Goal: Task Accomplishment & Management: Manage account settings

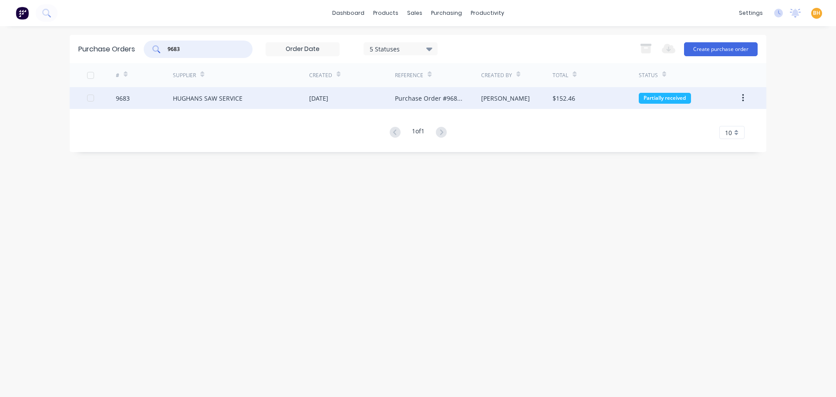
type input "9683"
click at [202, 95] on div "HUGHANS SAW SERVICE" at bounding box center [208, 98] width 70 height 9
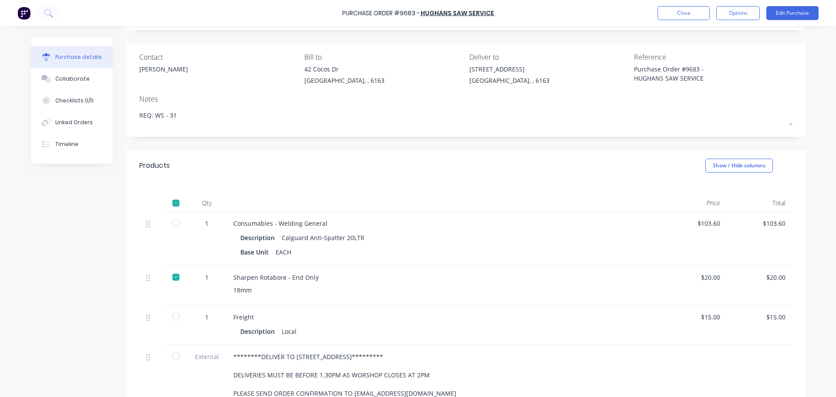
scroll to position [87, 0]
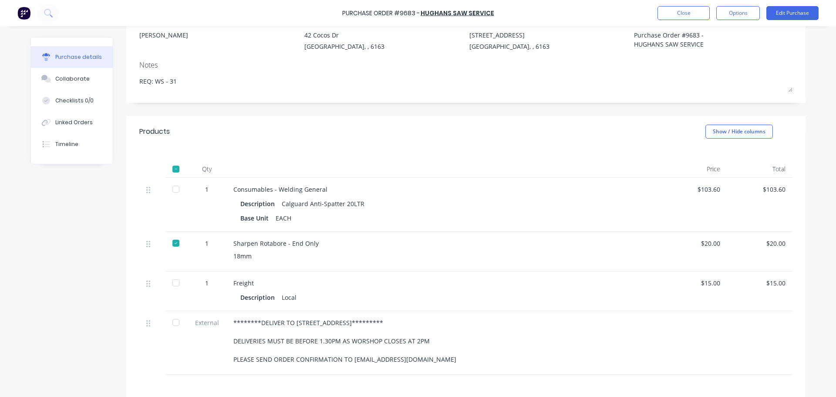
click at [171, 190] on div at bounding box center [175, 188] width 17 height 17
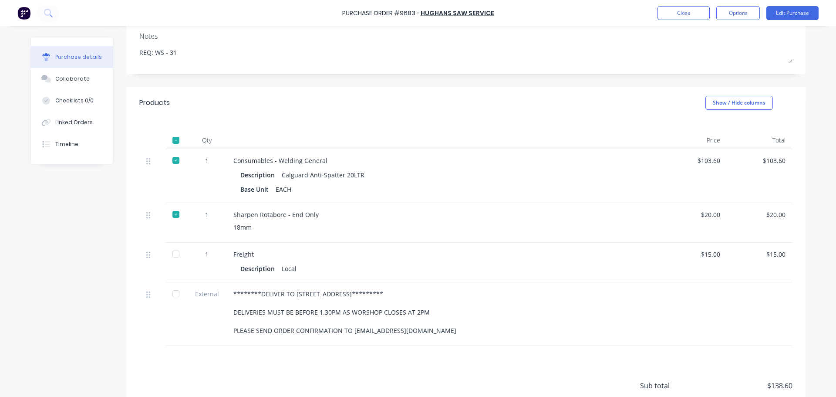
scroll to position [174, 0]
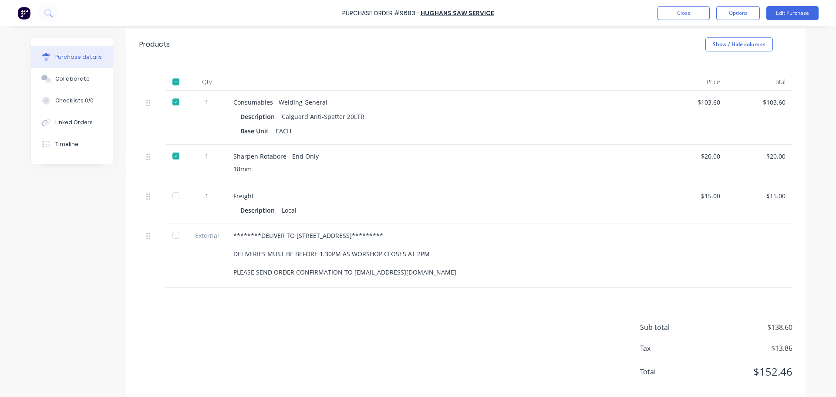
click at [173, 195] on div at bounding box center [175, 195] width 17 height 17
click at [173, 240] on div at bounding box center [175, 235] width 17 height 17
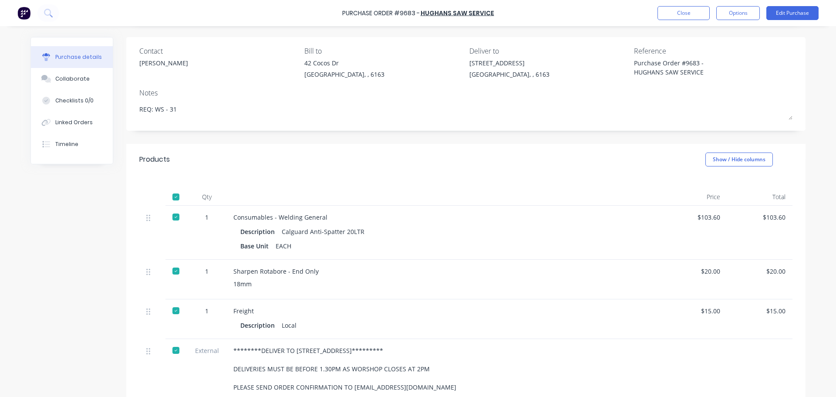
scroll to position [0, 0]
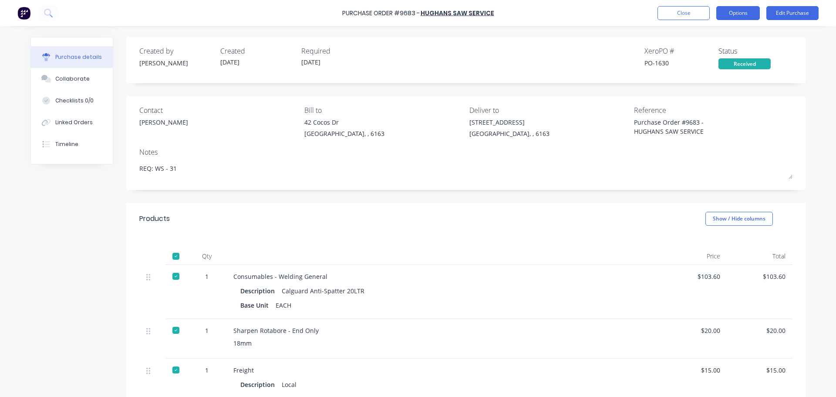
click at [732, 15] on button "Options" at bounding box center [739, 13] width 44 height 14
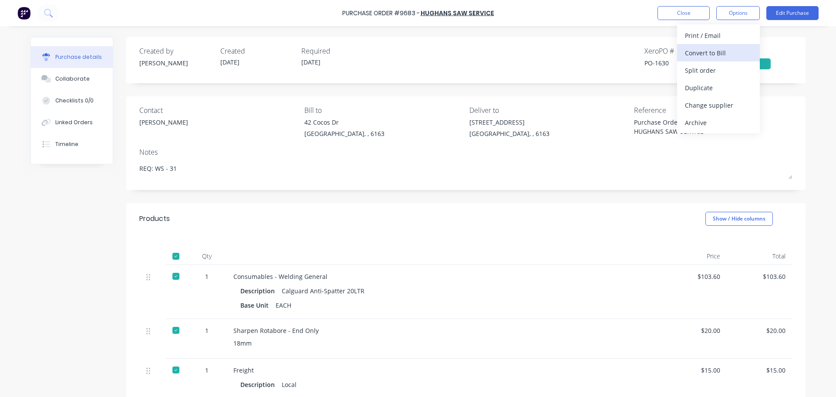
click at [701, 51] on div "Convert to Bill" at bounding box center [718, 53] width 67 height 13
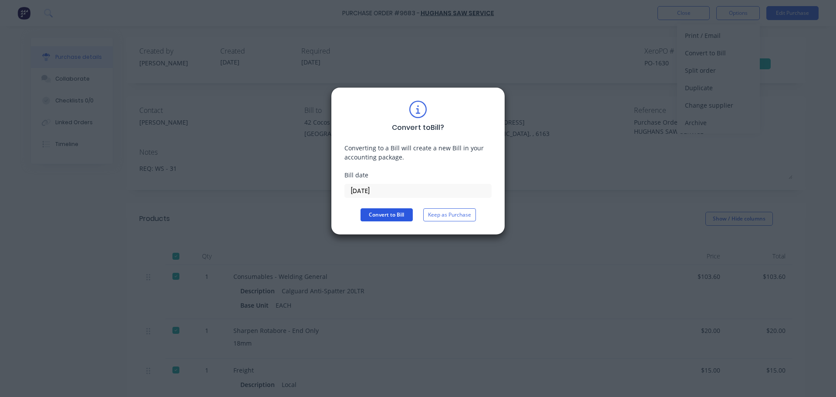
click at [382, 214] on button "Convert to Bill" at bounding box center [387, 214] width 52 height 13
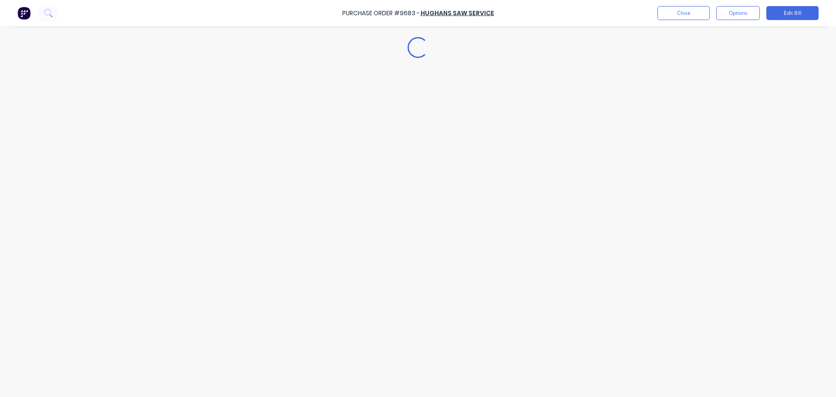
type textarea "x"
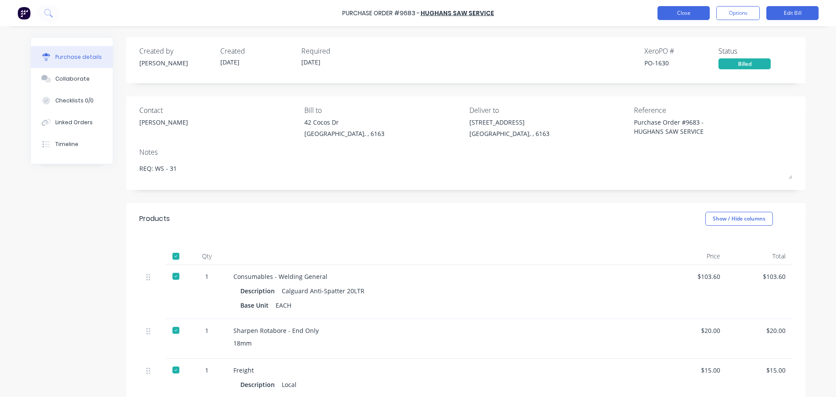
click at [684, 14] on button "Close" at bounding box center [684, 13] width 52 height 14
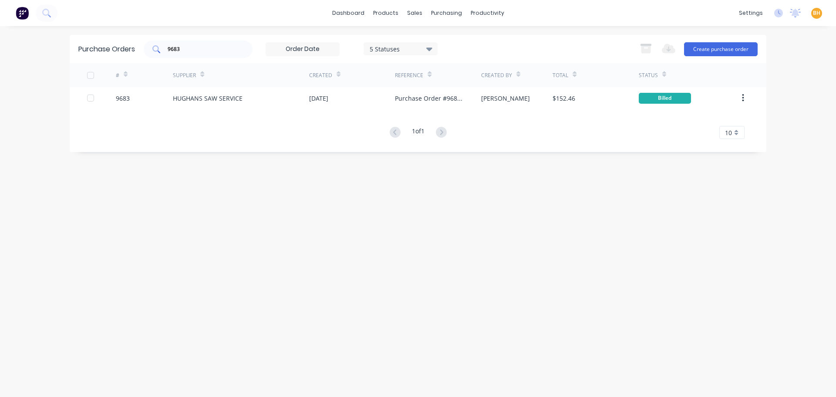
click at [208, 47] on input "9683" at bounding box center [203, 49] width 72 height 9
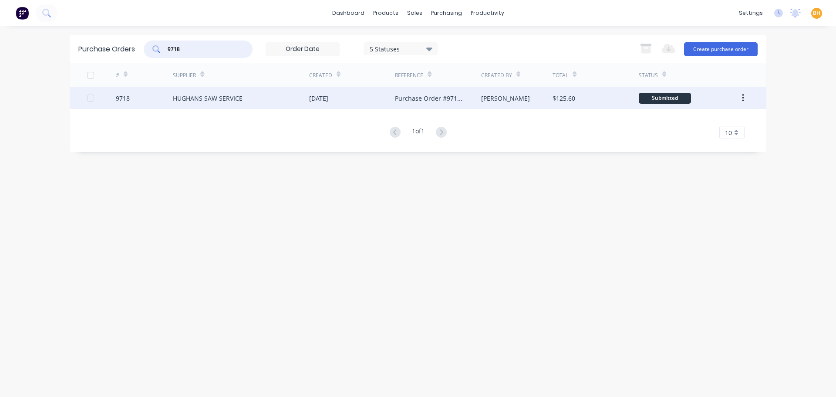
type input "9718"
click at [208, 100] on div "HUGHANS SAW SERVICE" at bounding box center [208, 98] width 70 height 9
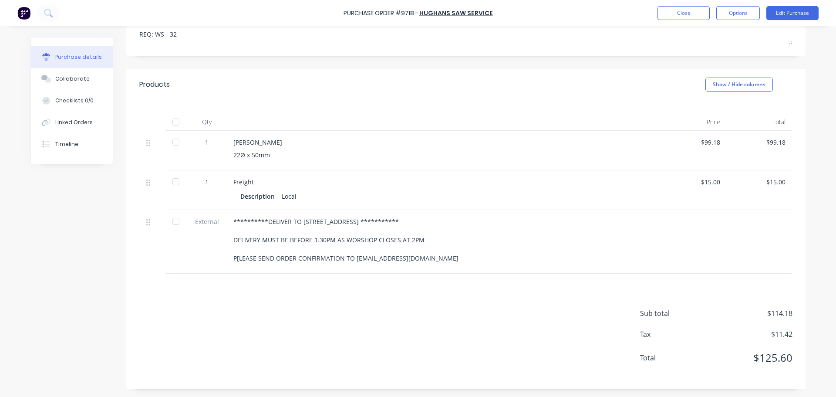
scroll to position [142, 0]
click at [793, 10] on button "Edit Purchase" at bounding box center [793, 13] width 52 height 14
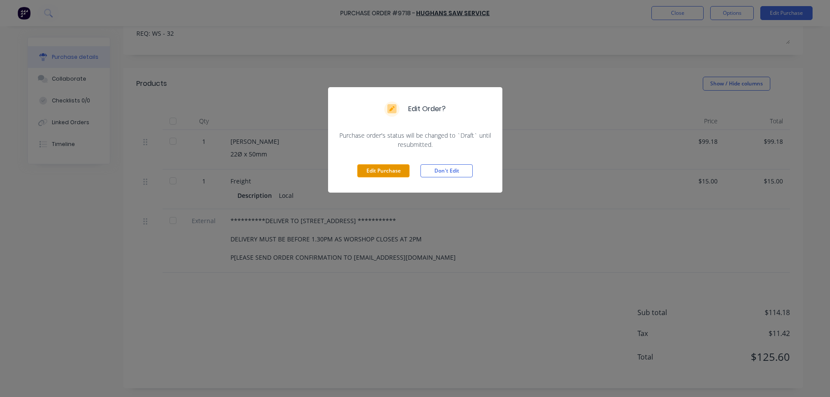
click at [383, 168] on button "Edit Purchase" at bounding box center [383, 170] width 52 height 13
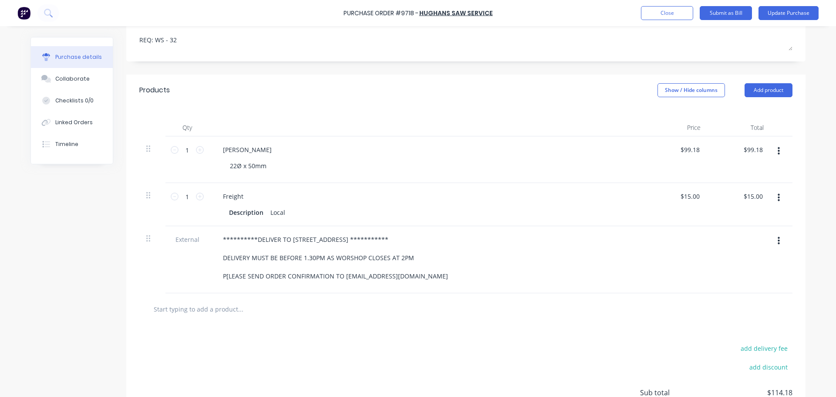
click at [775, 193] on button "button" at bounding box center [779, 198] width 20 height 16
click at [725, 268] on button "Delete" at bounding box center [752, 272] width 74 height 17
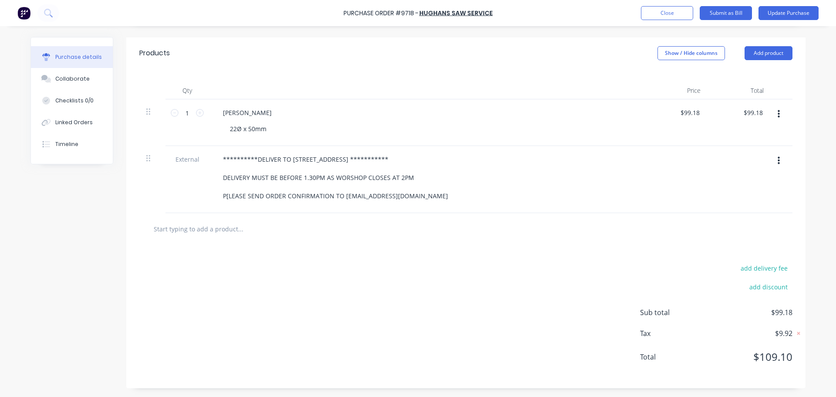
scroll to position [92, 0]
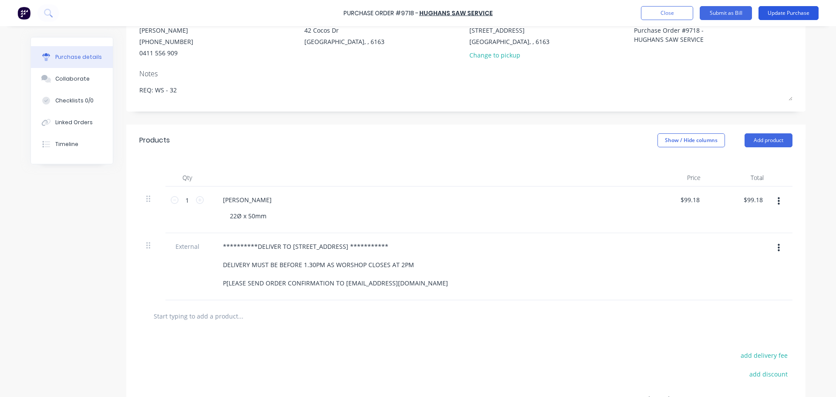
click at [776, 10] on button "Update Purchase" at bounding box center [789, 13] width 60 height 14
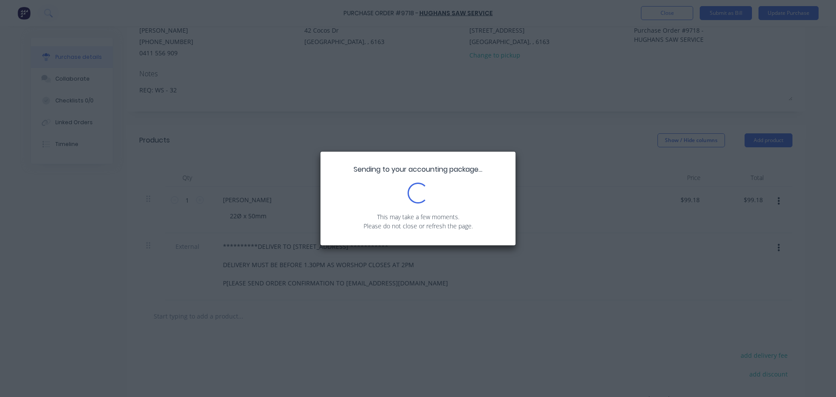
scroll to position [0, 0]
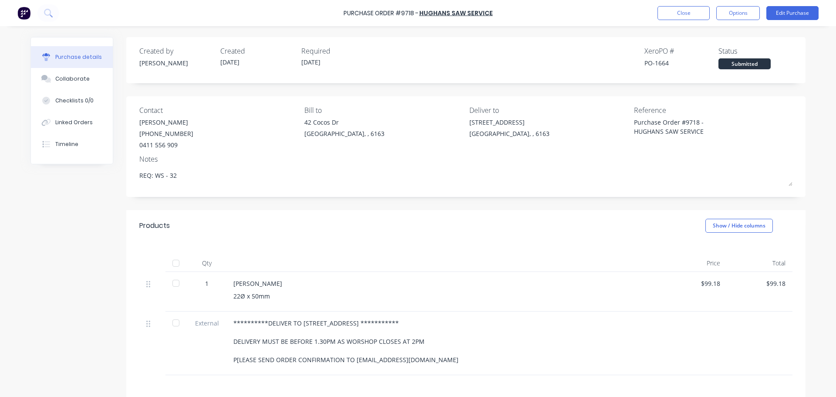
click at [175, 264] on div at bounding box center [175, 262] width 17 height 17
click at [746, 15] on button "Options" at bounding box center [739, 13] width 44 height 14
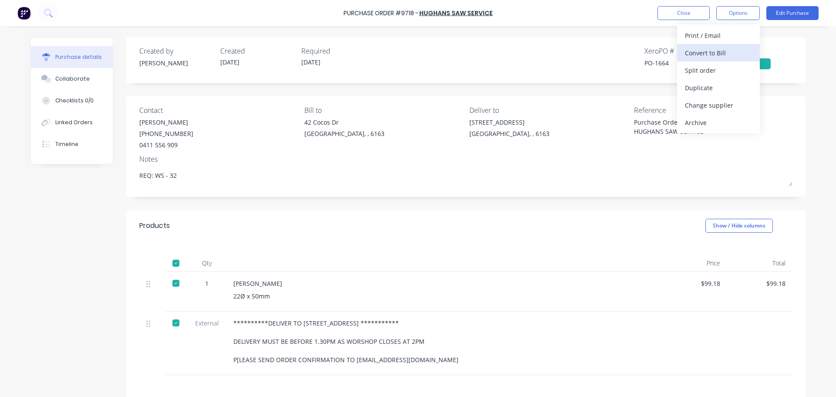
click at [705, 50] on div "Convert to Bill" at bounding box center [718, 53] width 67 height 13
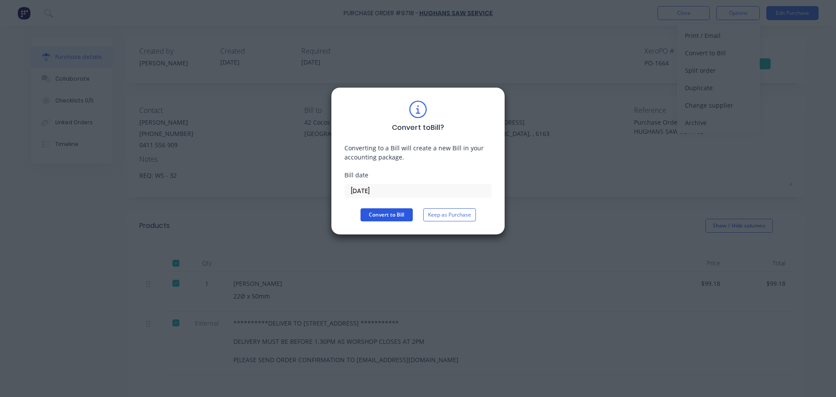
click at [390, 217] on button "Convert to Bill" at bounding box center [387, 214] width 52 height 13
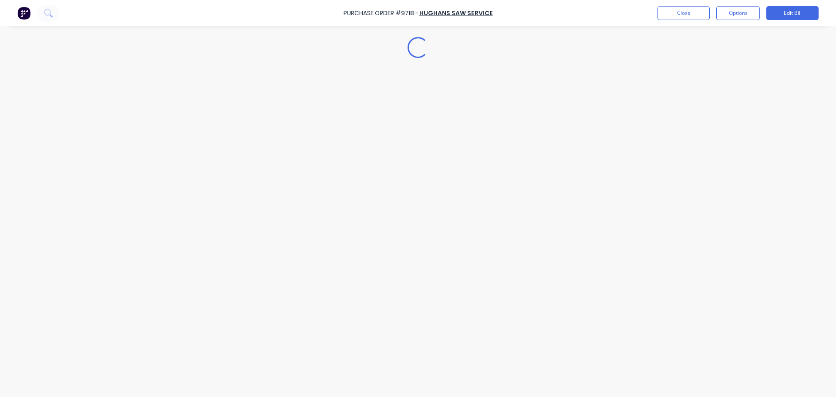
type textarea "x"
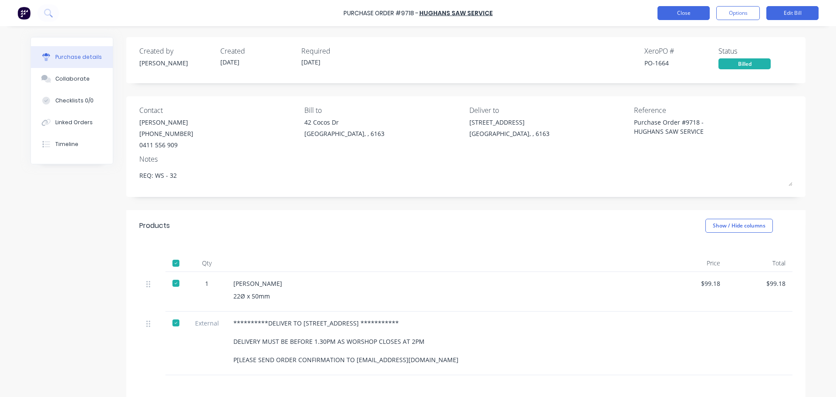
click at [676, 14] on button "Close" at bounding box center [684, 13] width 52 height 14
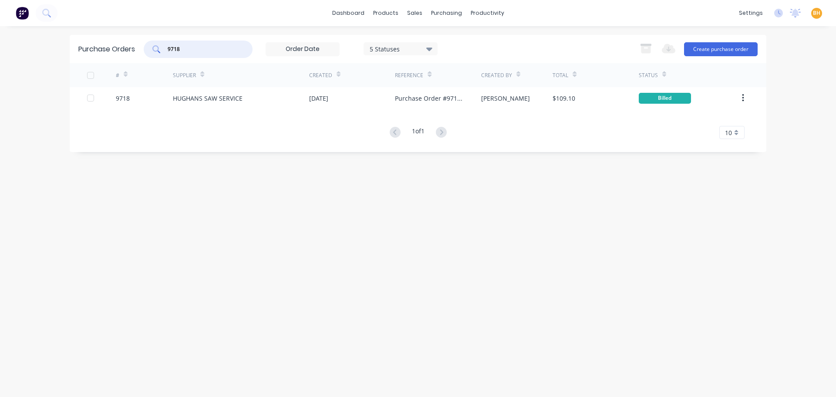
click at [212, 49] on input "9718" at bounding box center [203, 49] width 72 height 9
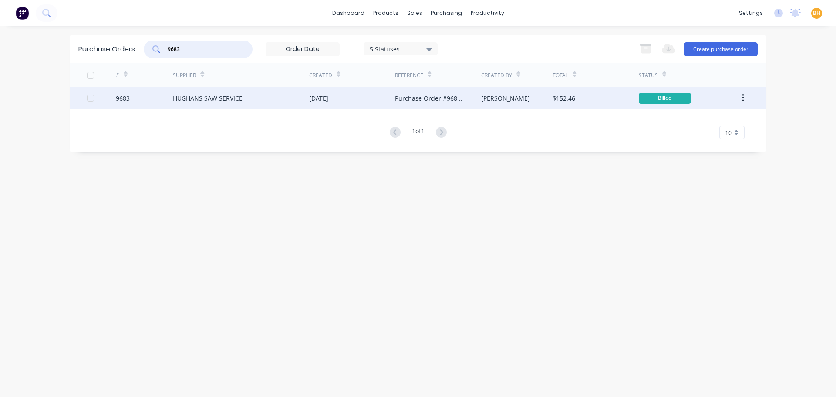
type input "9683"
click at [239, 98] on div "HUGHANS SAW SERVICE" at bounding box center [208, 98] width 70 height 9
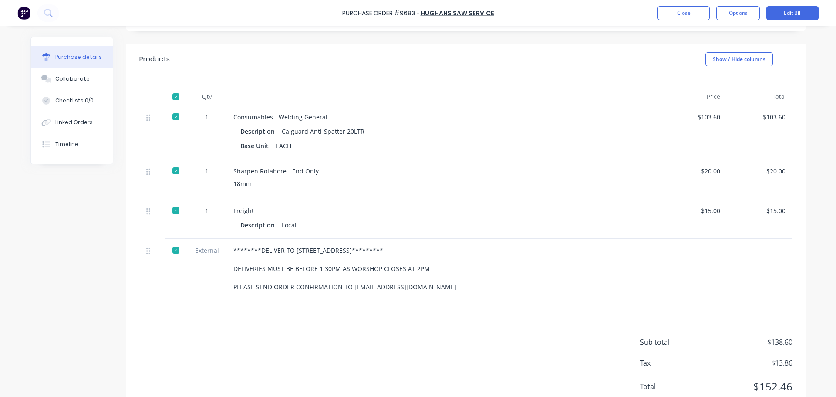
scroll to position [189, 0]
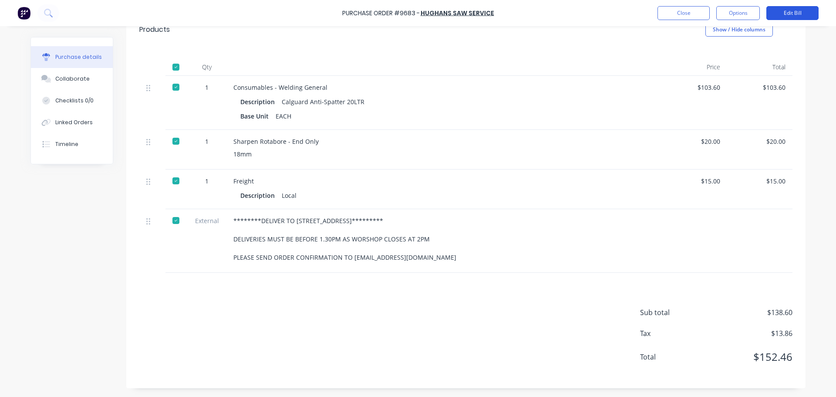
click at [786, 15] on button "Edit Bill" at bounding box center [793, 13] width 52 height 14
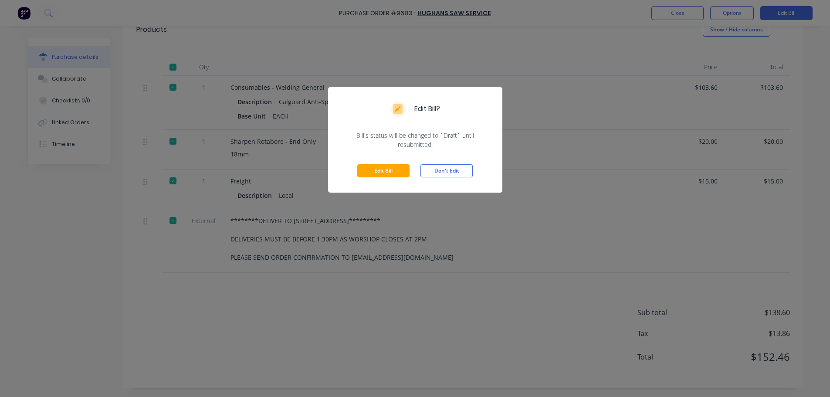
drag, startPoint x: 364, startPoint y: 173, endPoint x: 353, endPoint y: 169, distance: 11.5
click at [364, 173] on button "Edit Bill" at bounding box center [383, 170] width 52 height 13
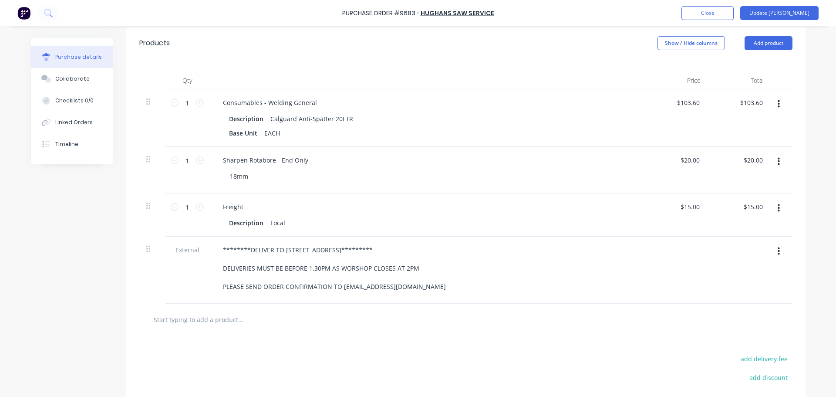
scroll to position [280, 0]
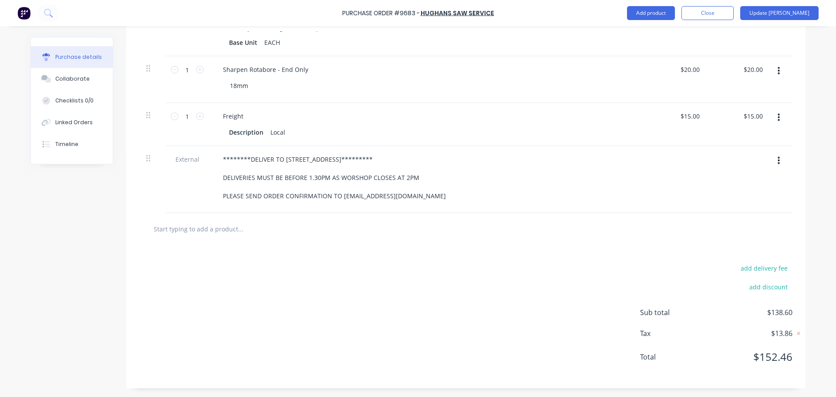
click at [778, 118] on icon "button" at bounding box center [779, 118] width 2 height 10
click at [731, 189] on button "Delete" at bounding box center [752, 192] width 74 height 17
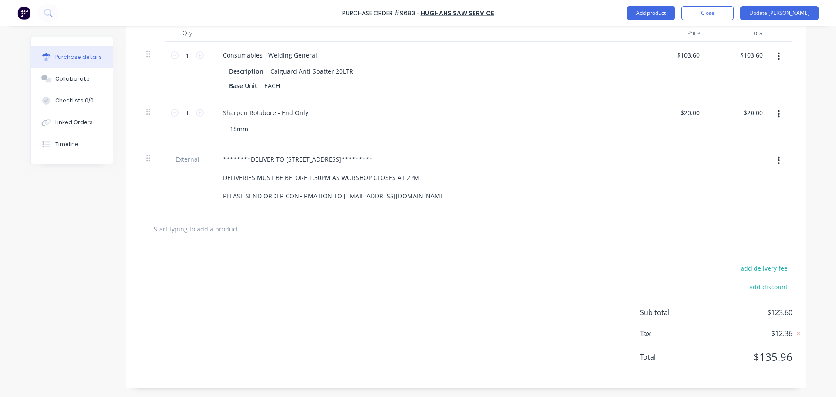
click at [612, 178] on div "********DELIVER TO 59 WELLARD STREET********* DELIVERIES MUST BE BEFORE 1.30PM …" at bounding box center [427, 177] width 422 height 49
click at [805, 15] on button "Update Bill" at bounding box center [780, 13] width 78 height 14
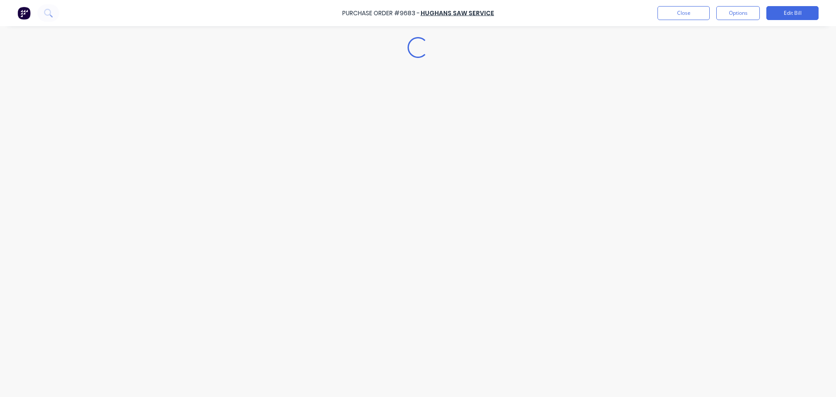
scroll to position [0, 0]
type textarea "x"
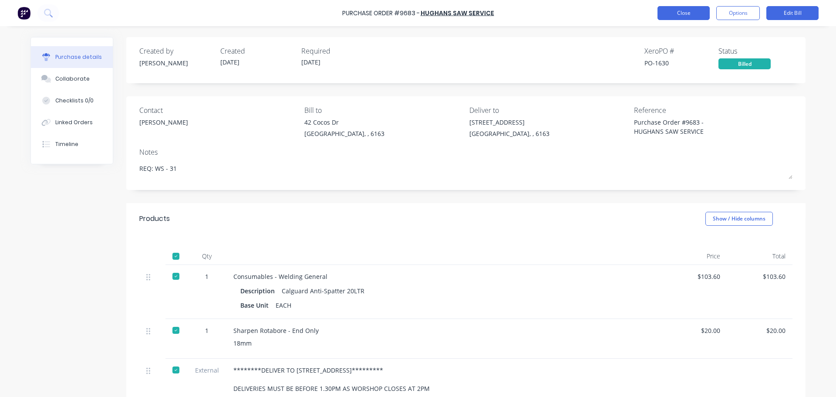
click at [691, 14] on button "Close" at bounding box center [684, 13] width 52 height 14
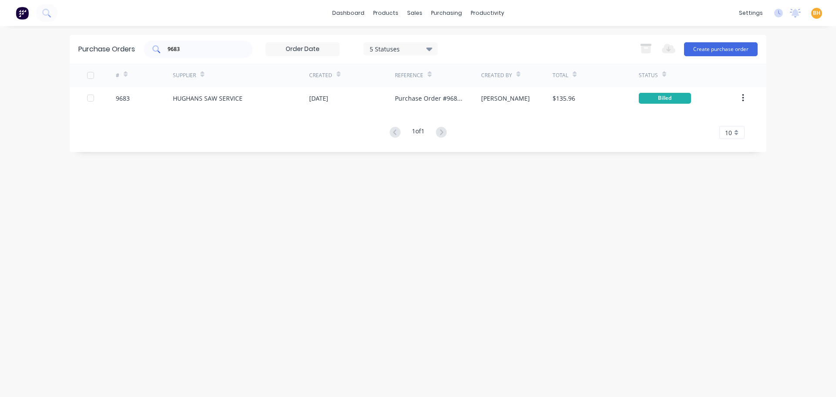
click at [198, 49] on input "9683" at bounding box center [203, 49] width 72 height 9
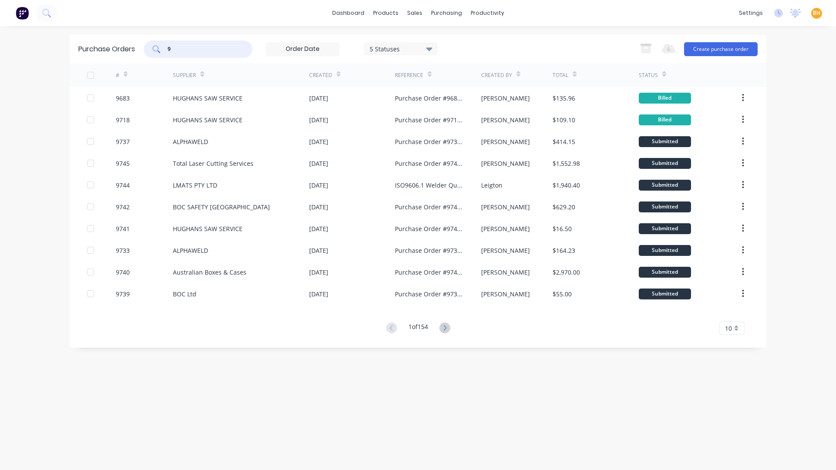
type input "9"
click at [195, 61] on div "Purchase Orders 9 5 Statuses 5 Statuses Export to Excel (XLSX) Create purchase …" at bounding box center [418, 49] width 697 height 28
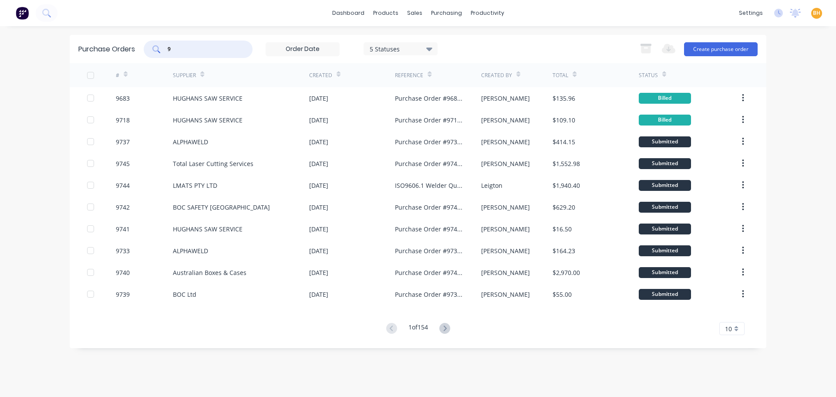
click at [197, 53] on input "9" at bounding box center [203, 49] width 72 height 9
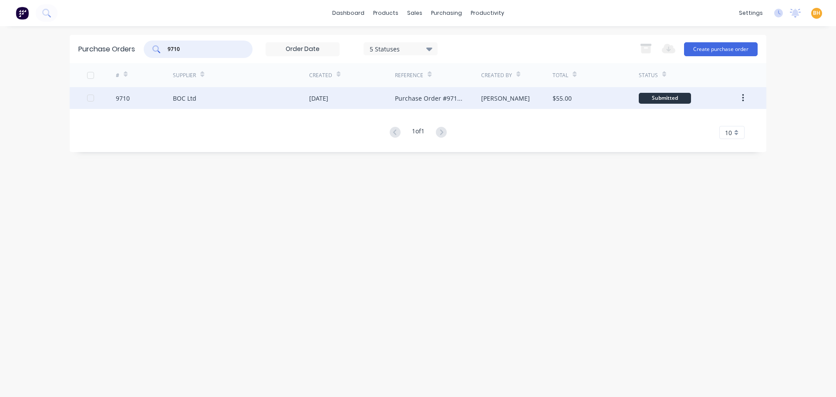
type input "9710"
click at [211, 99] on div "BOC Ltd" at bounding box center [241, 98] width 136 height 22
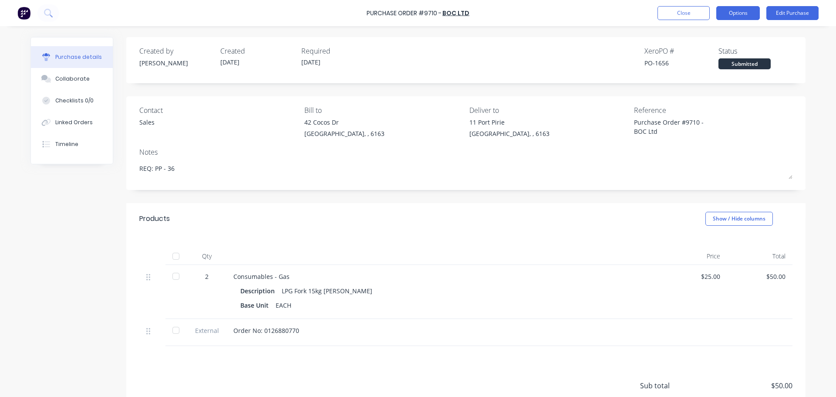
click at [741, 11] on button "Options" at bounding box center [739, 13] width 44 height 14
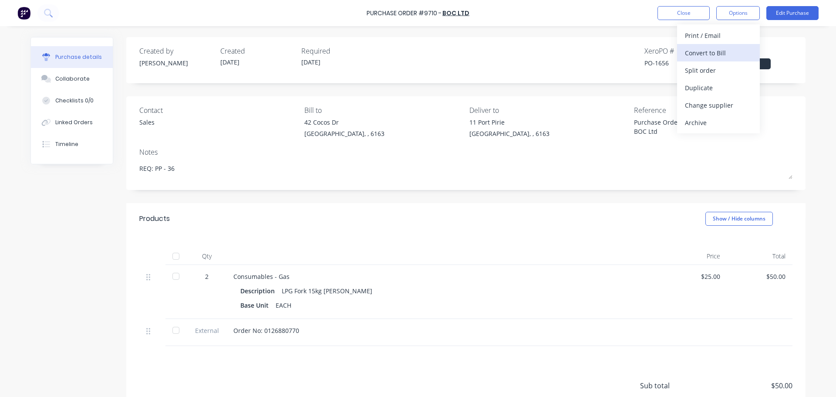
click at [715, 48] on div "Convert to Bill" at bounding box center [718, 53] width 67 height 13
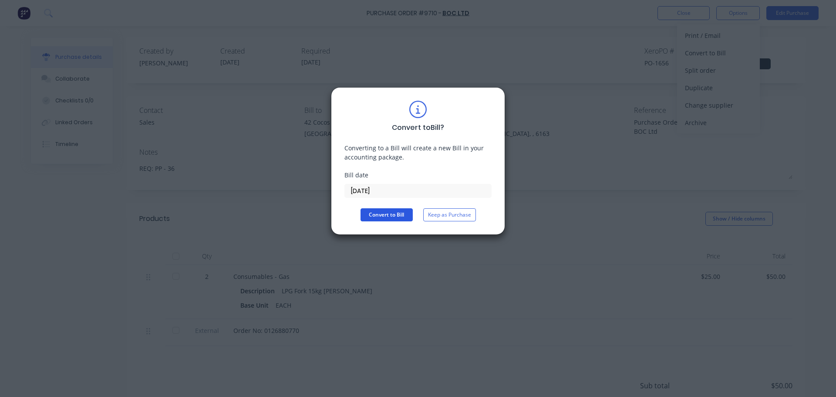
click at [396, 213] on button "Convert to Bill" at bounding box center [387, 214] width 52 height 13
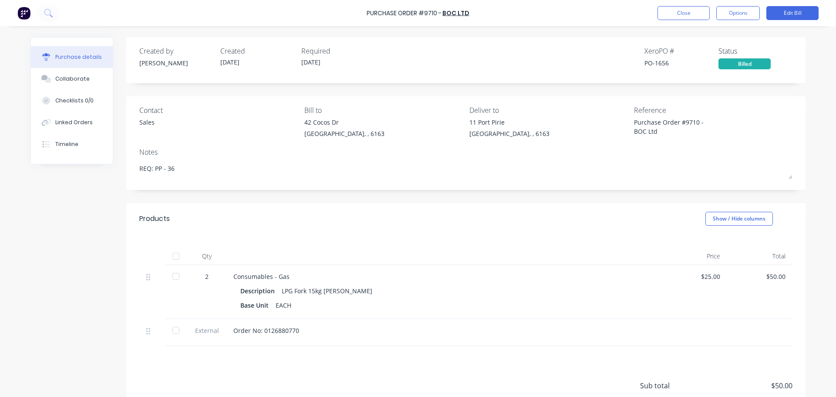
click at [175, 255] on div at bounding box center [175, 255] width 17 height 17
type textarea "x"
click at [670, 12] on button "Close" at bounding box center [684, 13] width 52 height 14
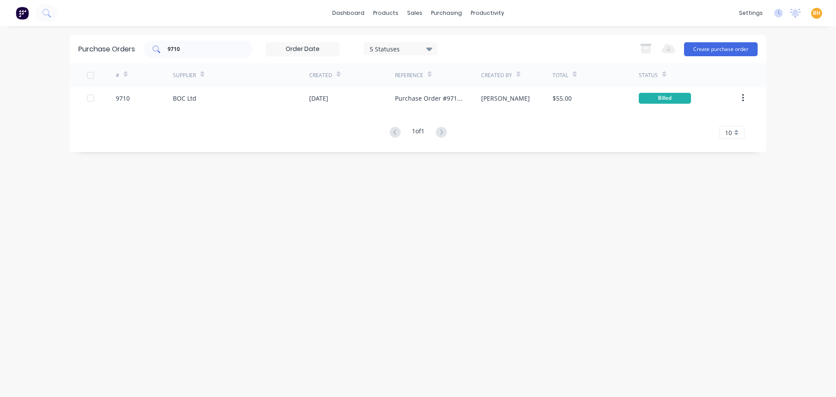
click at [200, 52] on input "9710" at bounding box center [203, 49] width 72 height 9
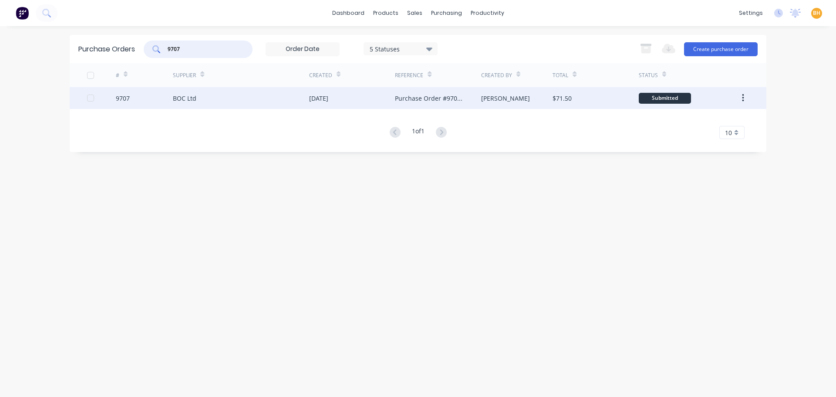
type input "9707"
click at [190, 96] on div "BOC Ltd" at bounding box center [185, 98] width 24 height 9
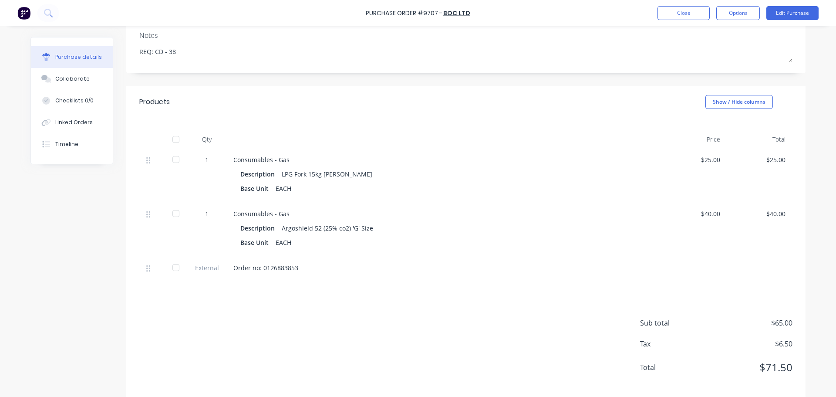
scroll to position [127, 0]
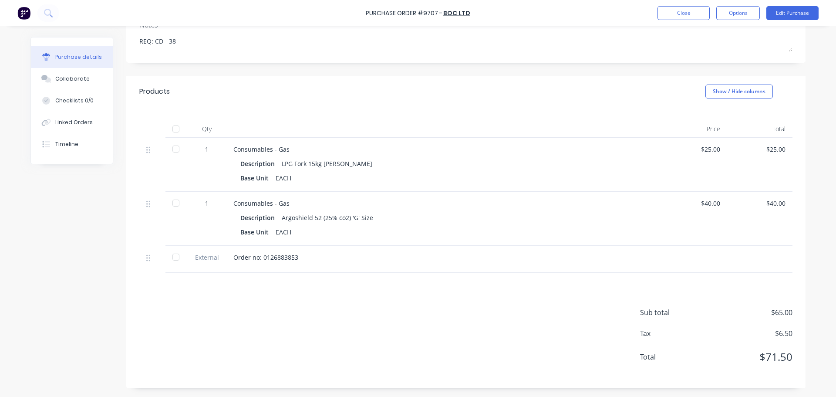
click at [175, 125] on div at bounding box center [175, 128] width 17 height 17
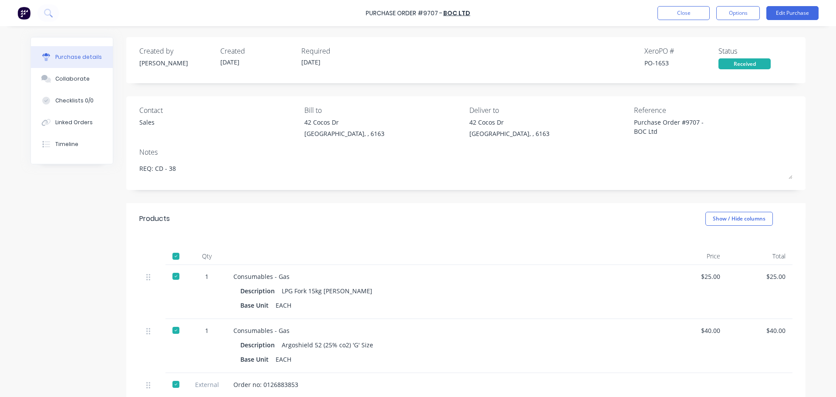
click at [729, 5] on div "Purchase Order #9707 - BOC Ltd Close Options Edit Purchase" at bounding box center [418, 13] width 836 height 26
click at [737, 13] on button "Options" at bounding box center [739, 13] width 44 height 14
click at [701, 57] on div "Convert to Bill" at bounding box center [718, 53] width 67 height 13
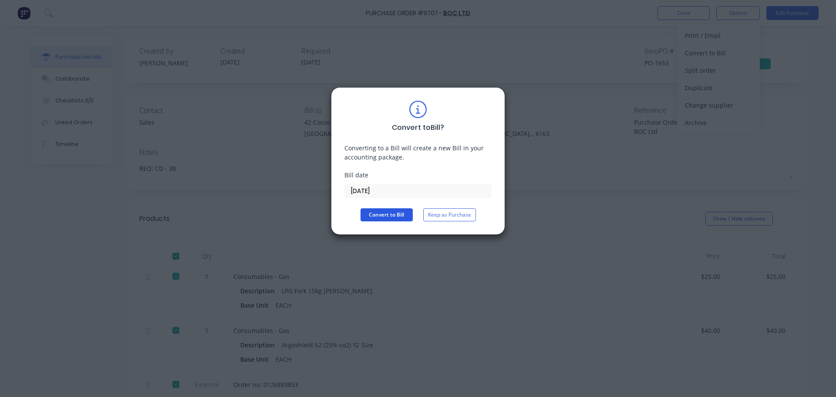
click at [399, 215] on button "Convert to Bill" at bounding box center [387, 214] width 52 height 13
type textarea "x"
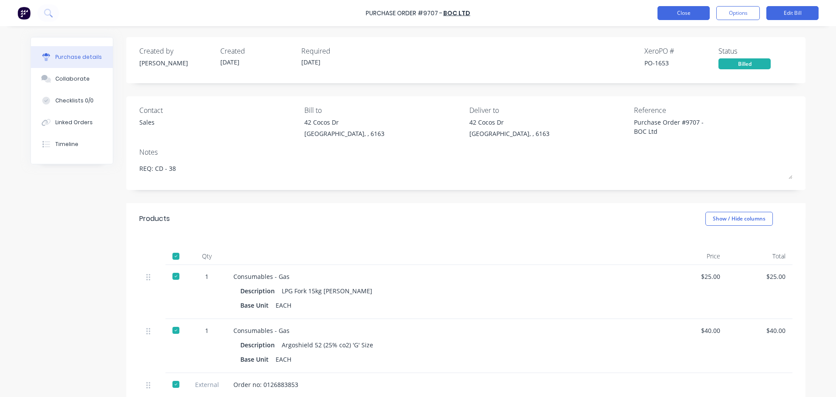
click at [675, 10] on button "Close" at bounding box center [684, 13] width 52 height 14
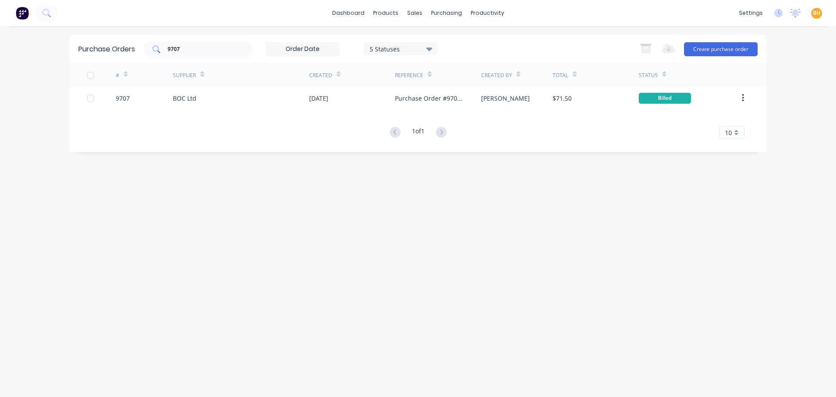
click at [192, 50] on input "9707" at bounding box center [203, 49] width 72 height 9
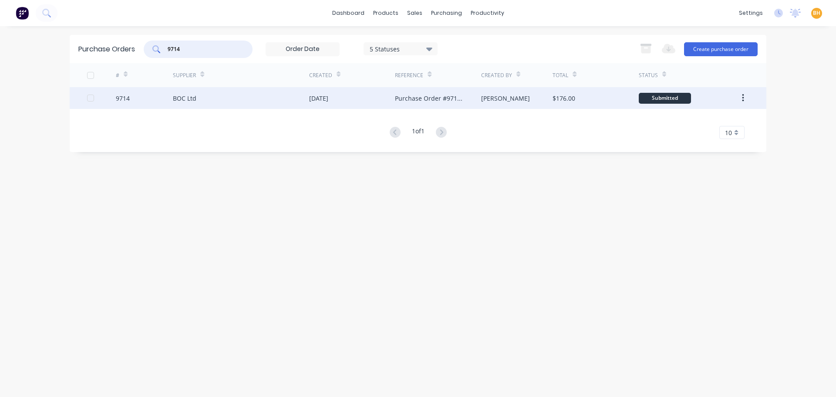
type input "9714"
click at [207, 94] on div "BOC Ltd" at bounding box center [241, 98] width 136 height 22
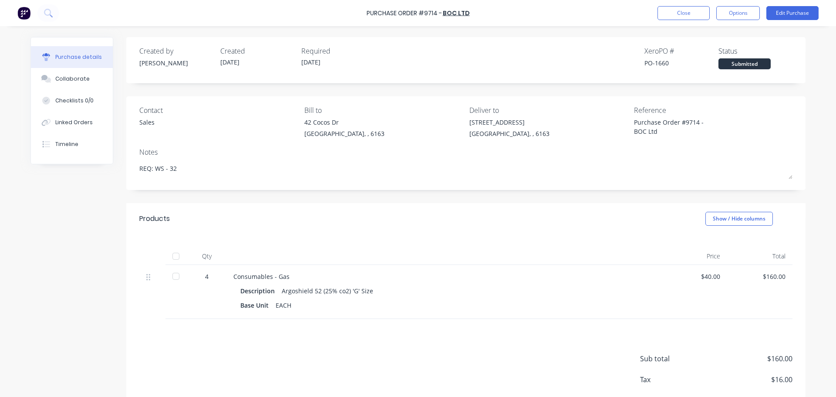
scroll to position [46, 0]
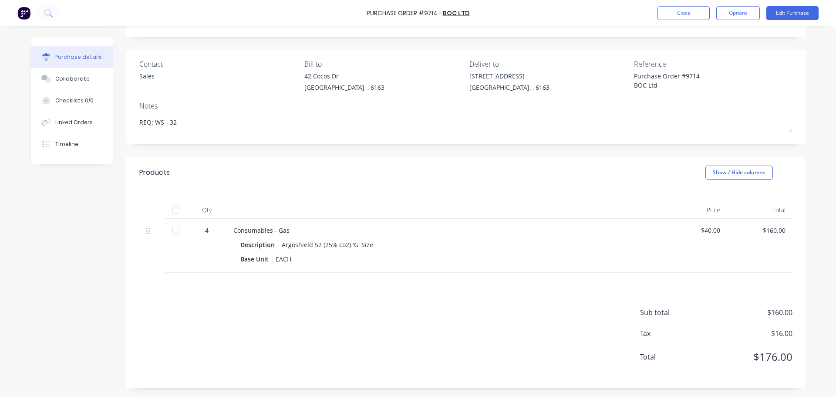
click at [174, 211] on div at bounding box center [175, 209] width 17 height 17
click at [172, 211] on div at bounding box center [175, 209] width 17 height 17
click at [802, 12] on button "Edit Purchase" at bounding box center [793, 13] width 52 height 14
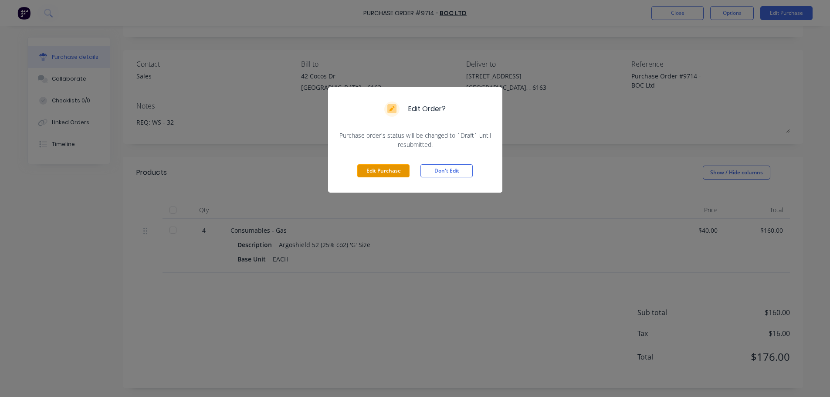
click at [405, 173] on button "Edit Purchase" at bounding box center [383, 170] width 52 height 13
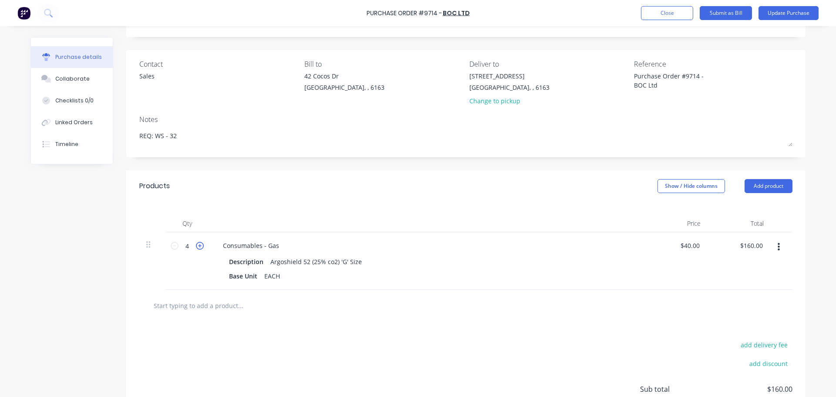
click at [196, 247] on icon at bounding box center [200, 246] width 8 height 8
type textarea "x"
type input "5"
type input "$200.00"
click at [196, 247] on icon at bounding box center [200, 246] width 8 height 8
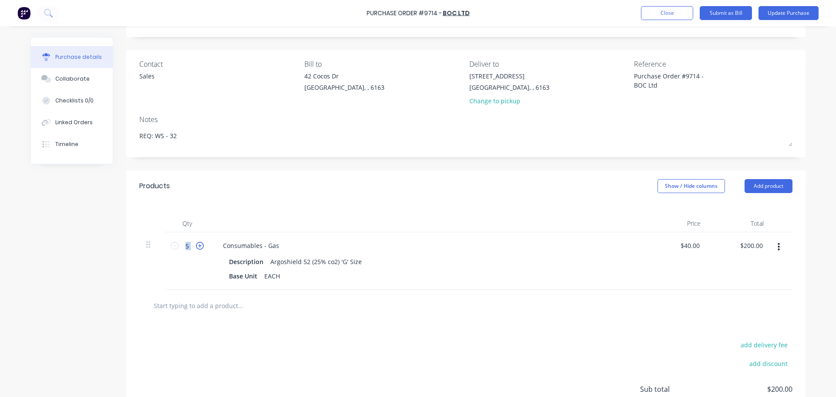
type textarea "x"
type input "6"
type input "$240.00"
click at [196, 247] on icon at bounding box center [200, 246] width 8 height 8
type textarea "x"
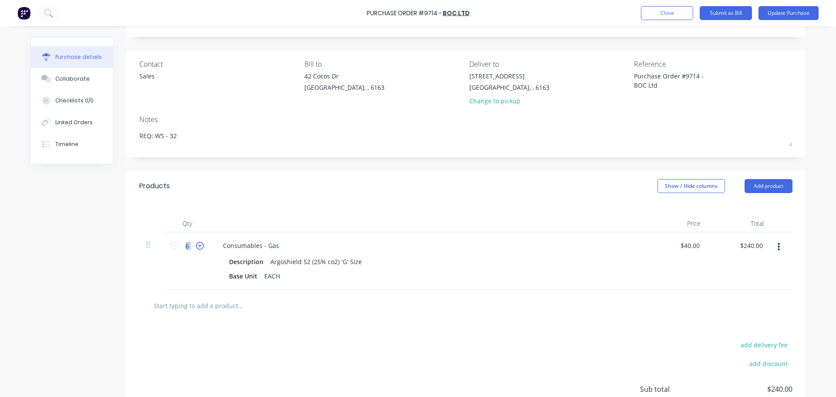
type input "7"
type input "$280.00"
click at [196, 247] on icon at bounding box center [200, 246] width 8 height 8
type textarea "x"
type input "8"
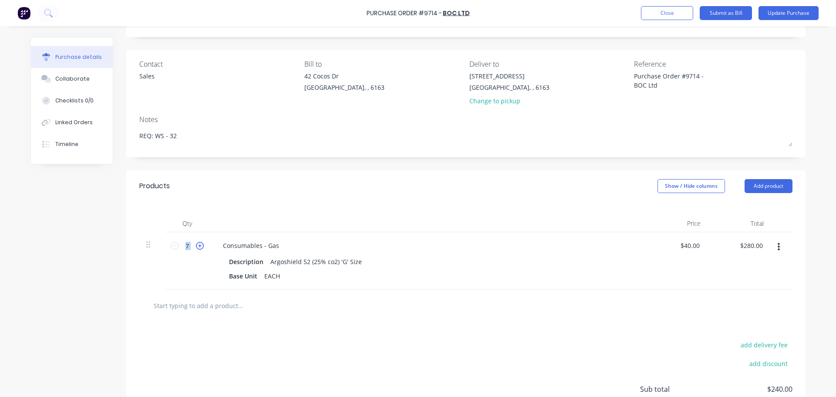
type input "$320.00"
click at [196, 247] on icon at bounding box center [200, 246] width 8 height 8
type textarea "x"
type input "9"
type input "$360.00"
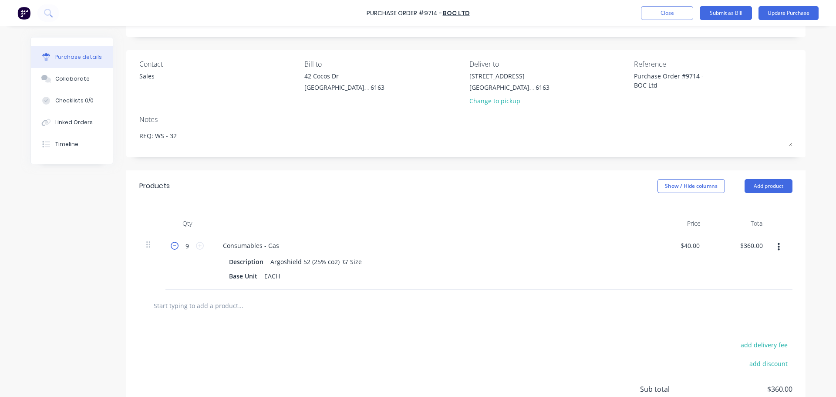
click at [172, 245] on icon at bounding box center [175, 246] width 8 height 8
type textarea "x"
type input "8"
type input "$320.00"
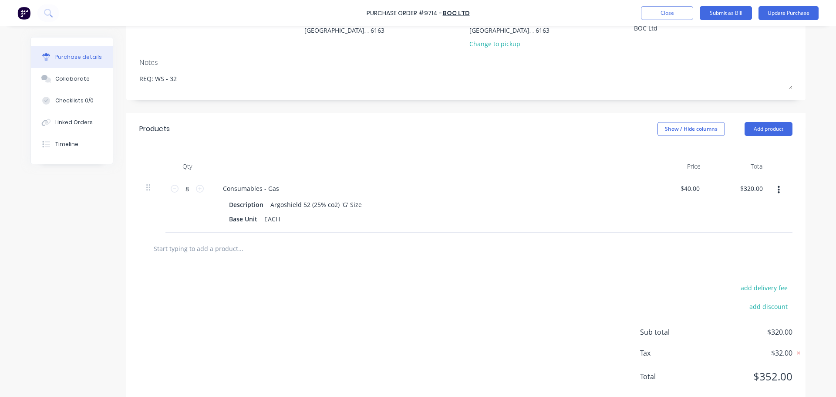
scroll to position [123, 0]
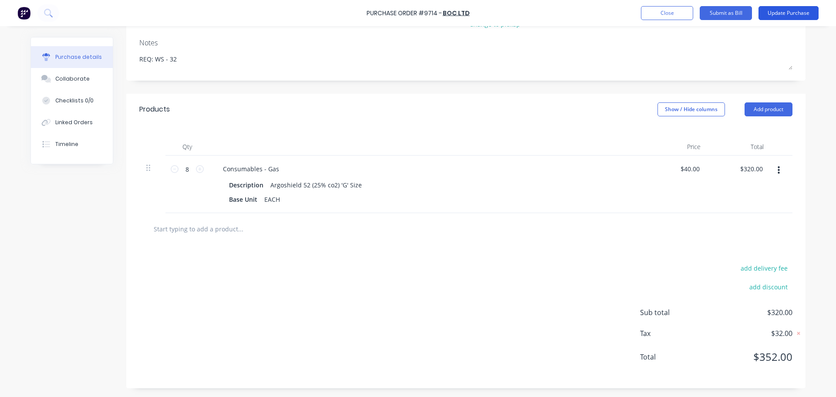
click at [802, 13] on button "Update Purchase" at bounding box center [789, 13] width 60 height 14
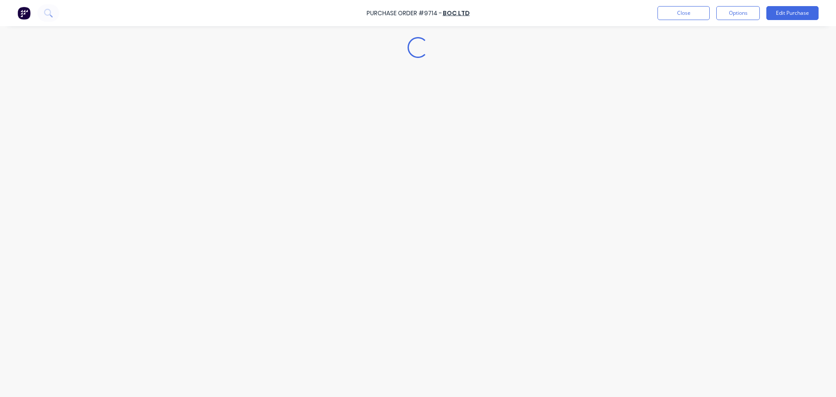
scroll to position [0, 0]
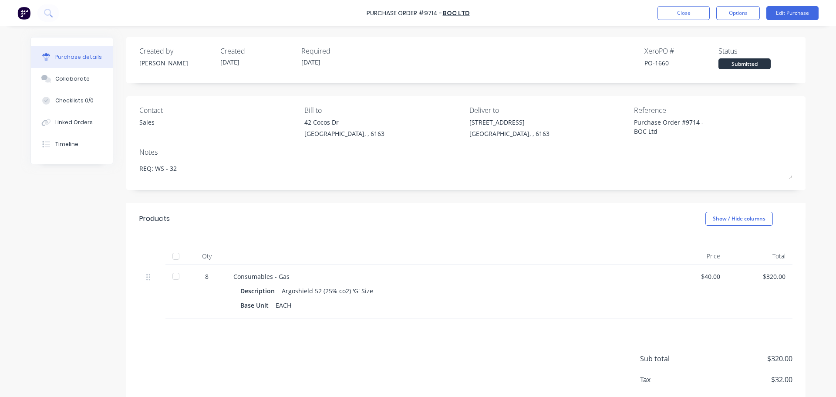
click at [171, 255] on div at bounding box center [175, 255] width 17 height 17
click at [740, 7] on button "Options" at bounding box center [739, 13] width 44 height 14
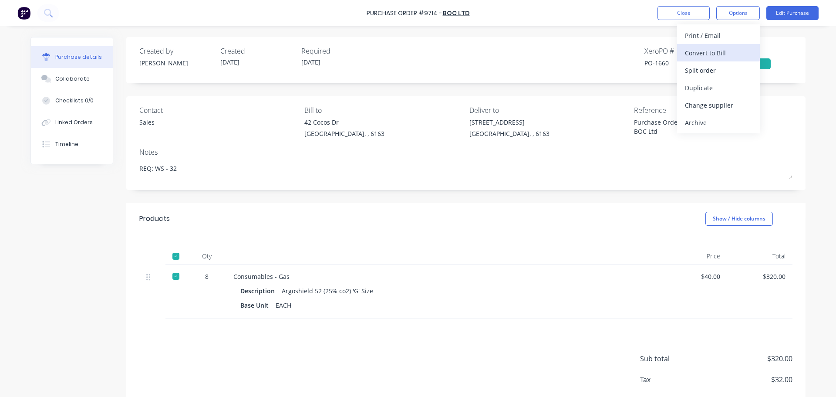
click at [699, 59] on button "Convert to Bill" at bounding box center [718, 52] width 83 height 17
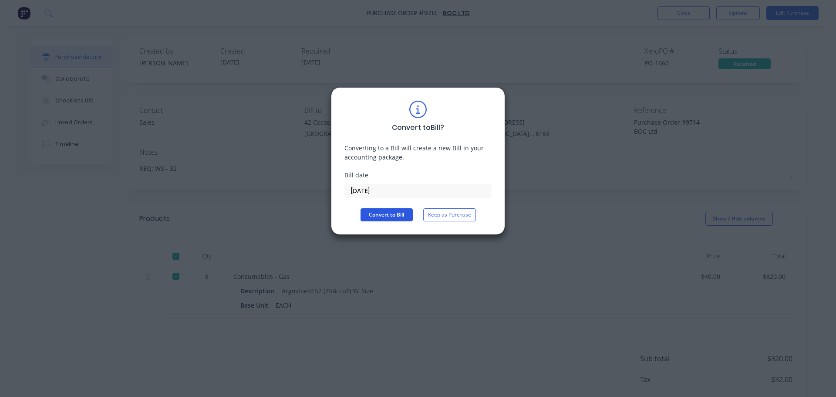
click at [372, 215] on button "Convert to Bill" at bounding box center [387, 214] width 52 height 13
type textarea "x"
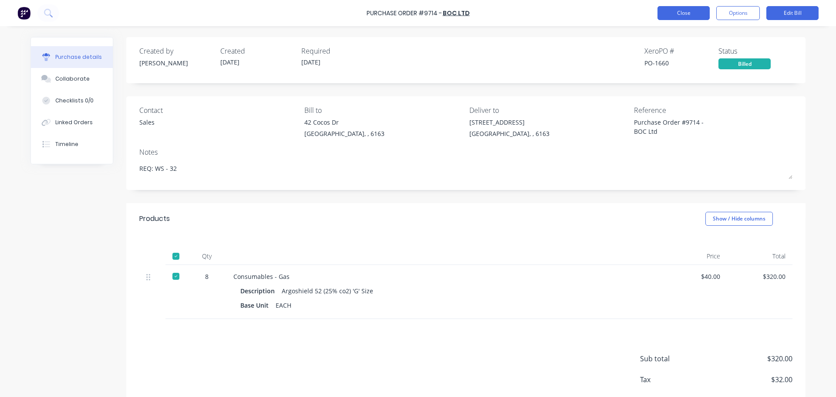
click at [668, 14] on button "Close" at bounding box center [684, 13] width 52 height 14
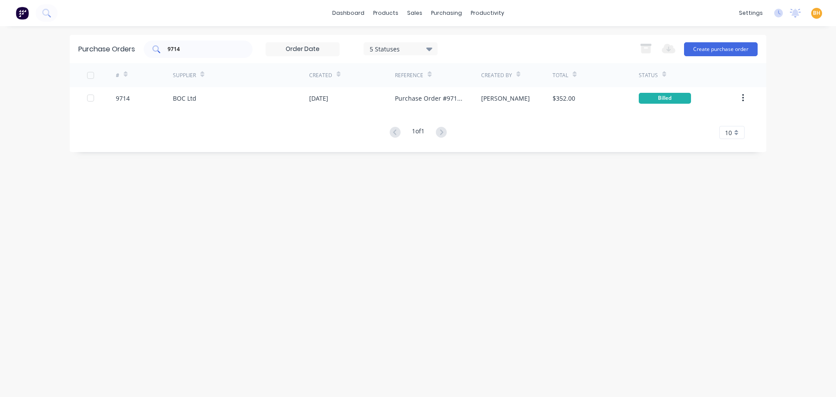
click at [186, 48] on input "9714" at bounding box center [203, 49] width 72 height 9
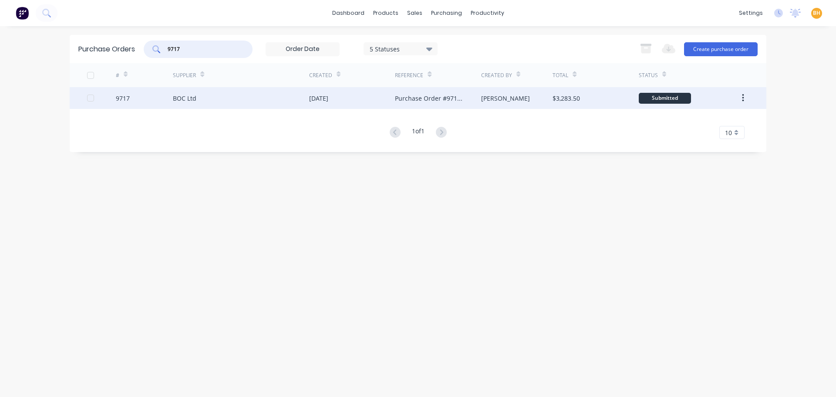
type input "9717"
click at [193, 102] on div "BOC Ltd" at bounding box center [185, 98] width 24 height 9
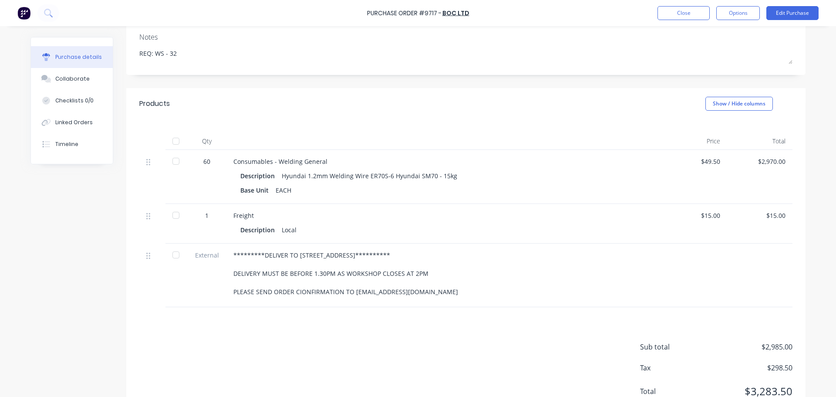
scroll to position [149, 0]
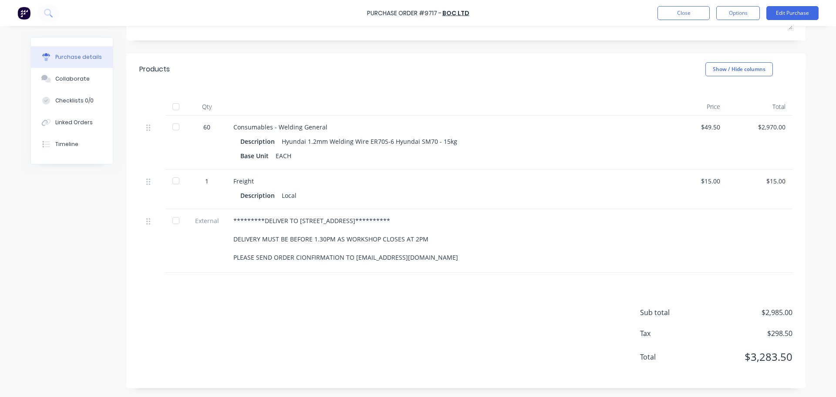
click at [171, 108] on div at bounding box center [175, 106] width 17 height 17
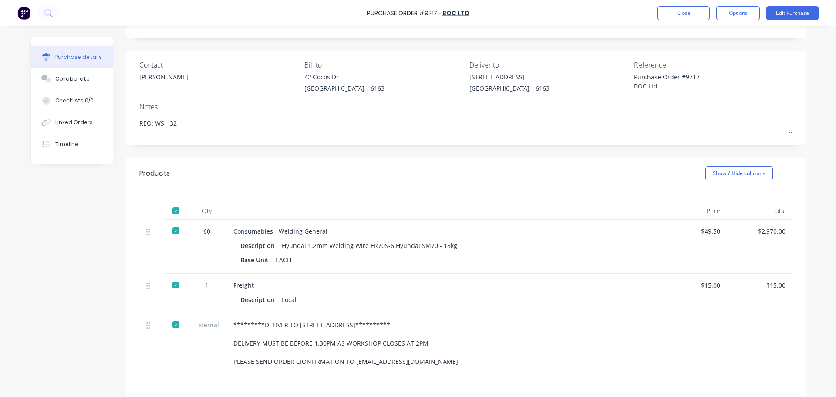
scroll to position [0, 0]
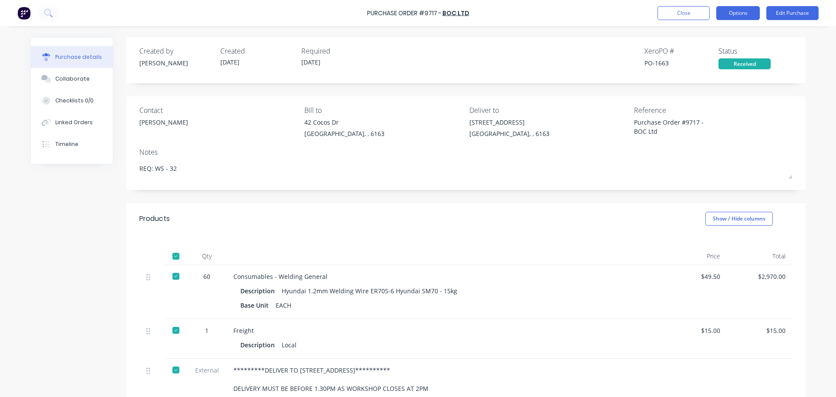
click at [725, 16] on button "Options" at bounding box center [739, 13] width 44 height 14
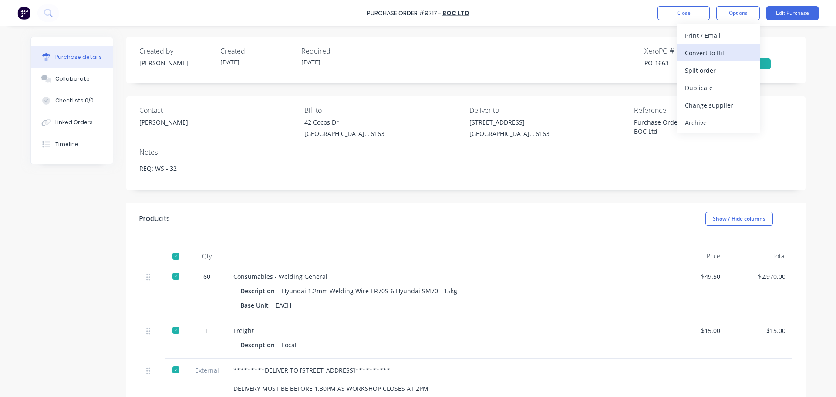
click at [699, 56] on div "Convert to Bill" at bounding box center [718, 53] width 67 height 13
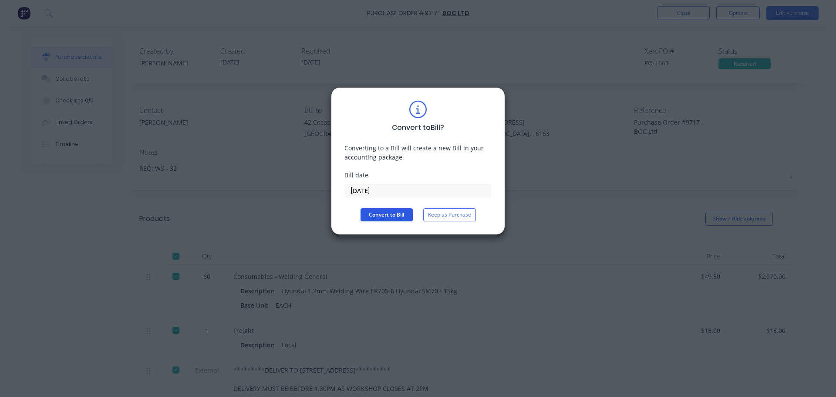
click at [387, 216] on button "Convert to Bill" at bounding box center [387, 214] width 52 height 13
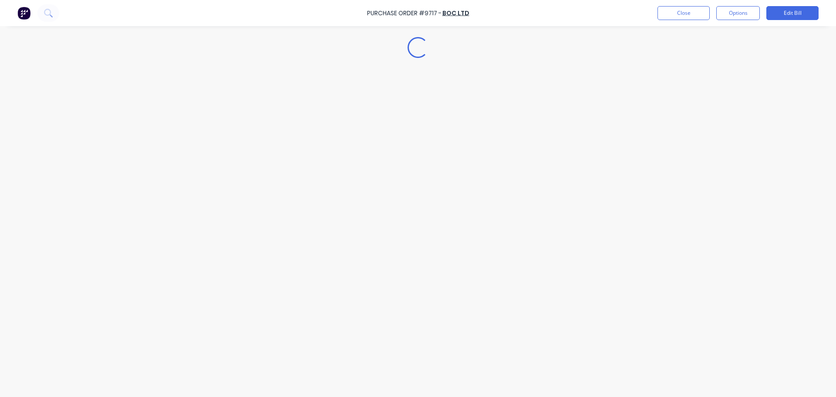
type textarea "x"
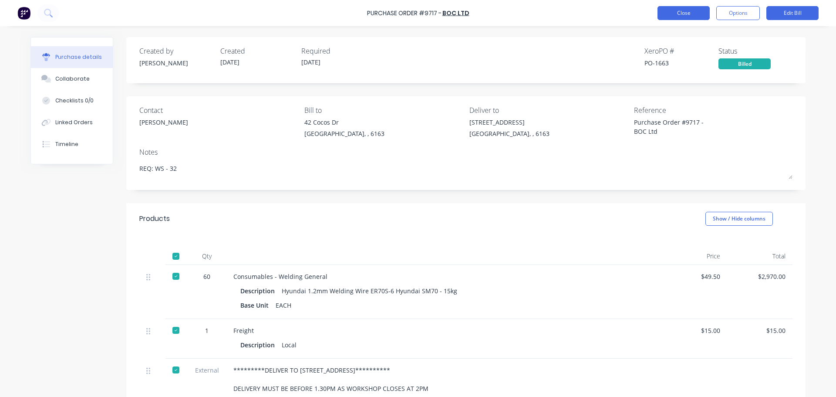
click at [690, 14] on button "Close" at bounding box center [684, 13] width 52 height 14
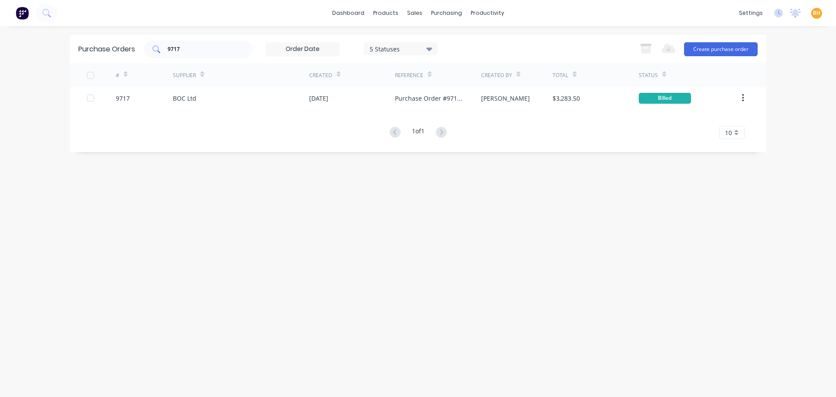
click at [211, 45] on input "9717" at bounding box center [203, 49] width 72 height 9
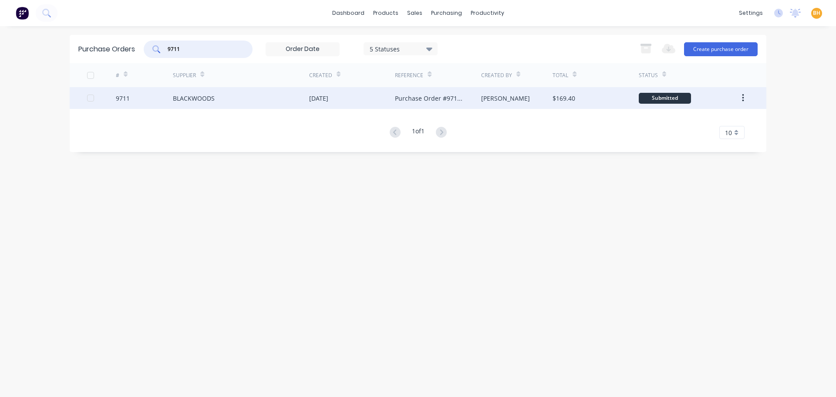
type input "9711"
click at [200, 99] on div "BLACKWOODS" at bounding box center [194, 98] width 42 height 9
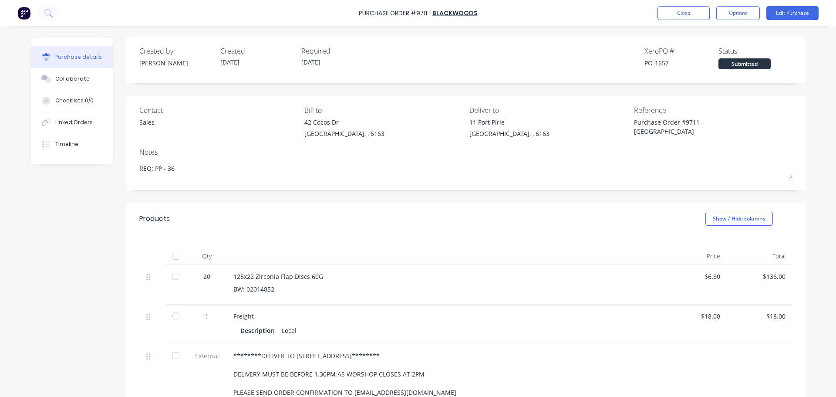
scroll to position [44, 0]
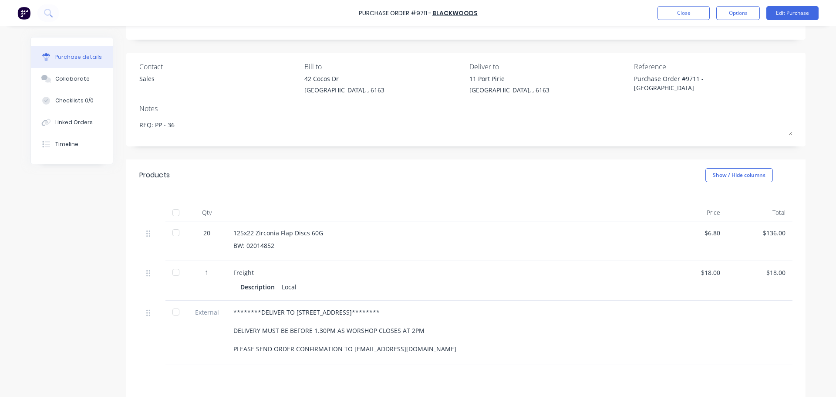
click at [171, 213] on div at bounding box center [175, 212] width 17 height 17
type textarea "x"
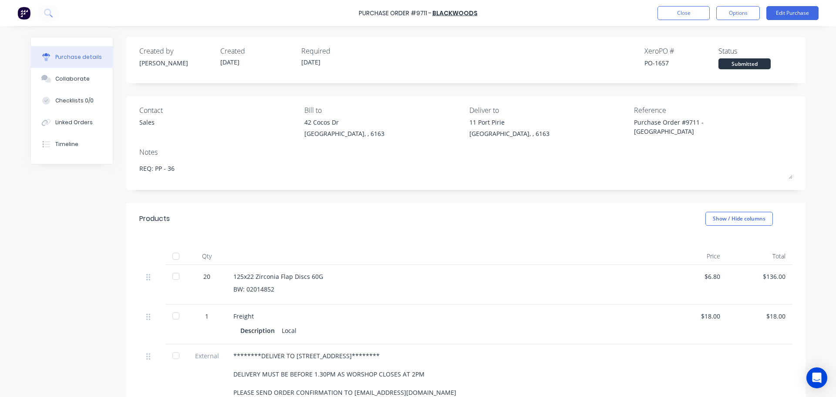
click at [176, 254] on div at bounding box center [175, 255] width 17 height 17
click at [728, 11] on button "Options" at bounding box center [739, 13] width 44 height 14
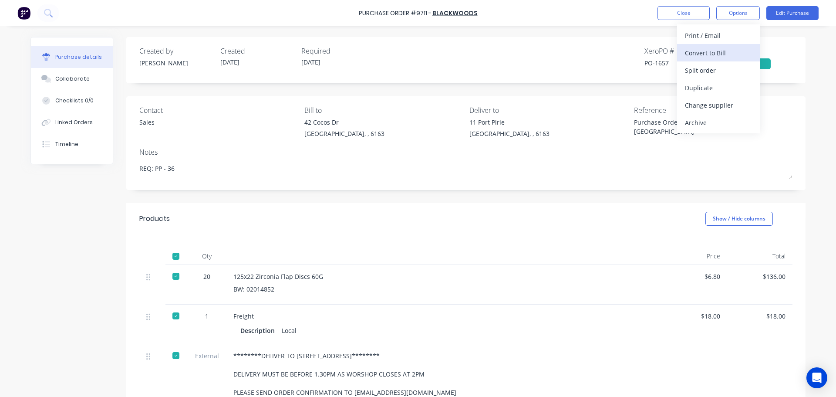
click at [708, 49] on div "Convert to Bill" at bounding box center [718, 53] width 67 height 13
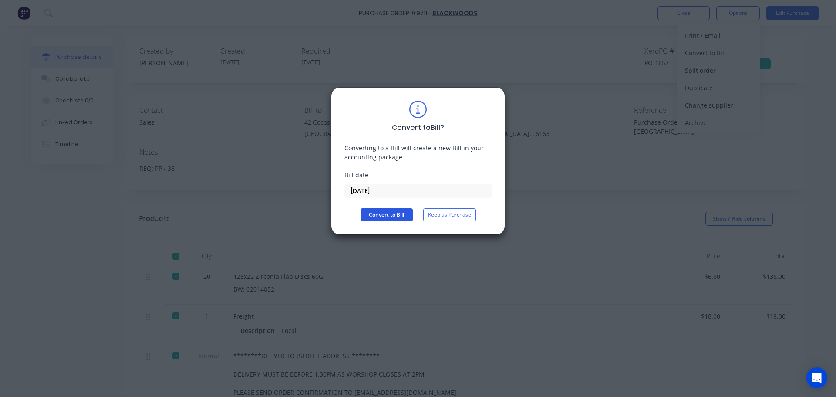
click at [382, 211] on button "Convert to Bill" at bounding box center [387, 214] width 52 height 13
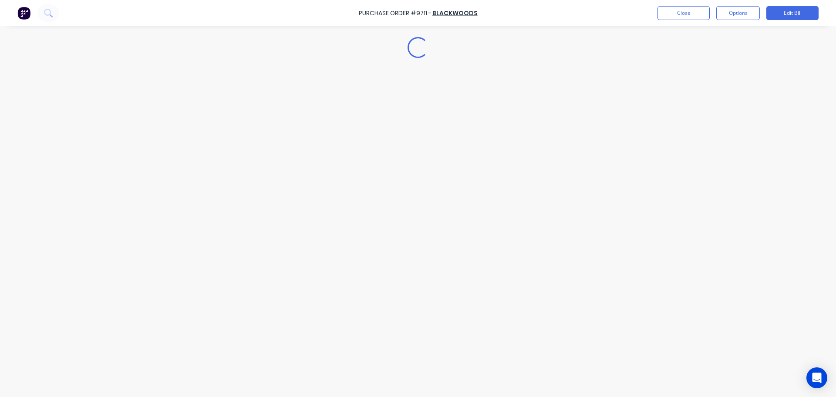
type textarea "x"
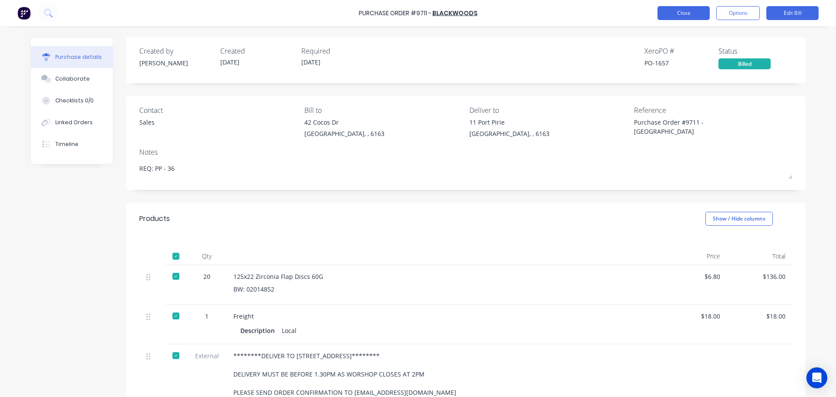
click at [685, 15] on button "Close" at bounding box center [684, 13] width 52 height 14
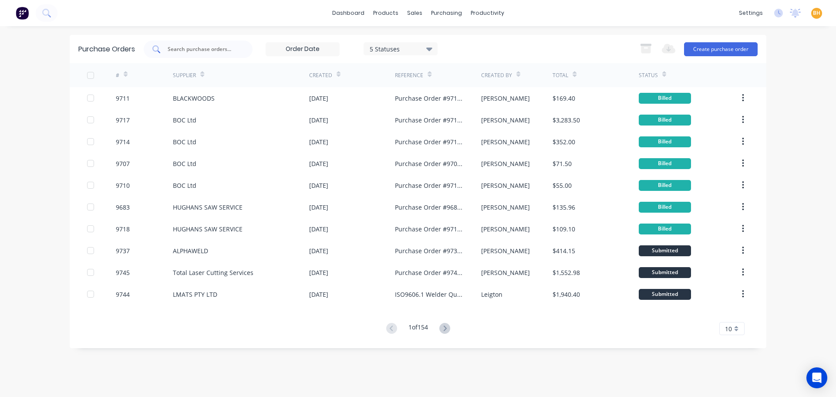
click at [177, 52] on input "text" at bounding box center [203, 49] width 72 height 9
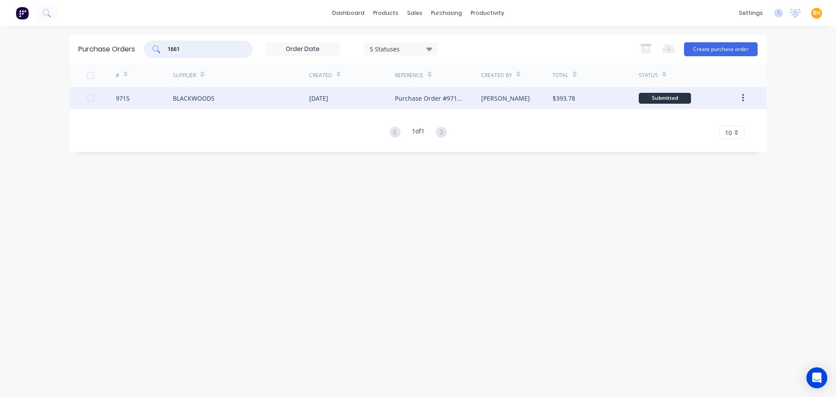
type input "1661"
click at [190, 95] on div "BLACKWOODS" at bounding box center [194, 98] width 42 height 9
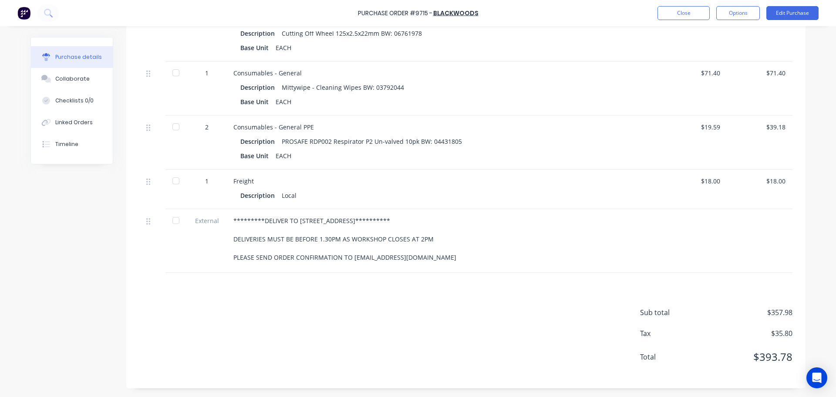
scroll to position [181, 0]
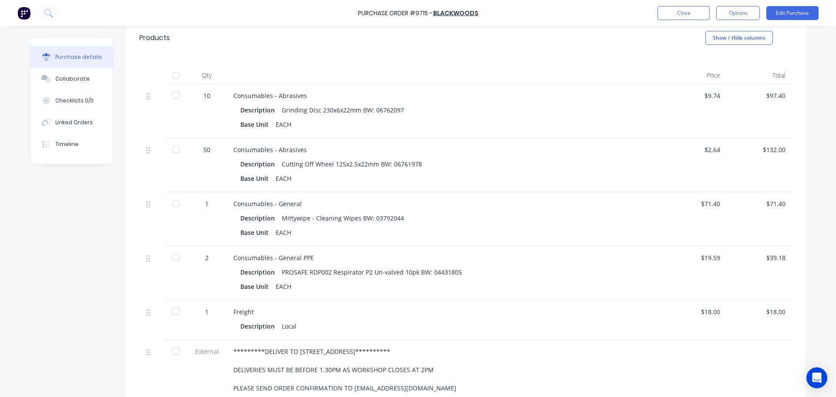
click at [169, 97] on div at bounding box center [175, 95] width 17 height 17
click at [173, 149] on div at bounding box center [175, 149] width 17 height 17
click at [174, 202] on div at bounding box center [175, 203] width 17 height 17
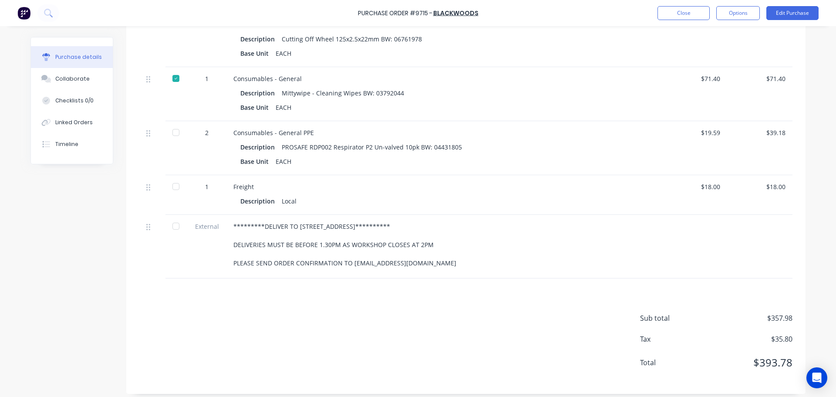
scroll to position [311, 0]
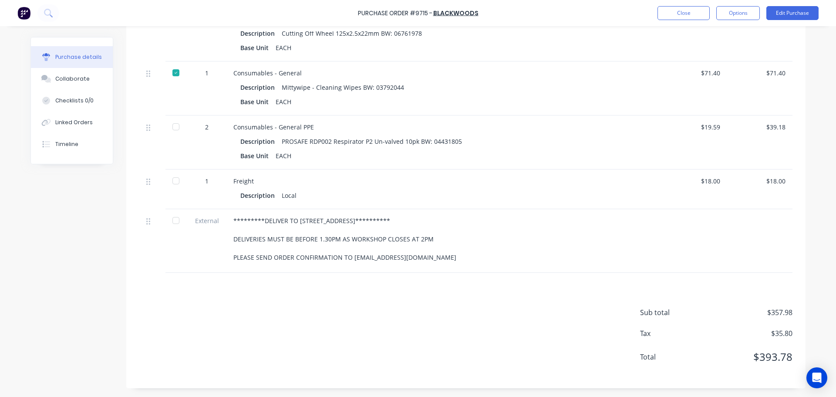
click at [176, 125] on div at bounding box center [175, 126] width 17 height 17
drag, startPoint x: 171, startPoint y: 183, endPoint x: 175, endPoint y: 190, distance: 7.8
click at [171, 183] on div at bounding box center [175, 180] width 17 height 17
click at [177, 219] on div at bounding box center [175, 220] width 17 height 17
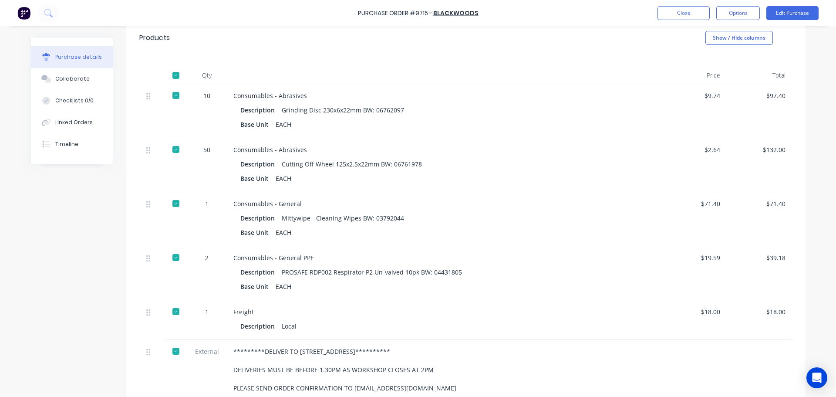
scroll to position [0, 0]
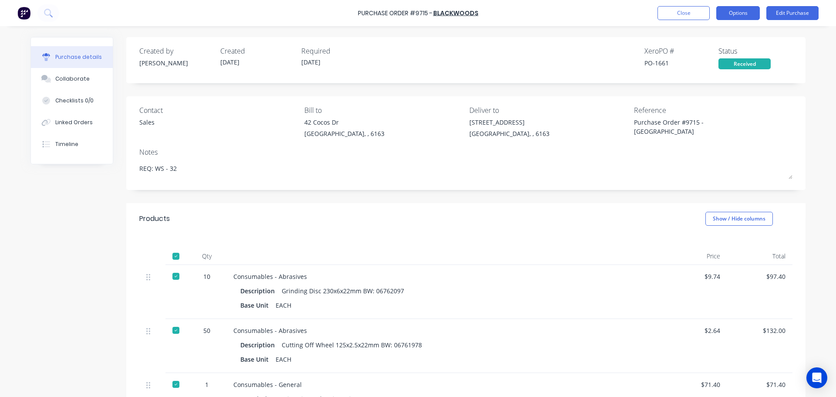
click at [740, 15] on button "Options" at bounding box center [739, 13] width 44 height 14
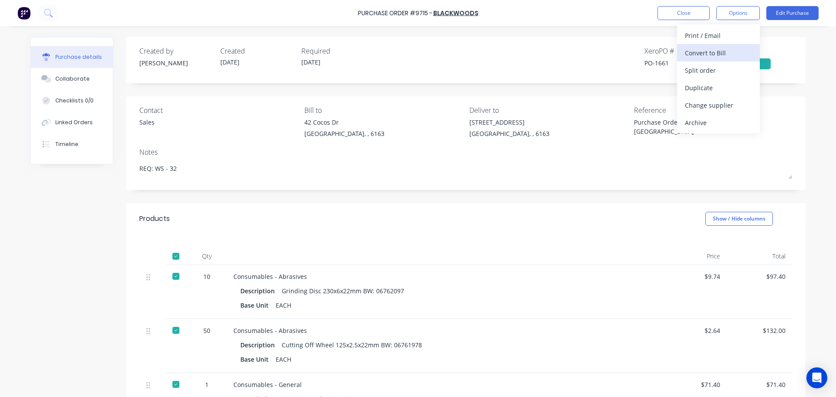
click at [699, 52] on div "Convert to Bill" at bounding box center [718, 53] width 67 height 13
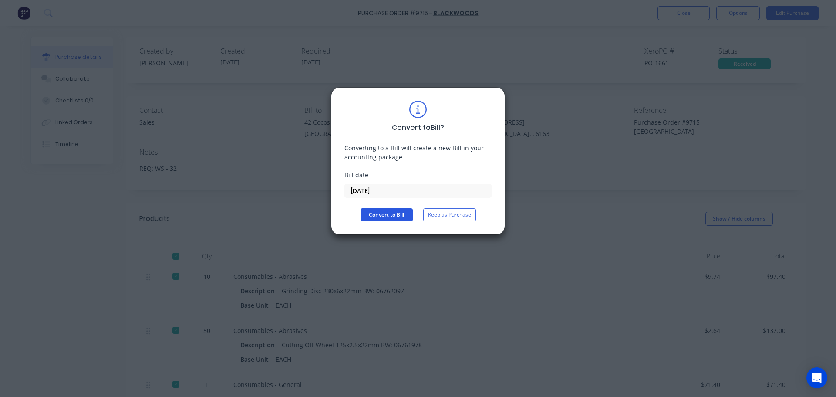
click at [387, 216] on button "Convert to Bill" at bounding box center [387, 214] width 52 height 13
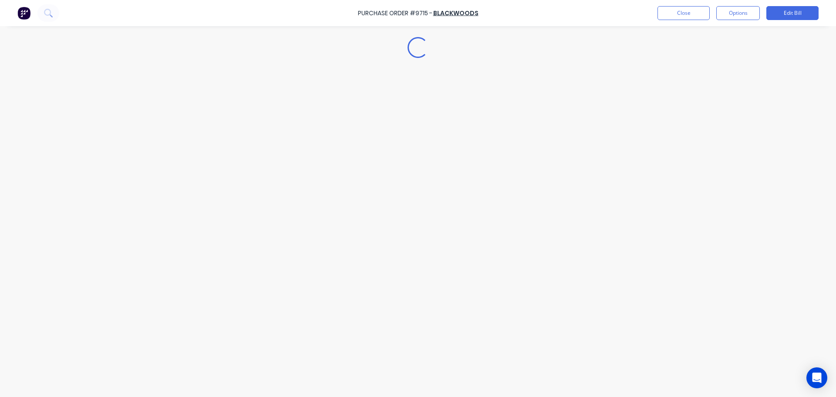
type textarea "x"
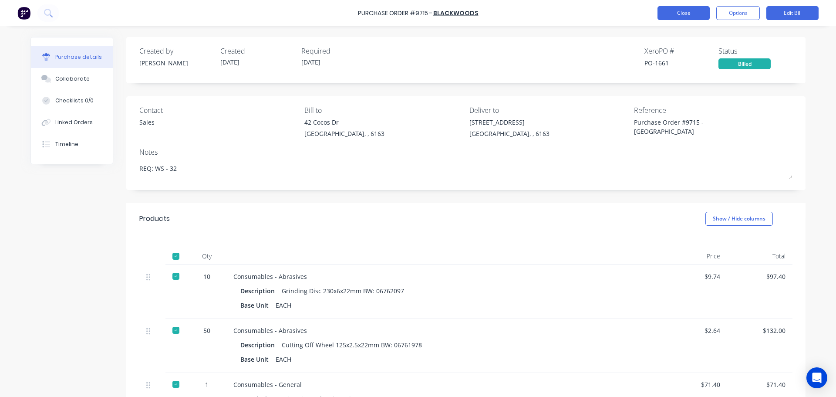
click at [682, 12] on button "Close" at bounding box center [684, 13] width 52 height 14
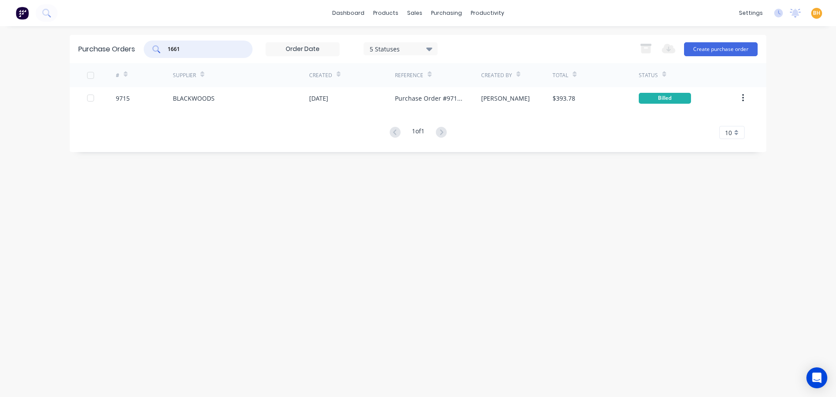
click at [196, 49] on input "1661" at bounding box center [203, 49] width 72 height 9
type input "1"
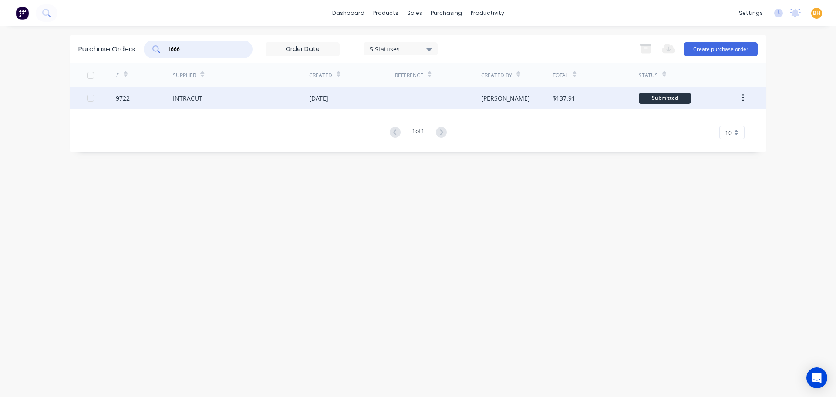
type input "1666"
click at [200, 105] on div "INTRACUT" at bounding box center [241, 98] width 136 height 22
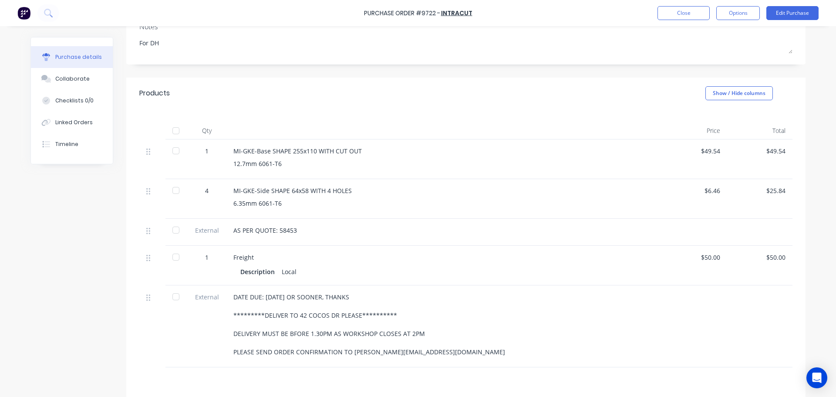
scroll to position [220, 0]
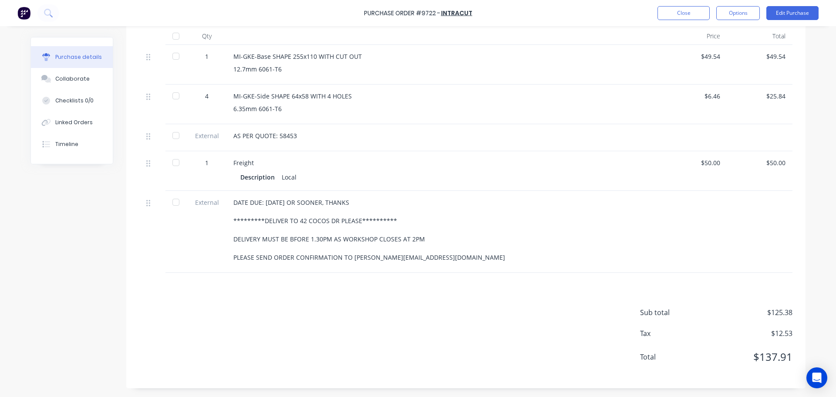
click at [170, 36] on div at bounding box center [175, 35] width 17 height 17
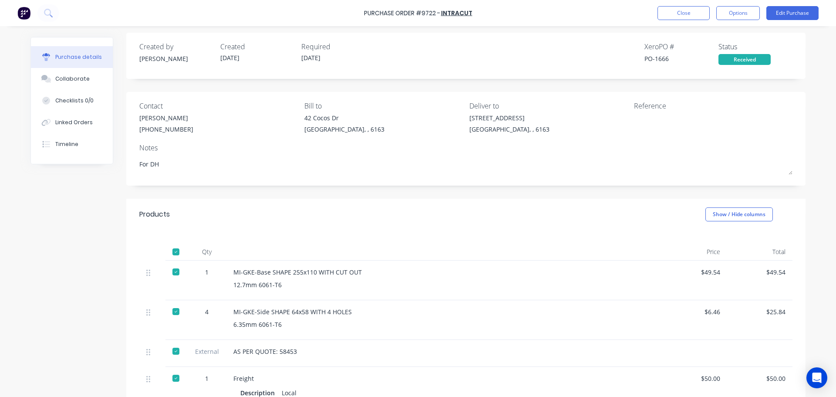
scroll to position [0, 0]
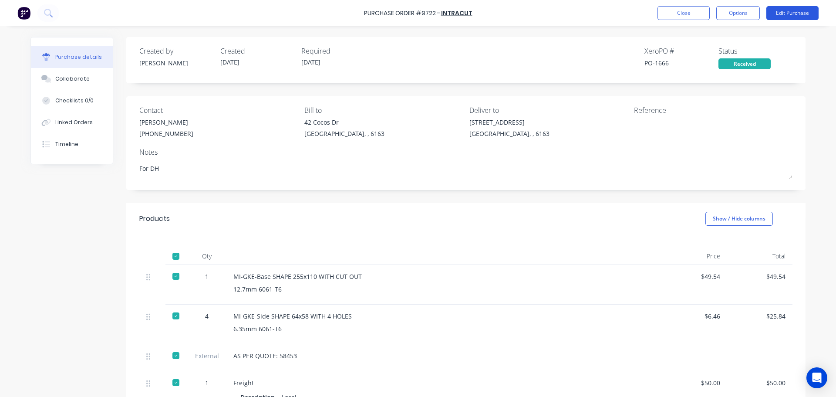
click at [792, 12] on button "Edit Purchase" at bounding box center [793, 13] width 52 height 14
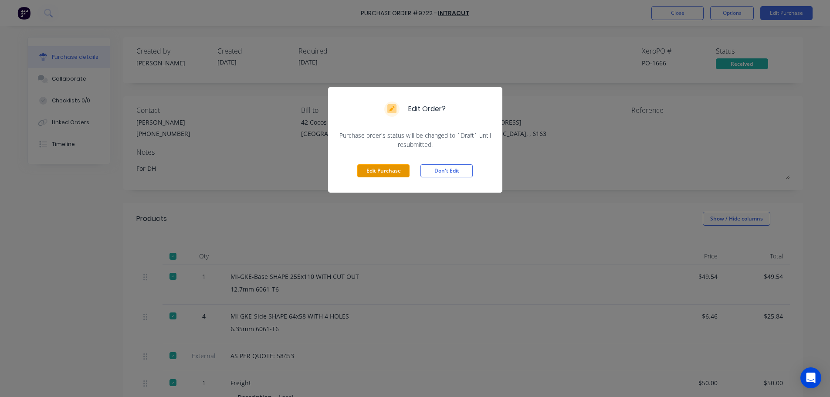
click at [386, 173] on button "Edit Purchase" at bounding box center [383, 170] width 52 height 13
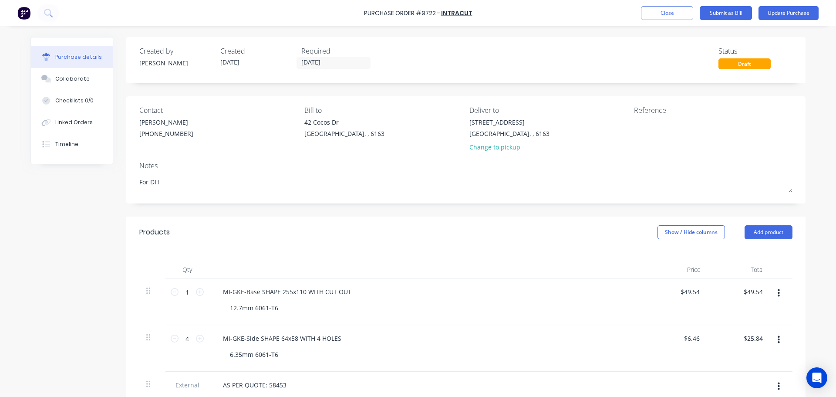
drag, startPoint x: 356, startPoint y: 14, endPoint x: 392, endPoint y: 18, distance: 36.0
click at [392, 18] on div "Purchase Order #9722 - INTRACUT Add product Close Submit as Bill Update Purchase" at bounding box center [418, 13] width 836 height 26
type textarea "x"
drag, startPoint x: 354, startPoint y: 15, endPoint x: 366, endPoint y: 15, distance: 12.6
click at [366, 15] on div "Purchase Order #9722 - INTRACUT Add product Close Submit as Bill Update Purchase" at bounding box center [418, 13] width 836 height 26
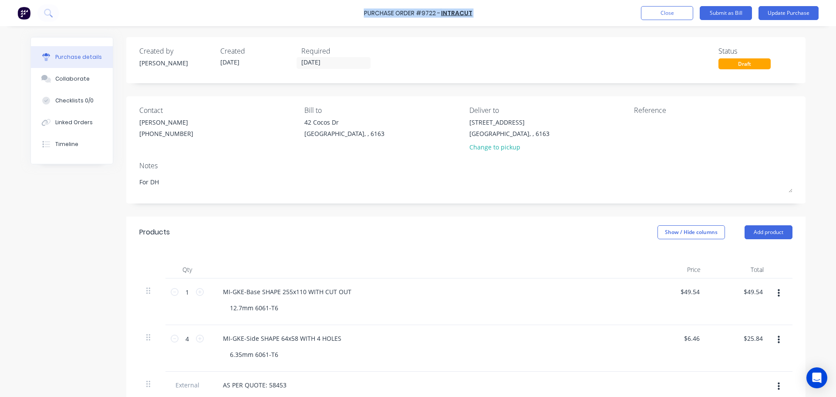
copy div "Purchase Order #9722 - INTRACUT Add product Close Submit as Bill Update Purchase"
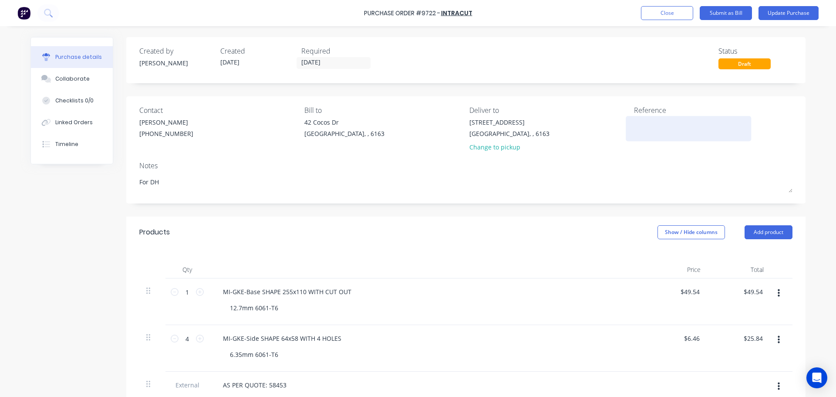
click at [647, 134] on textarea at bounding box center [688, 128] width 109 height 20
paste textarea "Purchase Order #9722 - INTRACUT"
type textarea "Purchase Order #9722 - INTRACUT"
type textarea "x"
type textarea "Purchase Order #9722 - INTRACUT"
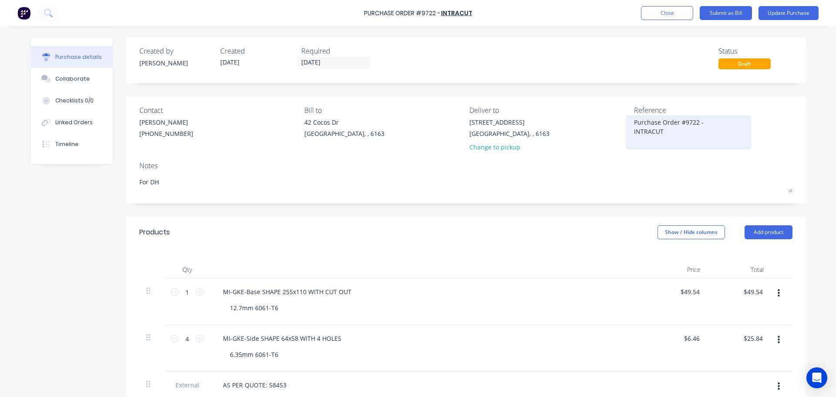
type textarea "x"
type textarea "Purchase Order #9722 - INTRACUT"
type textarea "x"
type textarea "Purchase Order #9722 - INTRACUT"
click at [784, 15] on button "Update Purchase" at bounding box center [789, 13] width 60 height 14
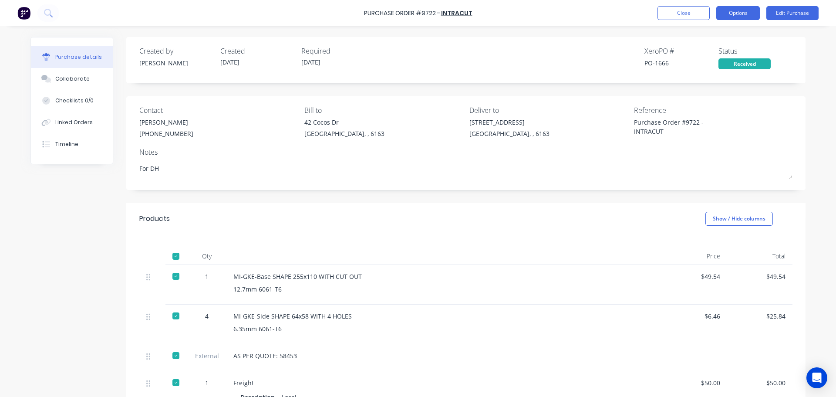
click at [740, 14] on button "Options" at bounding box center [739, 13] width 44 height 14
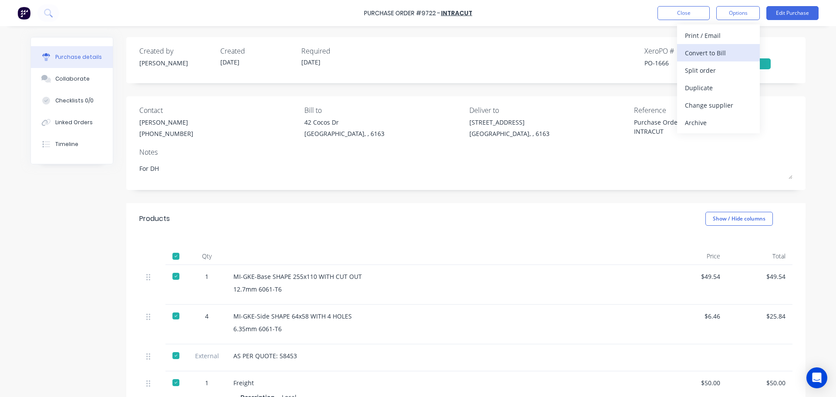
click at [704, 47] on div "Convert to Bill" at bounding box center [718, 53] width 67 height 13
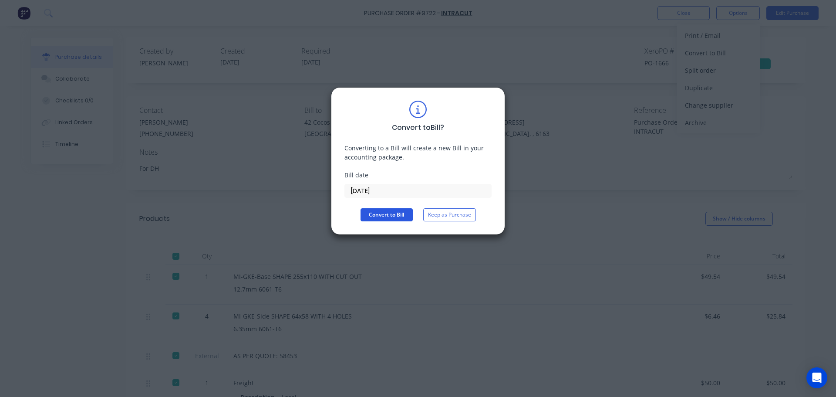
click at [395, 210] on button "Convert to Bill" at bounding box center [387, 214] width 52 height 13
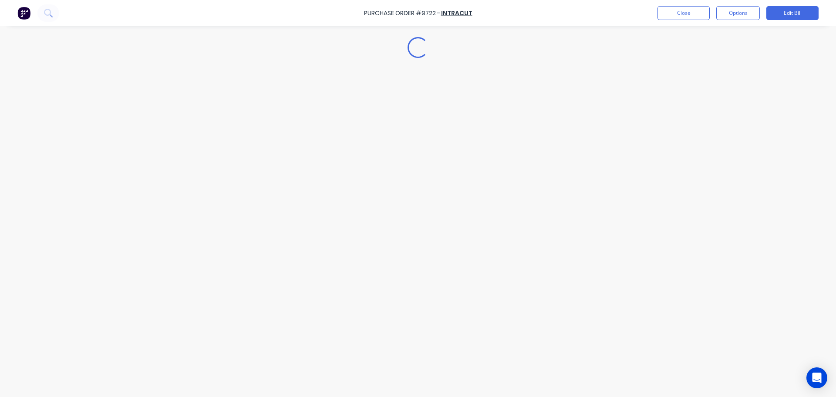
type textarea "x"
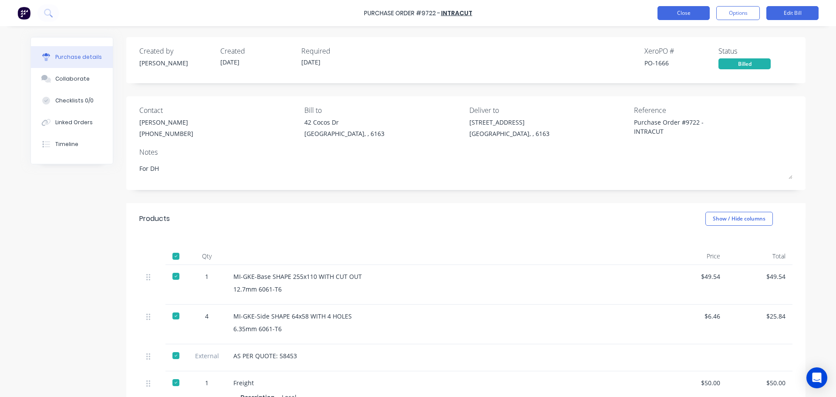
click at [677, 16] on button "Close" at bounding box center [684, 13] width 52 height 14
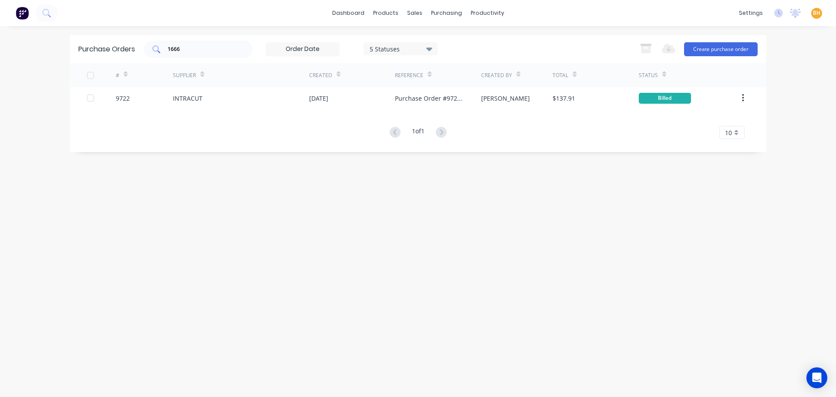
click at [198, 49] on input "1666" at bounding box center [203, 49] width 72 height 9
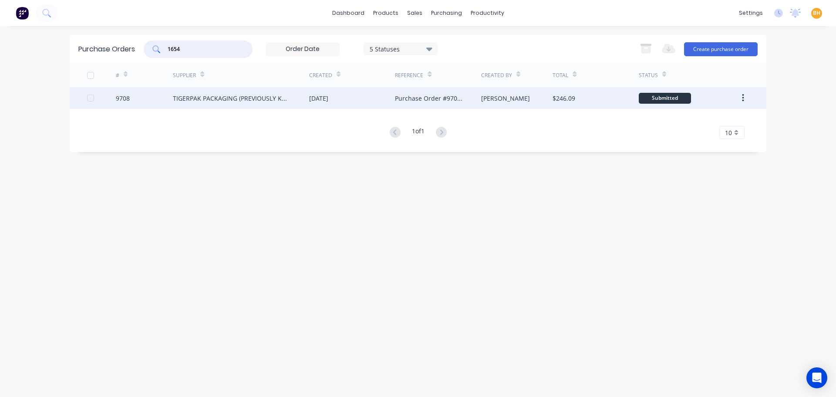
type input "1654"
click at [201, 94] on div "TIGERPAK PACKAGING (PREVIOUSLY KNOWN AS POWERPAK)" at bounding box center [232, 98] width 119 height 9
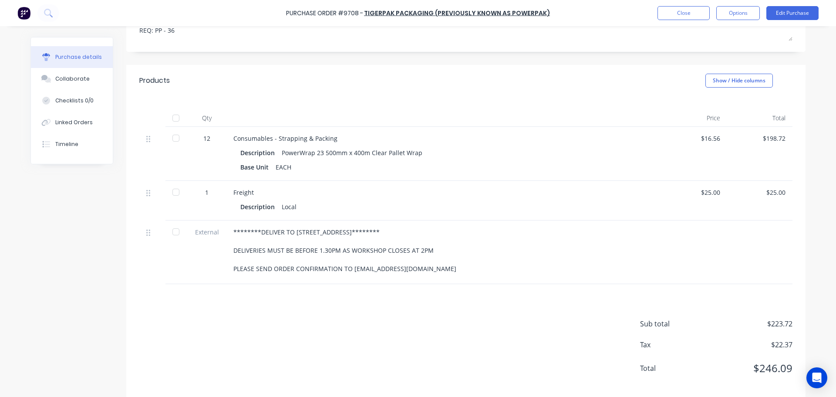
scroll to position [154, 0]
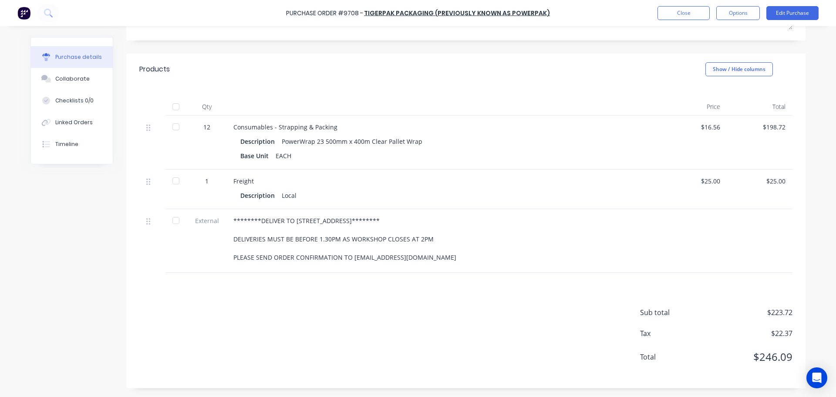
click at [172, 108] on div at bounding box center [175, 106] width 17 height 17
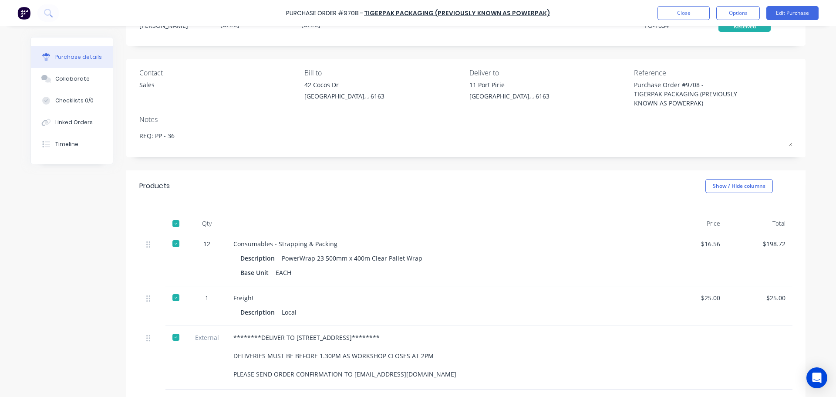
scroll to position [0, 0]
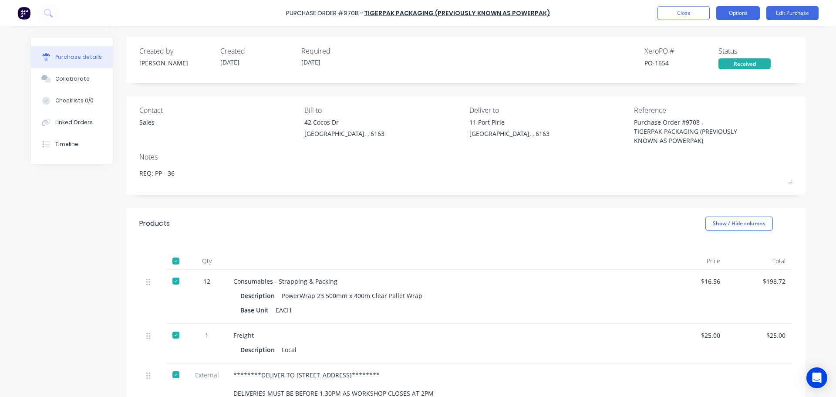
click at [734, 7] on button "Options" at bounding box center [739, 13] width 44 height 14
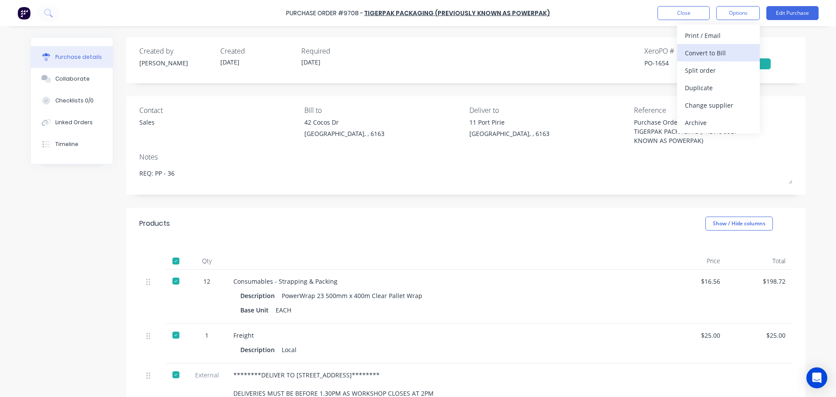
click at [708, 57] on div "Convert to Bill" at bounding box center [718, 53] width 67 height 13
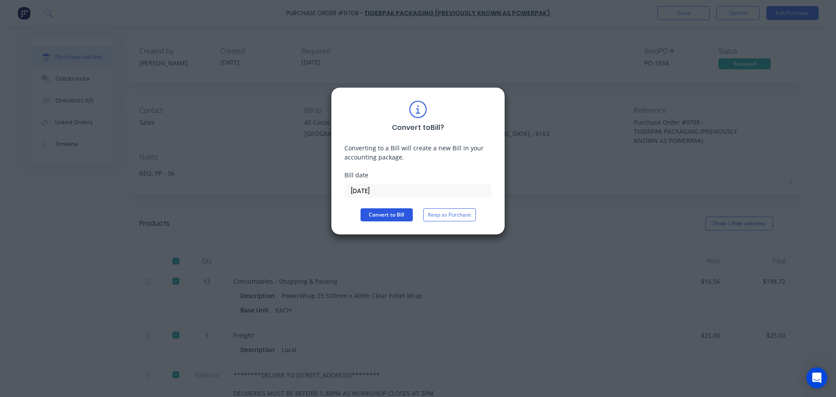
click at [380, 214] on button "Convert to Bill" at bounding box center [387, 214] width 52 height 13
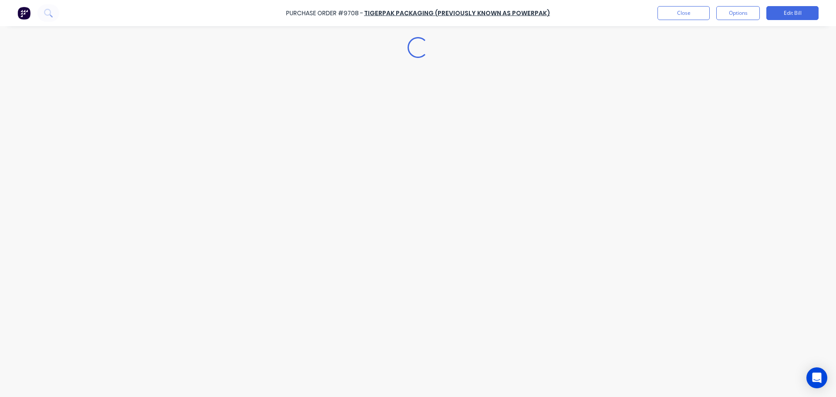
type textarea "x"
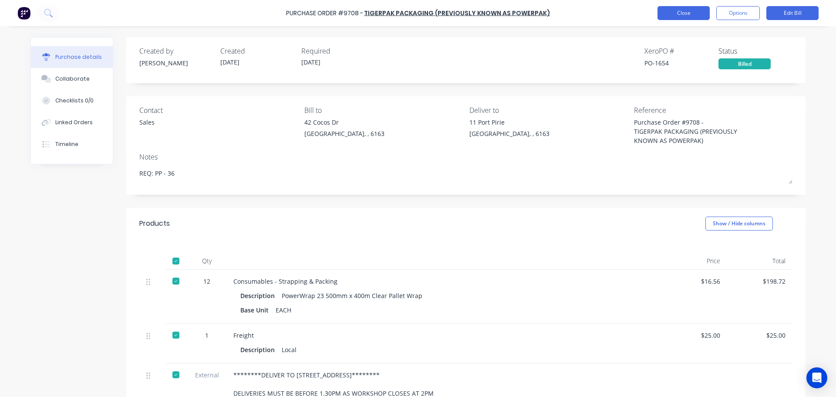
click at [676, 17] on button "Close" at bounding box center [684, 13] width 52 height 14
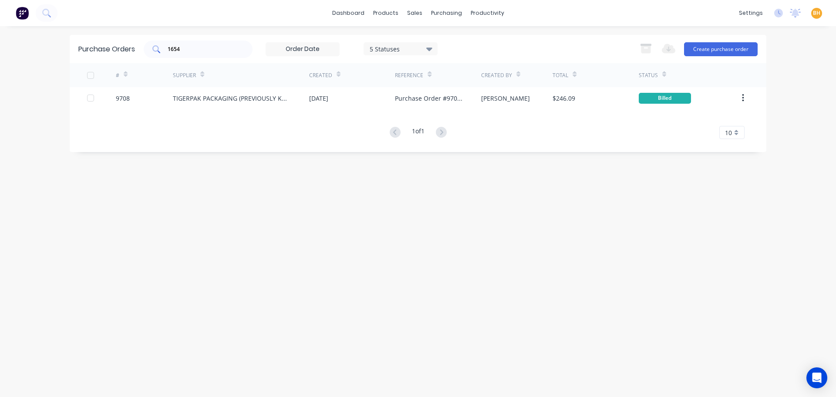
click at [194, 49] on input "1654" at bounding box center [203, 49] width 72 height 9
type input "1"
click at [189, 50] on input "9704" at bounding box center [203, 49] width 72 height 9
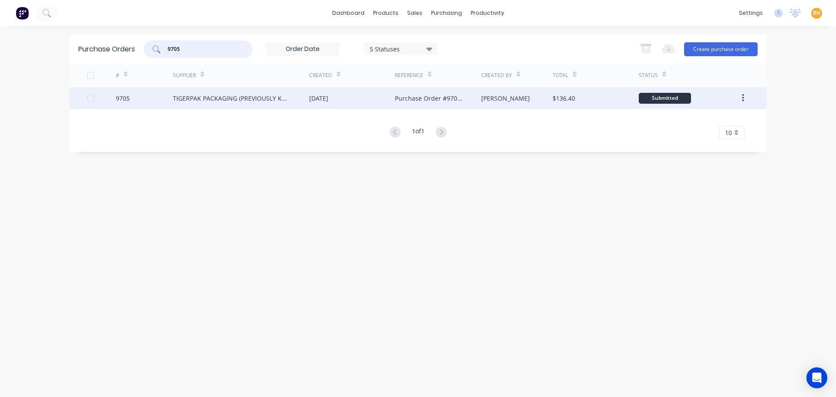
type input "9705"
click at [204, 101] on div "TIGERPAK PACKAGING (PREVIOUSLY KNOWN AS POWERPAK)" at bounding box center [232, 98] width 119 height 9
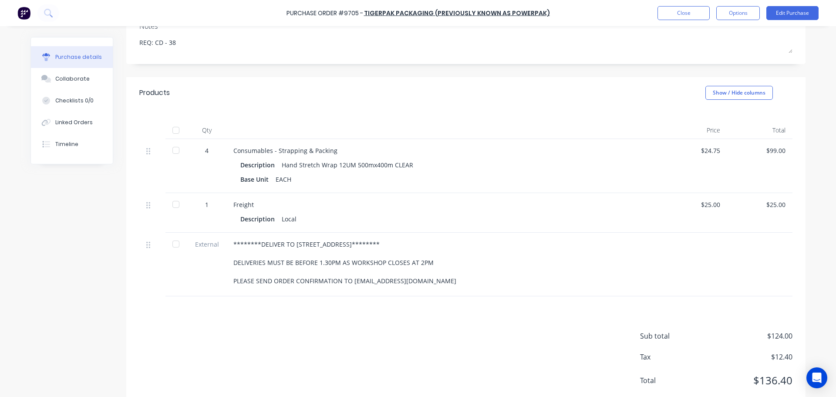
scroll to position [154, 0]
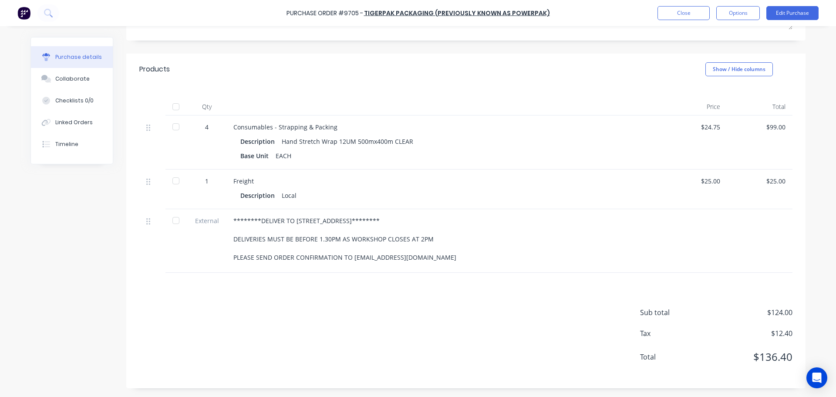
click at [171, 105] on div at bounding box center [175, 106] width 17 height 17
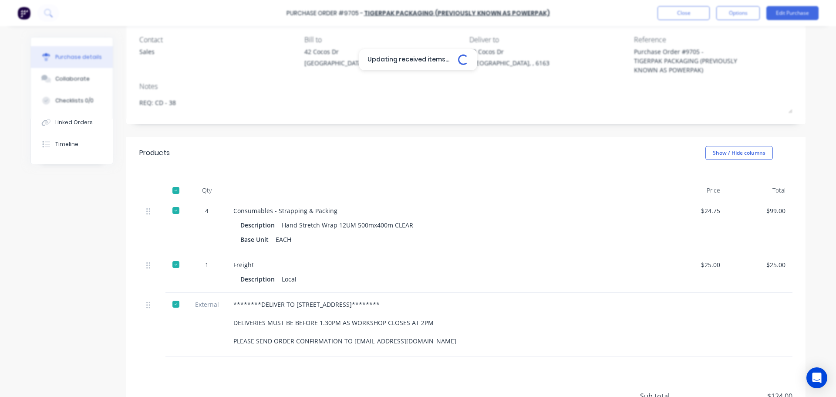
scroll to position [0, 0]
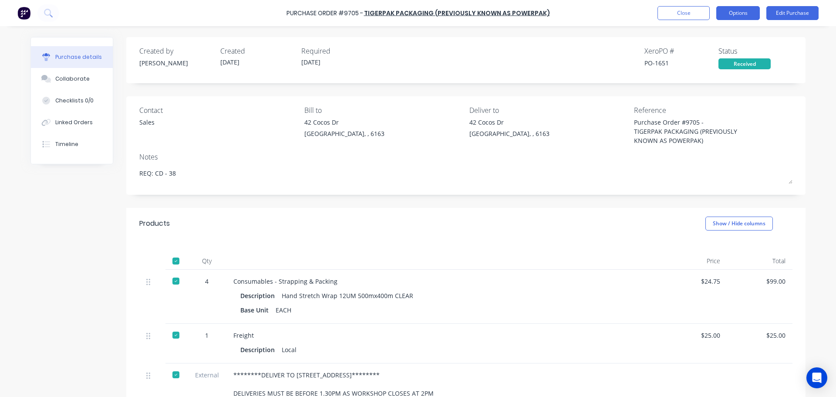
click at [749, 17] on button "Options" at bounding box center [739, 13] width 44 height 14
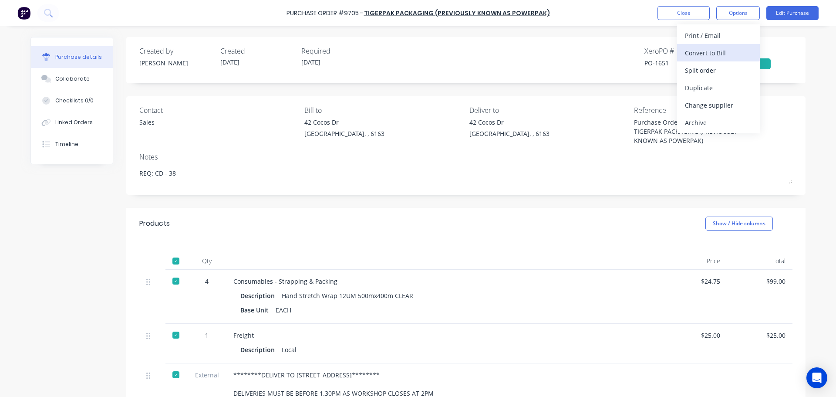
click at [707, 51] on div "Convert to Bill" at bounding box center [718, 53] width 67 height 13
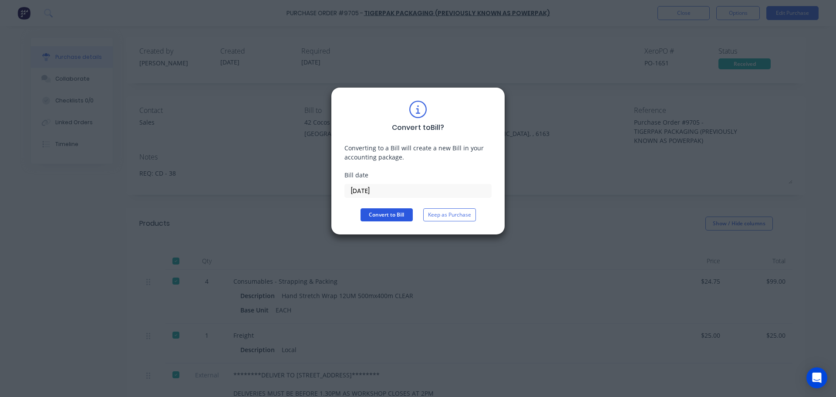
click at [385, 215] on button "Convert to Bill" at bounding box center [387, 214] width 52 height 13
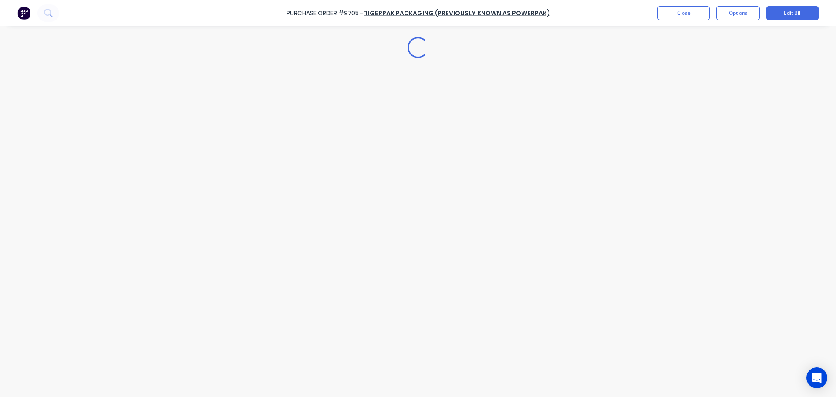
type textarea "x"
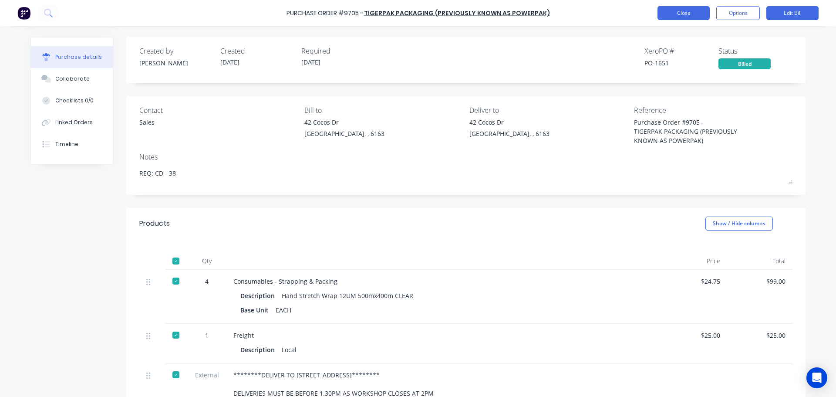
click at [668, 9] on button "Close" at bounding box center [684, 13] width 52 height 14
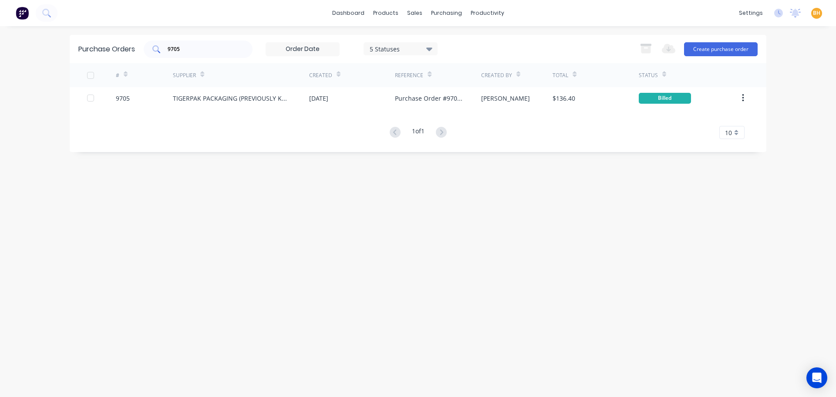
click at [199, 48] on input "9705" at bounding box center [203, 49] width 72 height 9
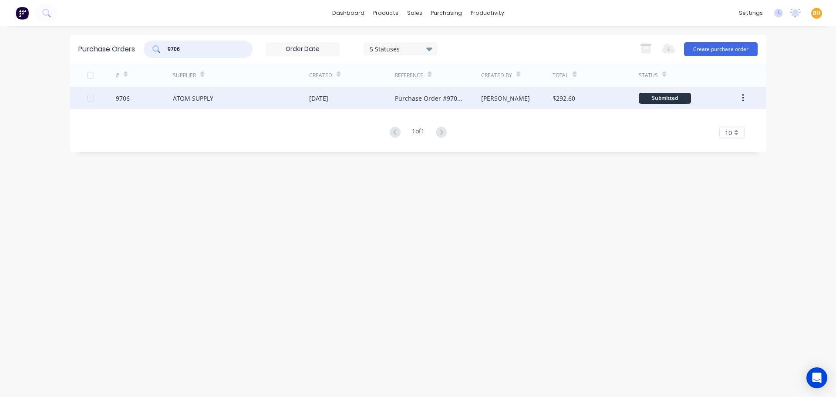
type input "9706"
click at [194, 99] on div "ATOM SUPPLY" at bounding box center [193, 98] width 41 height 9
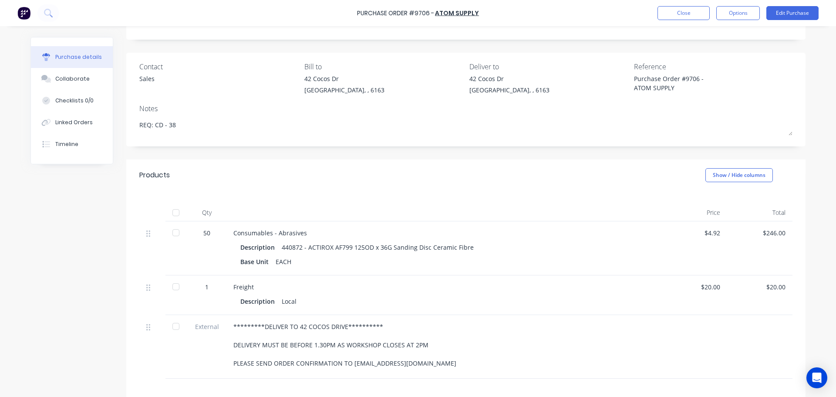
scroll to position [149, 0]
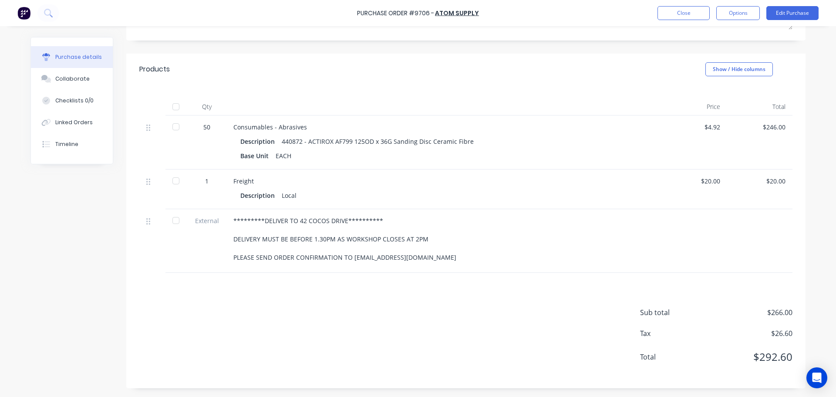
click at [175, 105] on div at bounding box center [175, 106] width 17 height 17
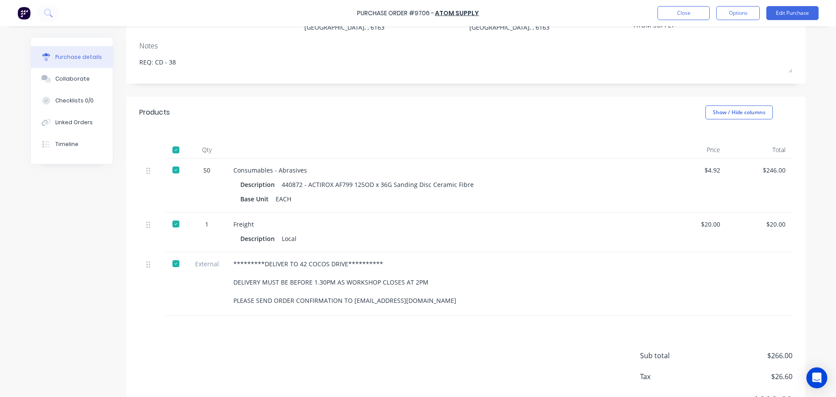
scroll to position [0, 0]
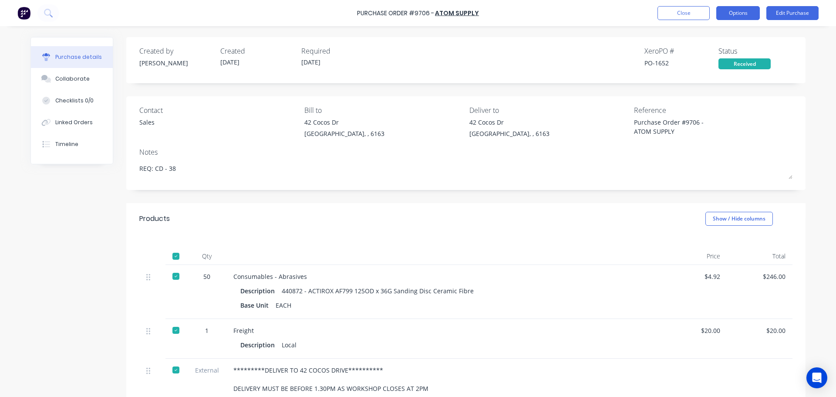
click at [750, 10] on button "Options" at bounding box center [739, 13] width 44 height 14
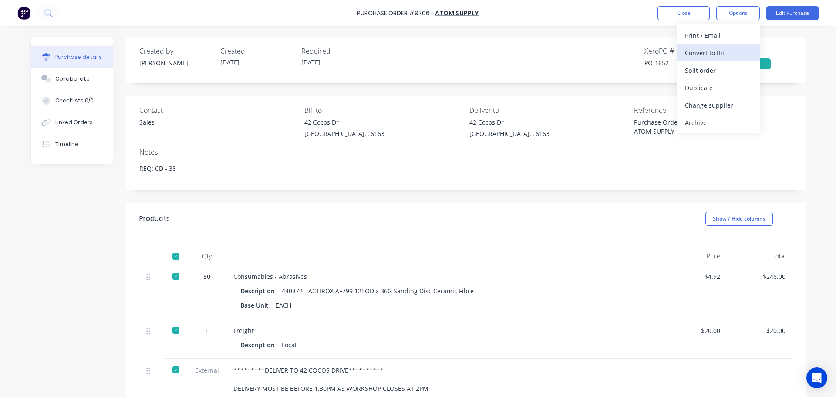
click at [688, 51] on div "Convert to Bill" at bounding box center [718, 53] width 67 height 13
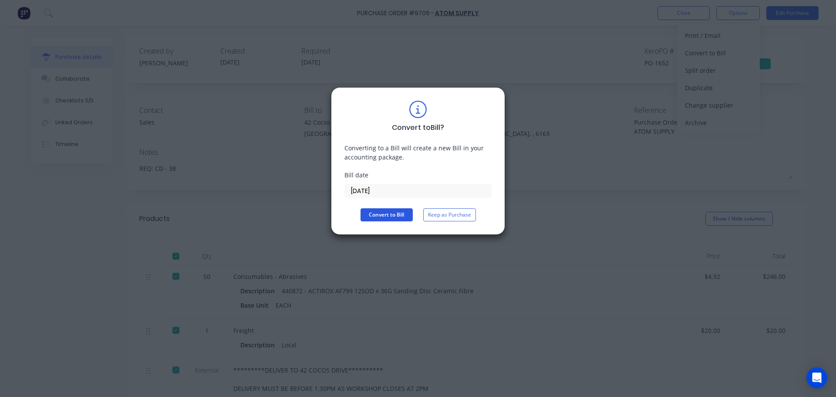
click at [388, 215] on button "Convert to Bill" at bounding box center [387, 214] width 52 height 13
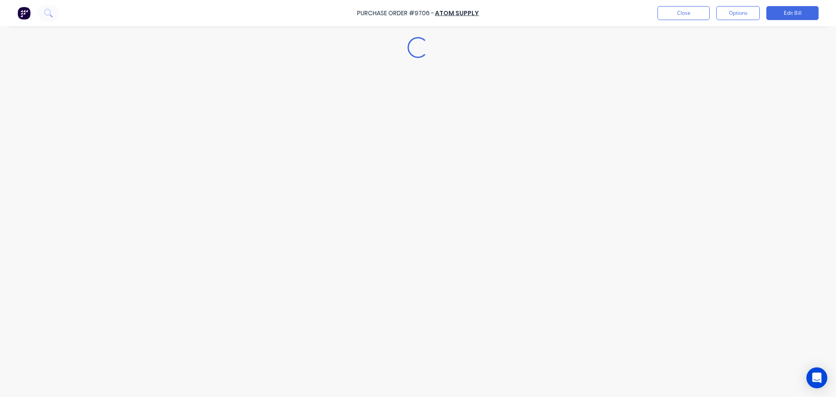
type textarea "x"
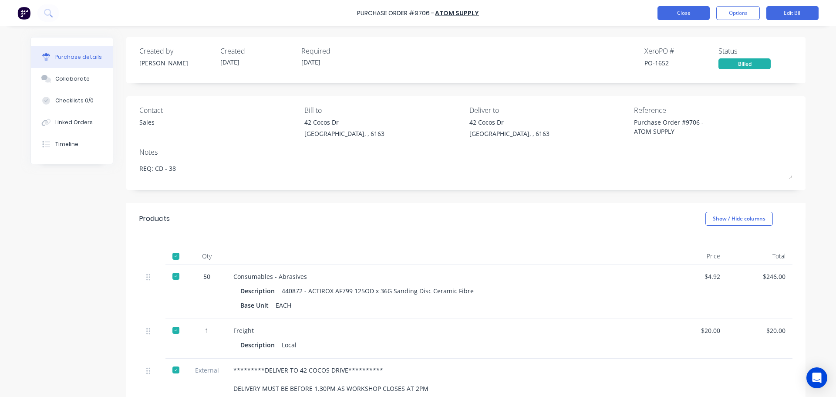
click at [670, 14] on button "Close" at bounding box center [684, 13] width 52 height 14
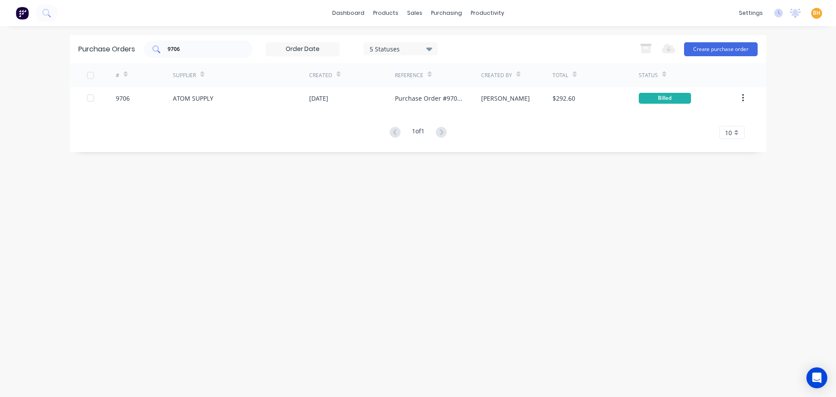
click at [193, 50] on input "9706" at bounding box center [203, 49] width 72 height 9
type input "9"
type input "1551"
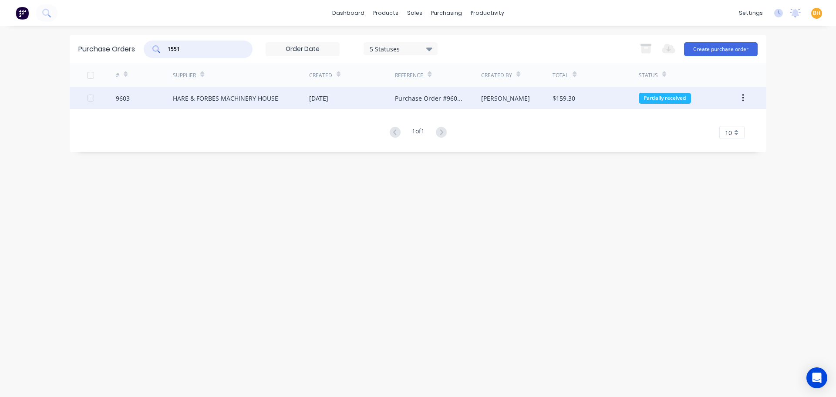
click at [209, 99] on div "HARE & FORBES MACHINERY HOUSE" at bounding box center [225, 98] width 105 height 9
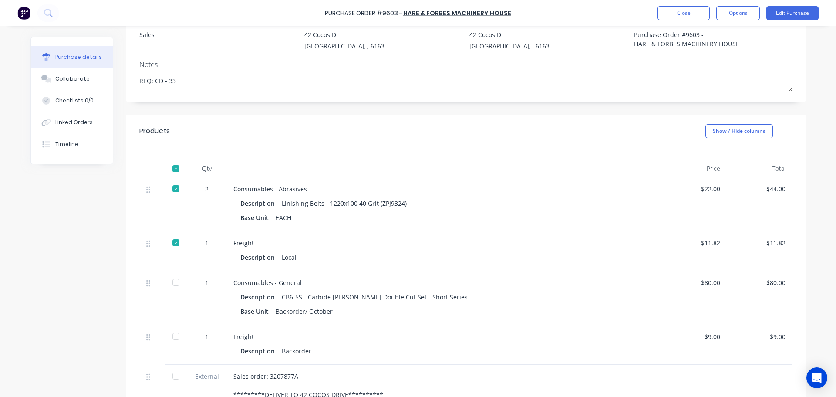
scroll to position [131, 0]
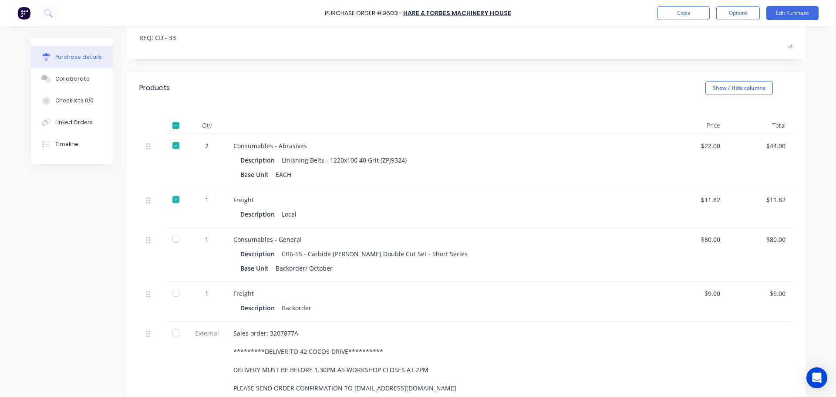
click at [171, 238] on div at bounding box center [175, 238] width 17 height 17
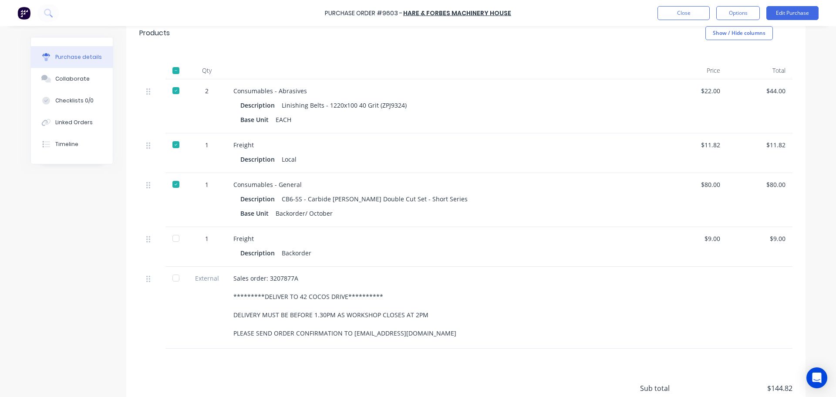
scroll to position [261, 0]
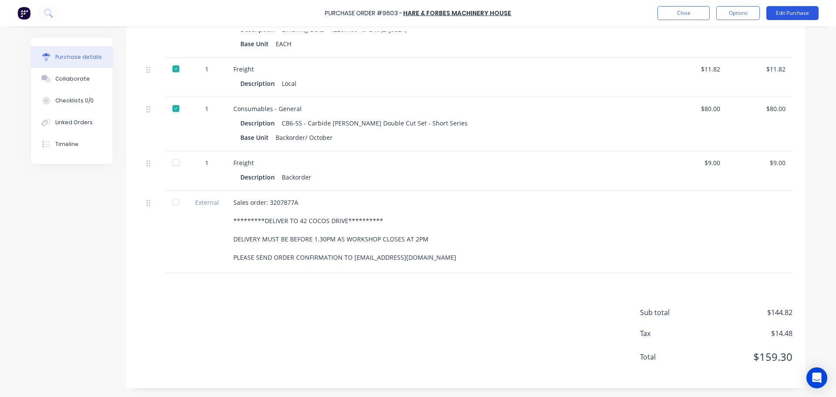
click at [787, 11] on button "Edit Purchase" at bounding box center [793, 13] width 52 height 14
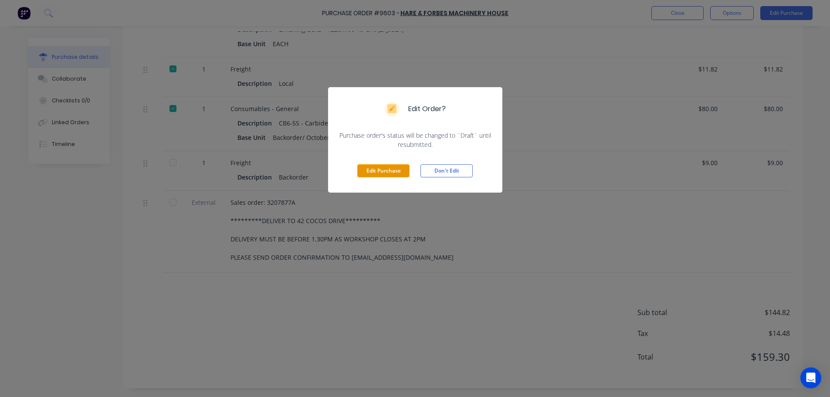
click at [400, 174] on button "Edit Purchase" at bounding box center [383, 170] width 52 height 13
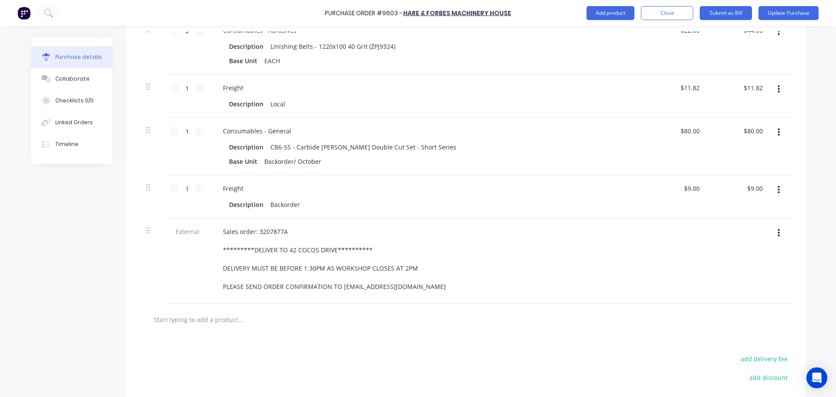
scroll to position [275, 0]
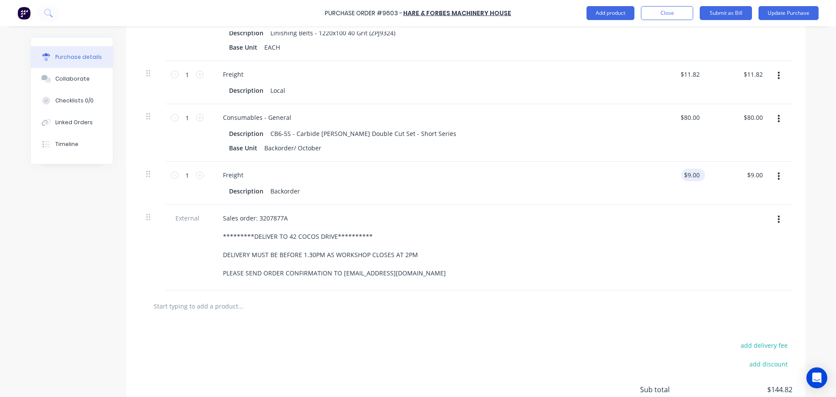
type textarea "x"
click at [695, 175] on input "9.00" at bounding box center [692, 175] width 20 height 13
type input "9"
type input "8.18"
type textarea "x"
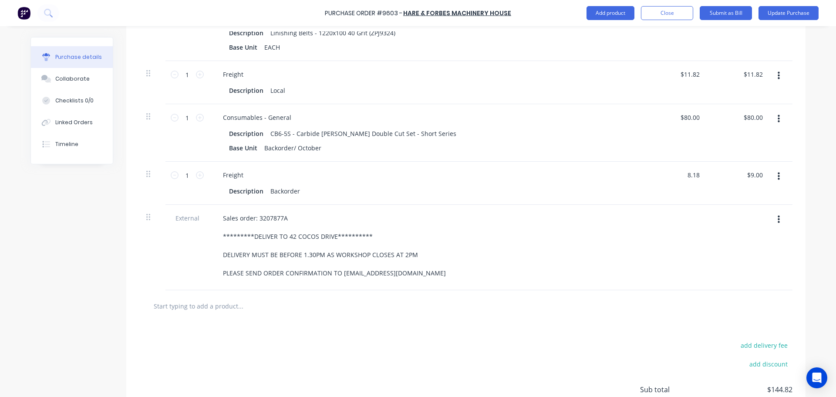
type input "$8.18"
type input "8.18"
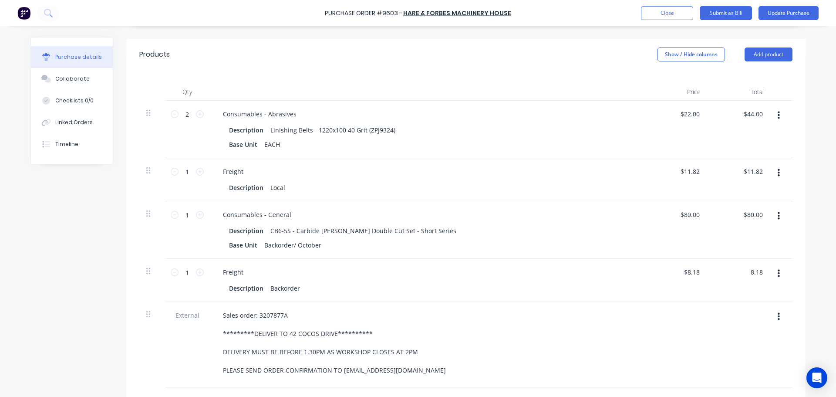
scroll to position [134, 0]
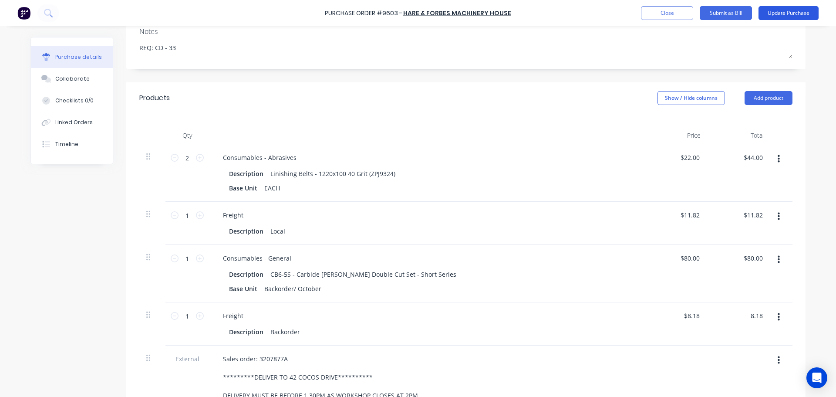
type textarea "x"
type input "$8.18"
click at [772, 10] on button "Update Purchase" at bounding box center [789, 13] width 60 height 14
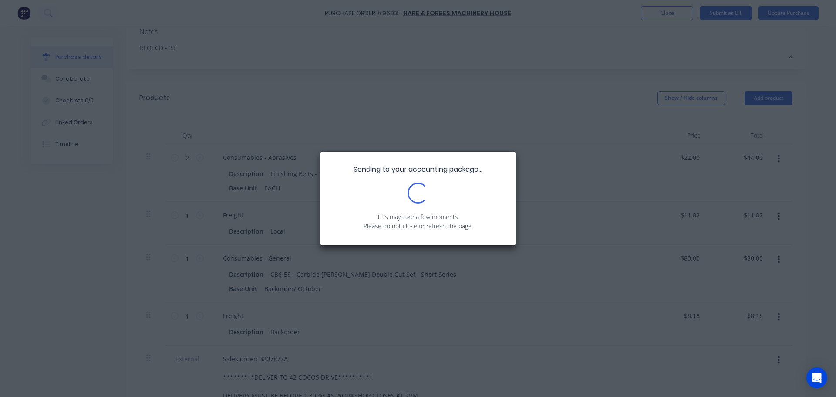
scroll to position [0, 0]
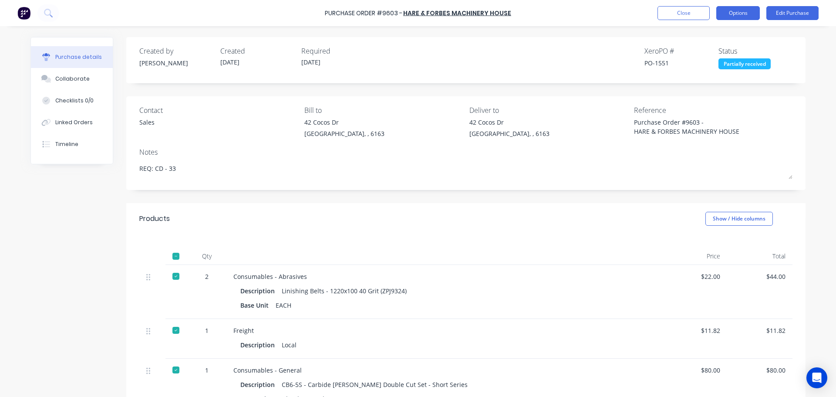
click at [731, 14] on button "Options" at bounding box center [739, 13] width 44 height 14
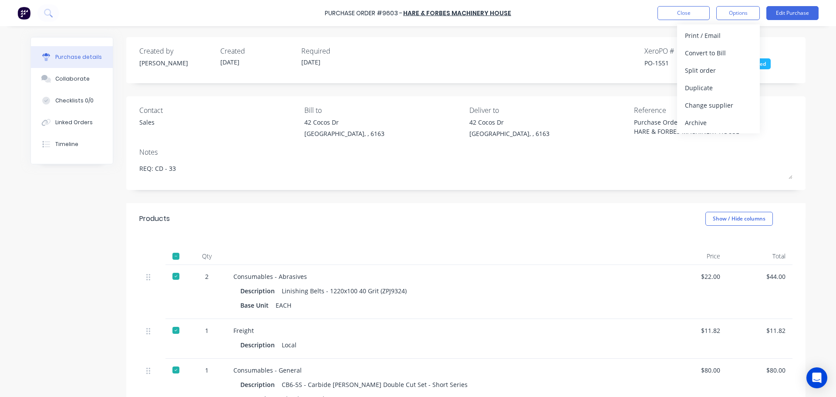
scroll to position [174, 0]
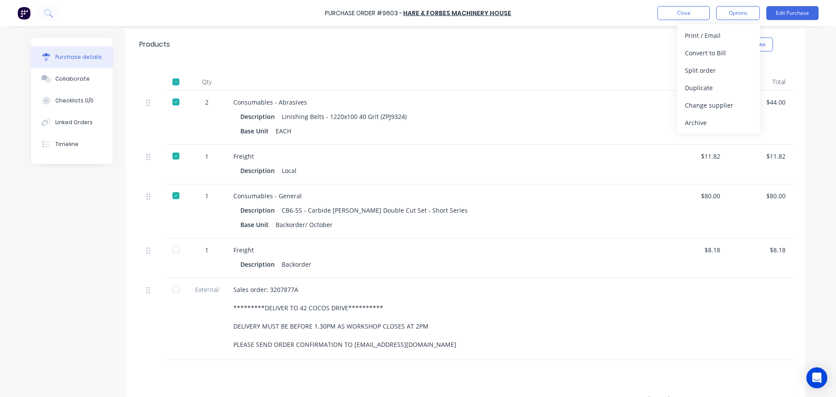
drag, startPoint x: 169, startPoint y: 248, endPoint x: 165, endPoint y: 256, distance: 8.6
click at [169, 248] on div at bounding box center [175, 249] width 17 height 17
click at [171, 288] on div at bounding box center [175, 289] width 17 height 17
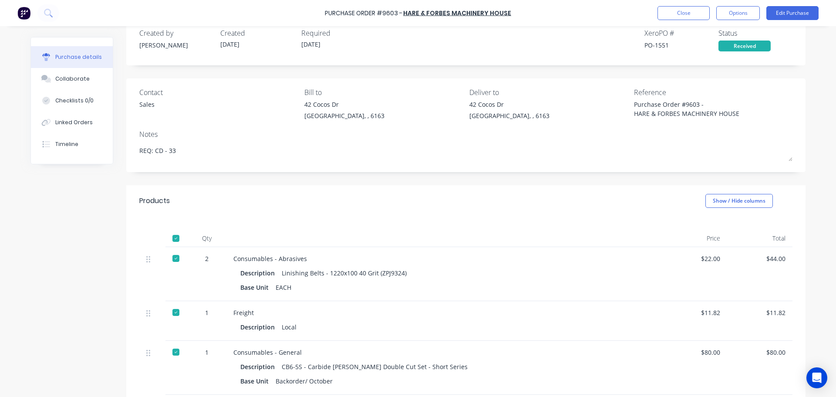
scroll to position [0, 0]
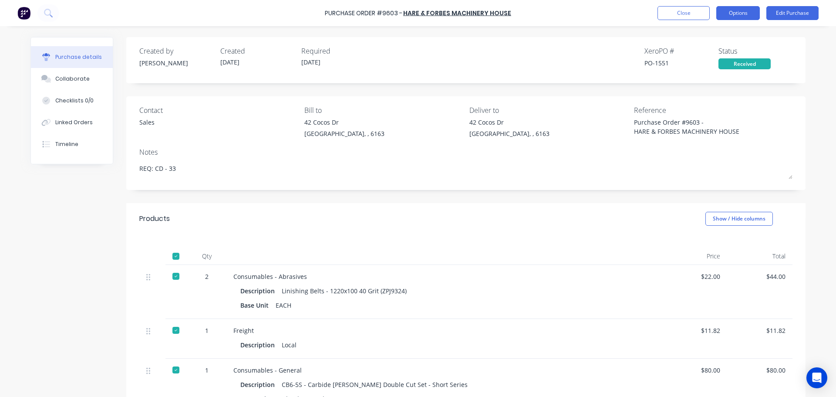
click at [737, 13] on button "Options" at bounding box center [739, 13] width 44 height 14
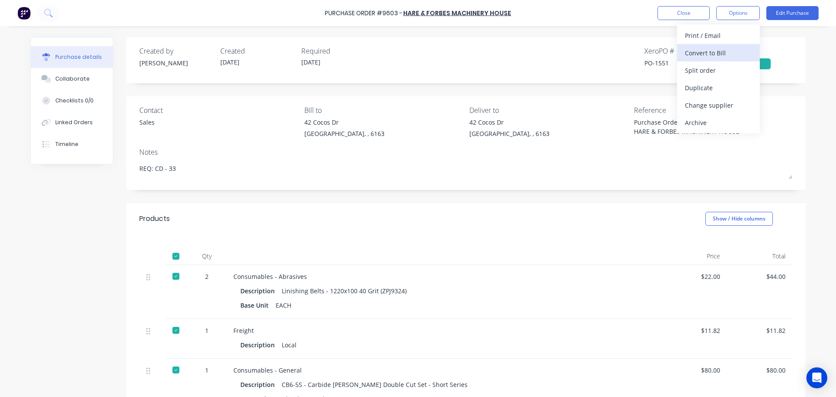
click at [702, 59] on div "Convert to Bill" at bounding box center [718, 53] width 67 height 13
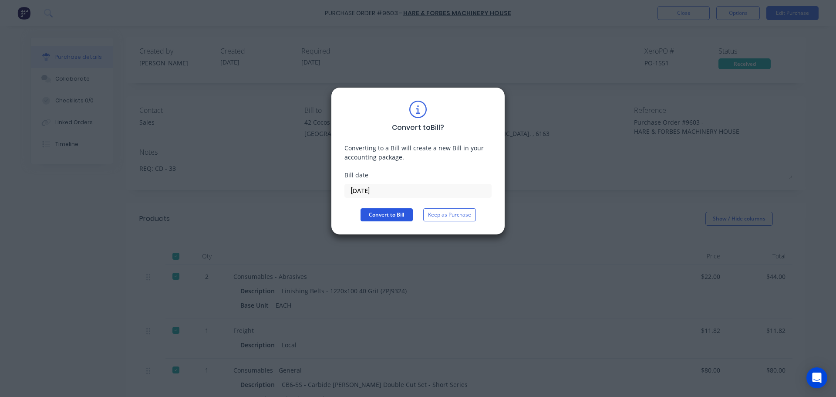
click at [393, 217] on button "Convert to Bill" at bounding box center [387, 214] width 52 height 13
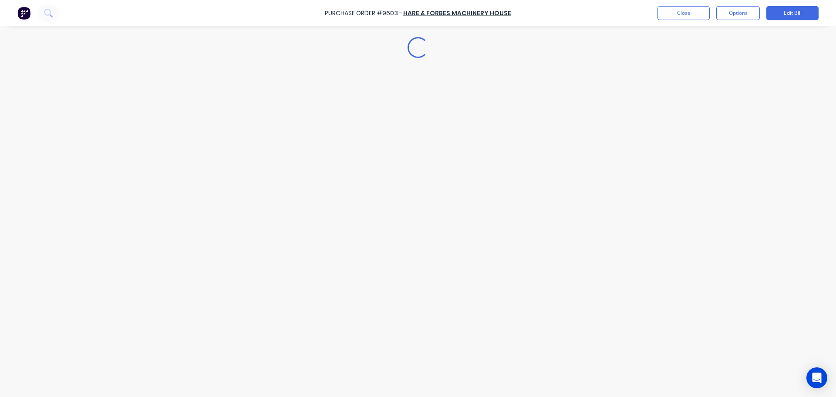
type textarea "x"
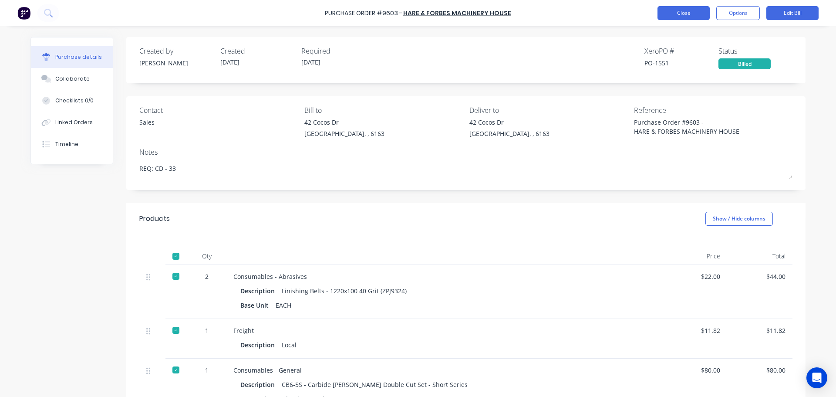
click at [662, 10] on button "Close" at bounding box center [684, 13] width 52 height 14
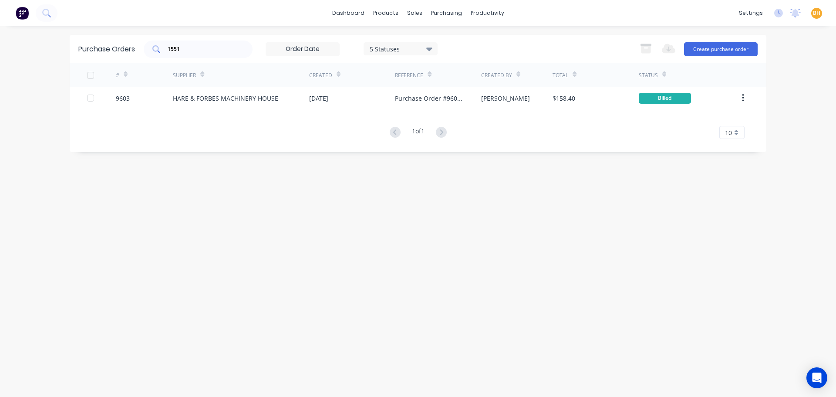
click at [186, 44] on div "1551" at bounding box center [198, 49] width 109 height 17
type input "1"
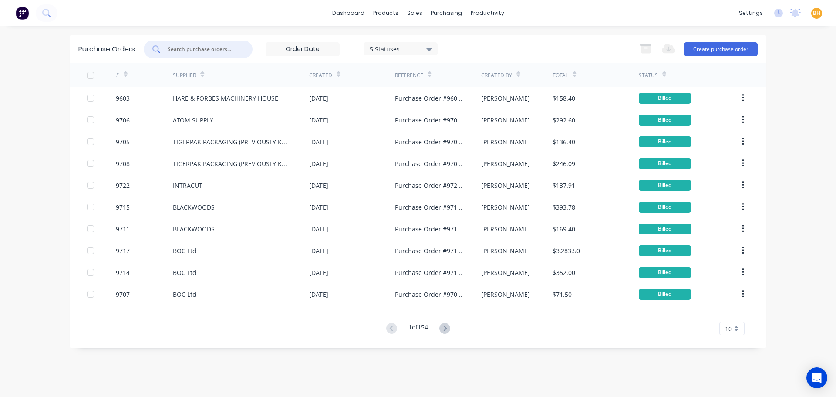
click at [186, 51] on input "text" at bounding box center [203, 49] width 72 height 9
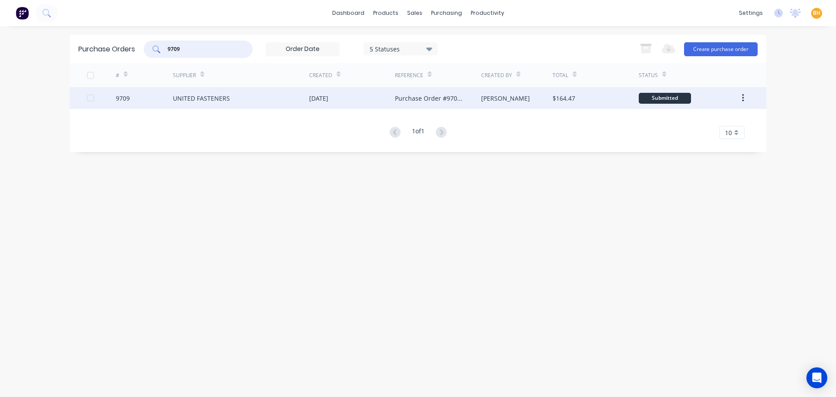
type input "9709"
click at [172, 104] on div "9709" at bounding box center [145, 98] width 58 height 22
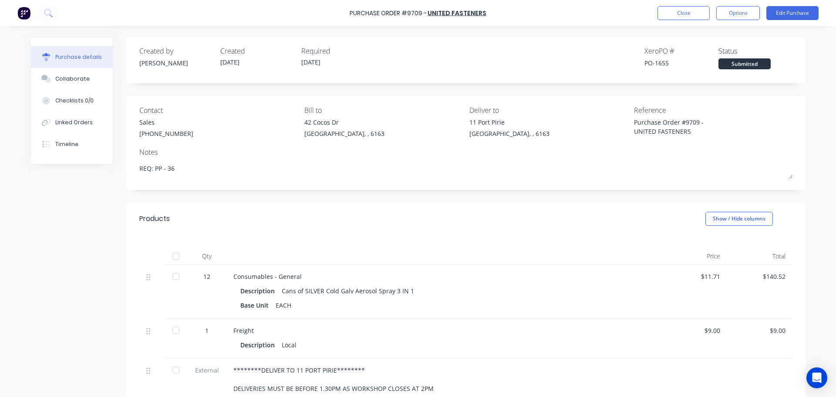
scroll to position [44, 0]
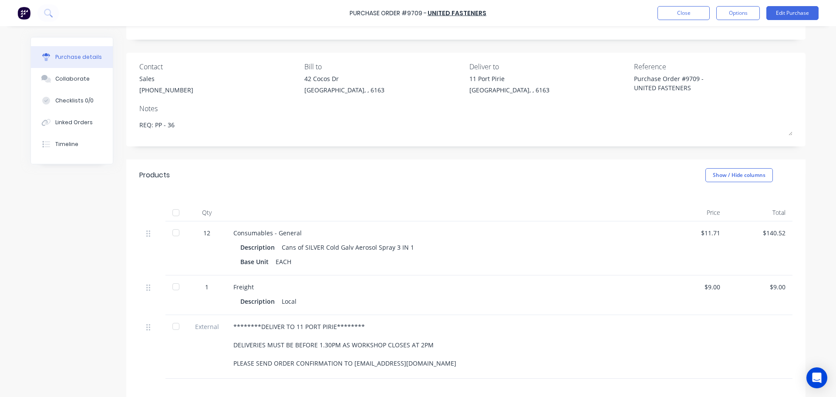
click at [176, 211] on div at bounding box center [175, 212] width 17 height 17
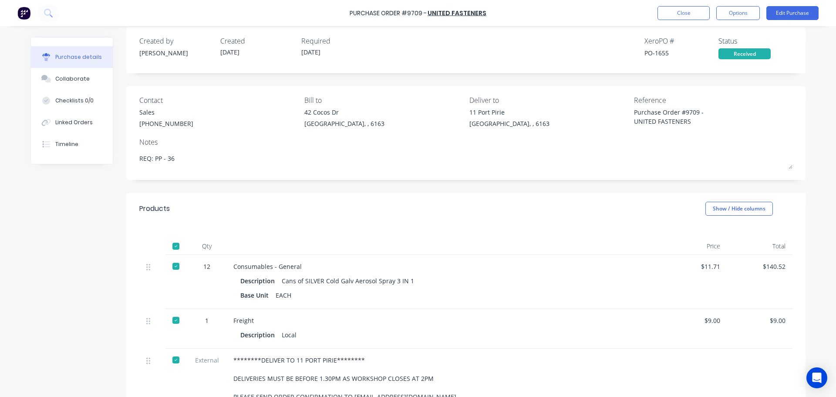
scroll to position [0, 0]
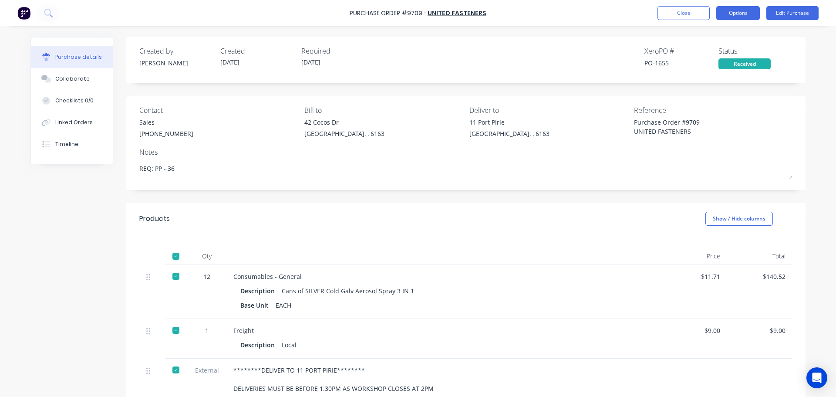
click at [740, 13] on button "Options" at bounding box center [739, 13] width 44 height 14
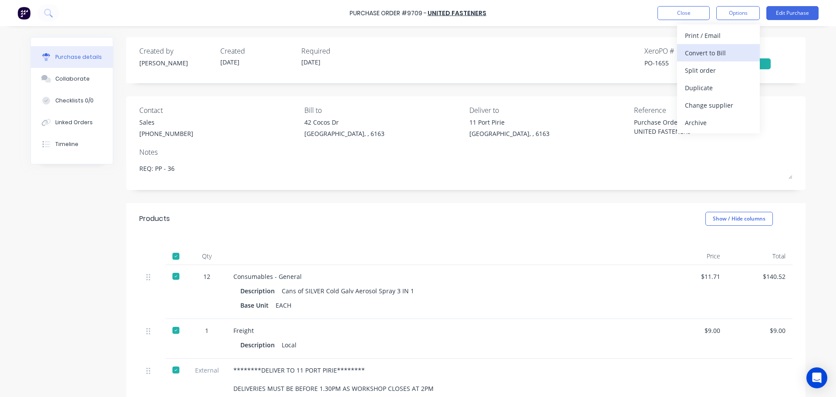
click at [690, 58] on div "Convert to Bill" at bounding box center [718, 53] width 67 height 13
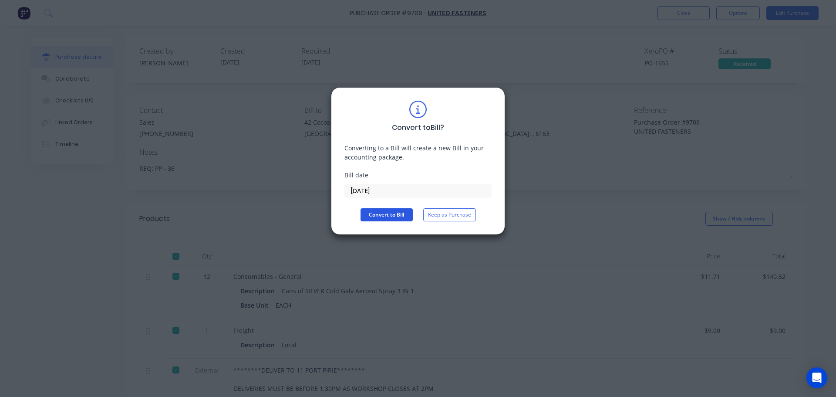
click at [380, 215] on button "Convert to Bill" at bounding box center [387, 214] width 52 height 13
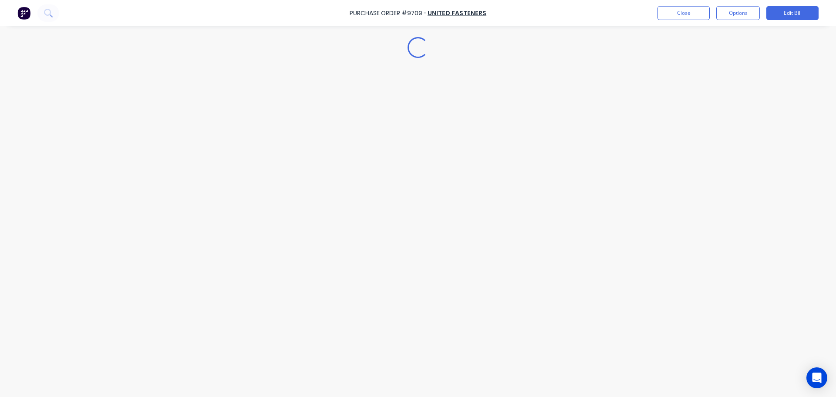
type textarea "x"
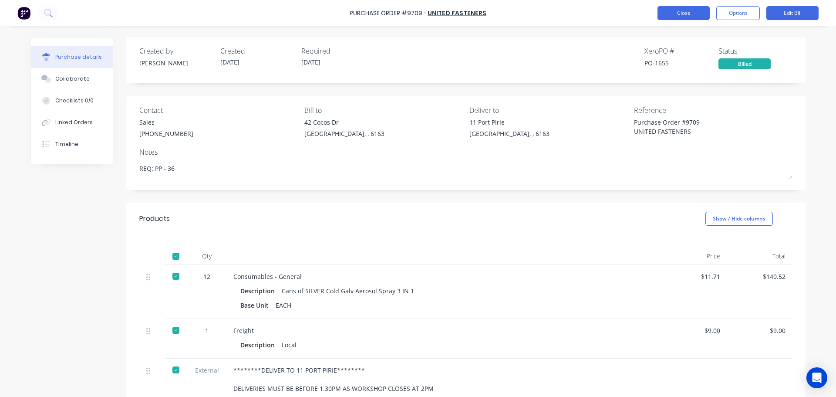
click at [687, 10] on button "Close" at bounding box center [684, 13] width 52 height 14
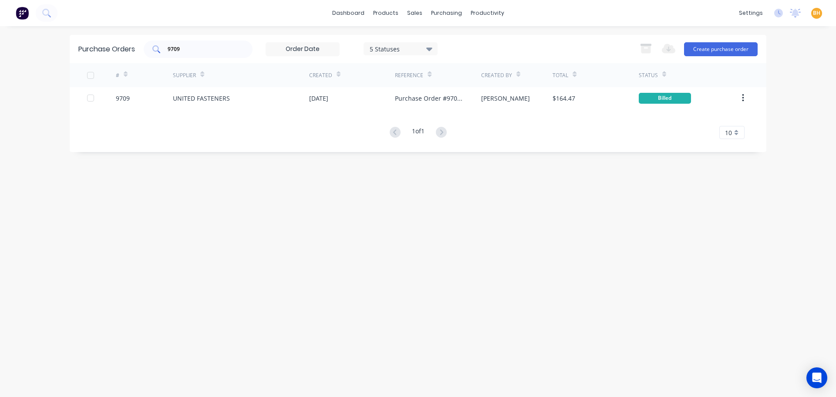
click at [205, 50] on input "9709" at bounding box center [203, 49] width 72 height 9
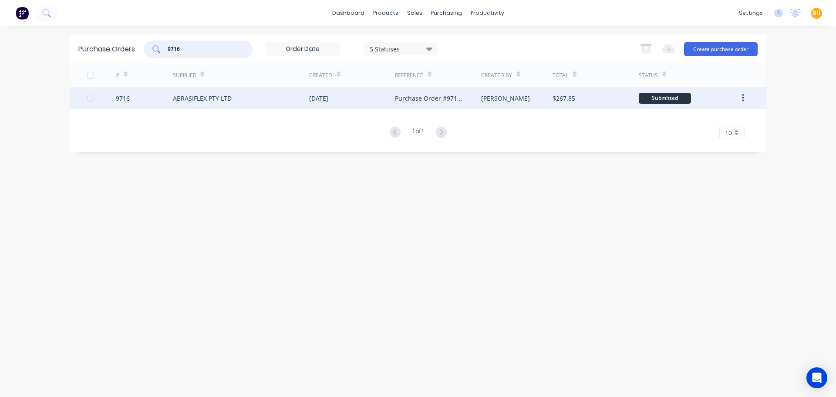
type input "9716"
click at [210, 95] on div "ABRASIFLEX PTY LTD" at bounding box center [202, 98] width 59 height 9
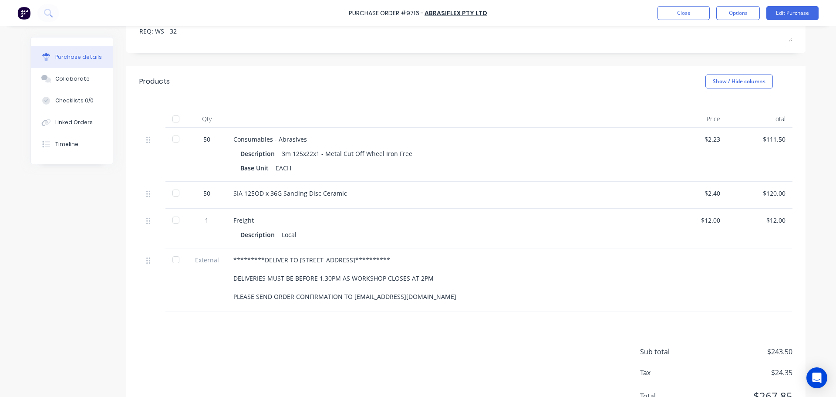
scroll to position [176, 0]
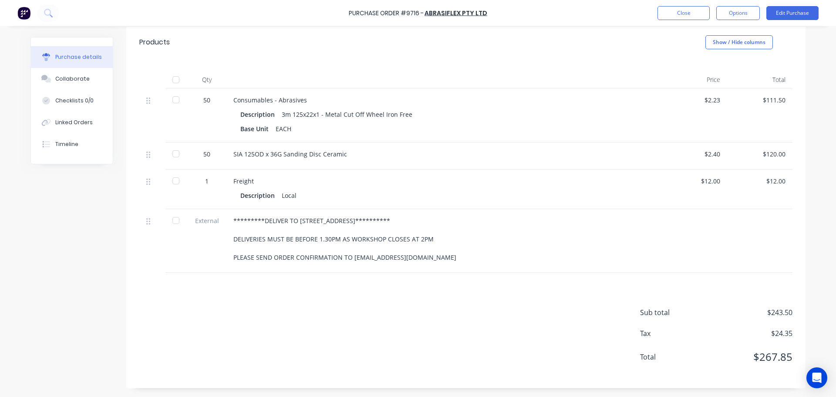
click at [173, 76] on div at bounding box center [175, 79] width 17 height 17
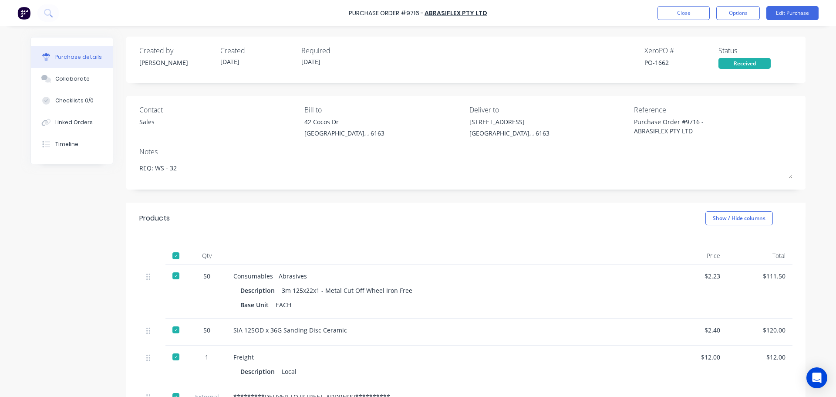
scroll to position [0, 0]
click at [733, 10] on button "Options" at bounding box center [739, 13] width 44 height 14
click at [696, 51] on div "Convert to Bill" at bounding box center [718, 53] width 67 height 13
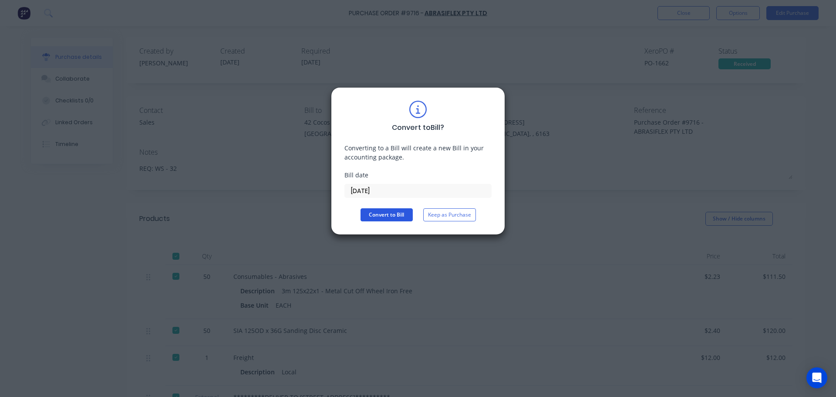
click at [386, 215] on button "Convert to Bill" at bounding box center [387, 214] width 52 height 13
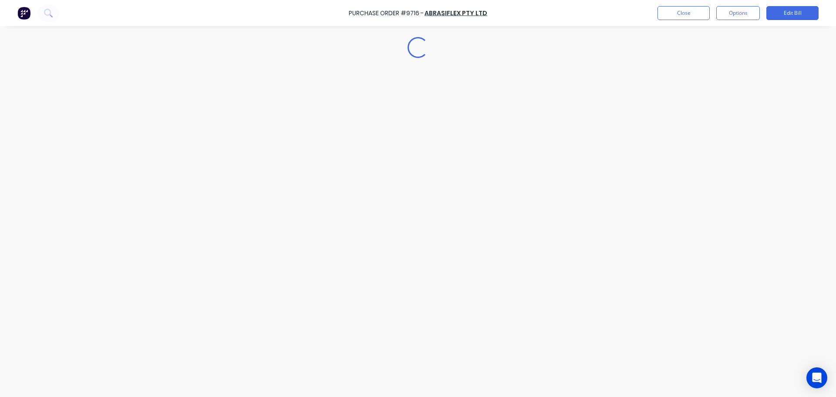
type textarea "x"
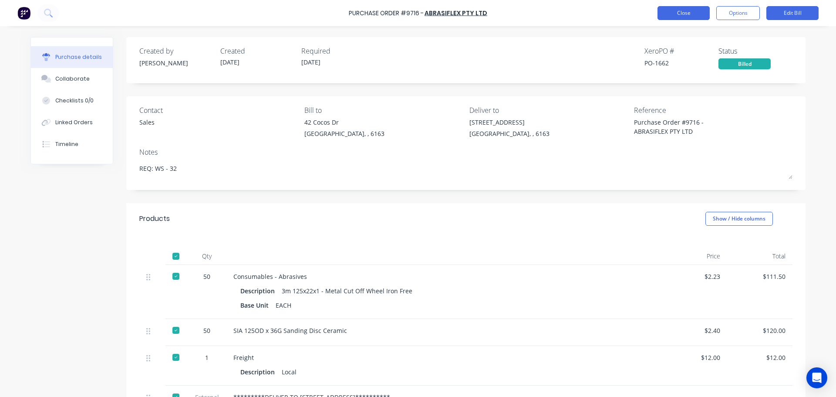
click at [690, 13] on button "Close" at bounding box center [684, 13] width 52 height 14
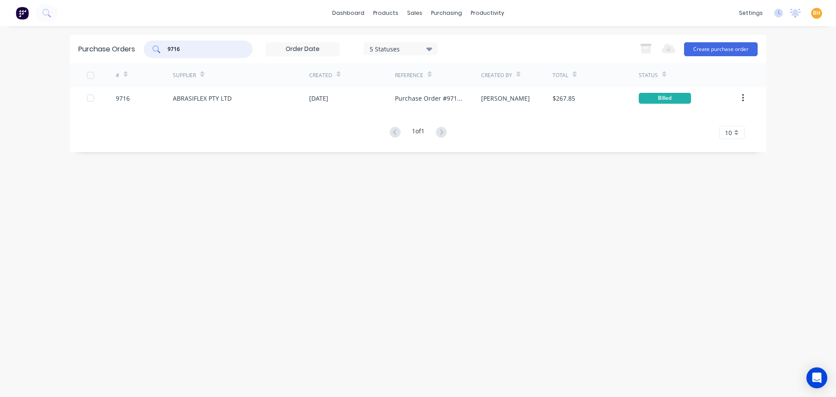
click at [185, 50] on input "9716" at bounding box center [203, 49] width 72 height 9
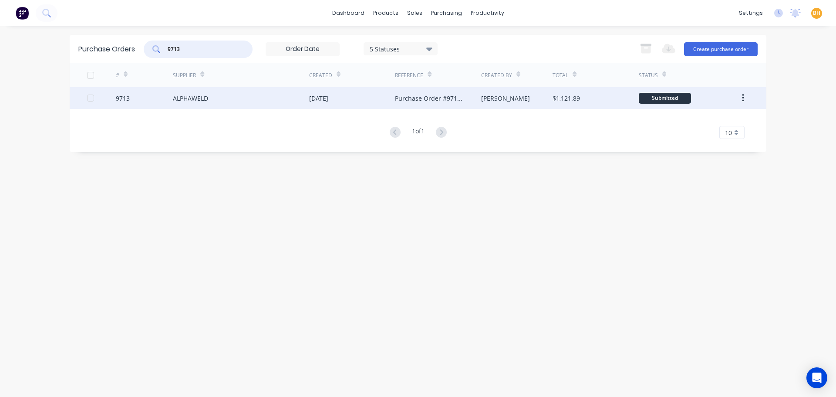
type input "9713"
click at [208, 99] on div "ALPHAWELD" at bounding box center [190, 98] width 35 height 9
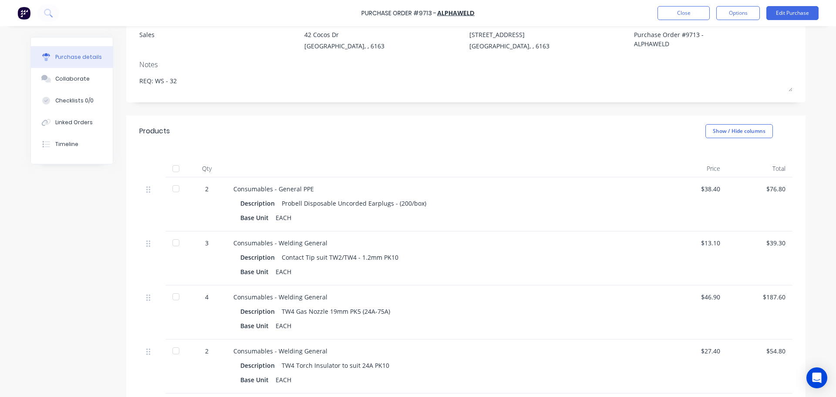
scroll to position [174, 0]
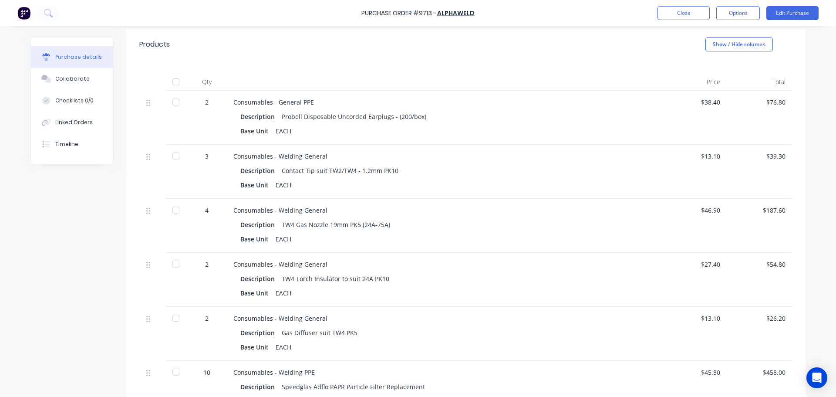
click at [173, 103] on div at bounding box center [175, 101] width 17 height 17
click at [173, 157] on div at bounding box center [175, 155] width 17 height 17
click at [173, 210] on div at bounding box center [175, 209] width 17 height 17
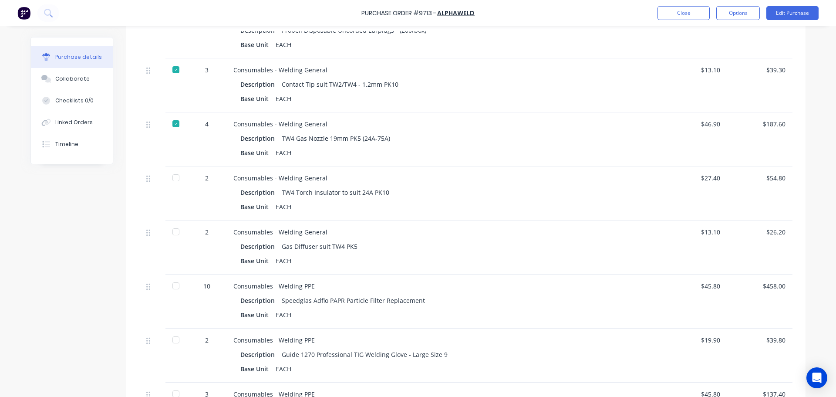
scroll to position [261, 0]
click at [174, 175] on div at bounding box center [175, 176] width 17 height 17
click at [176, 231] on div at bounding box center [175, 230] width 17 height 17
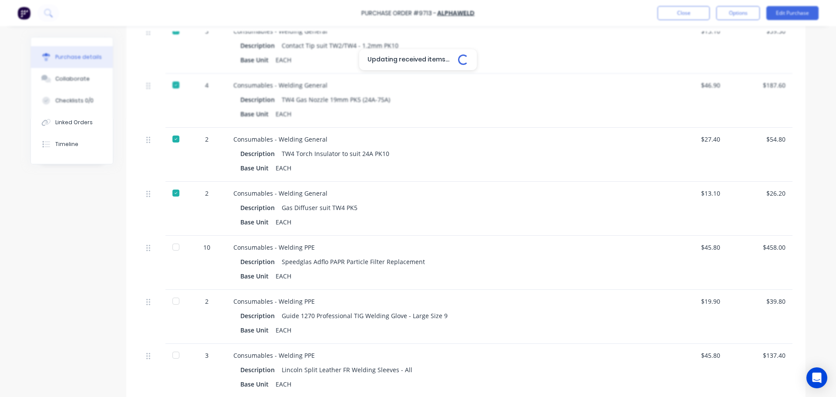
scroll to position [436, 0]
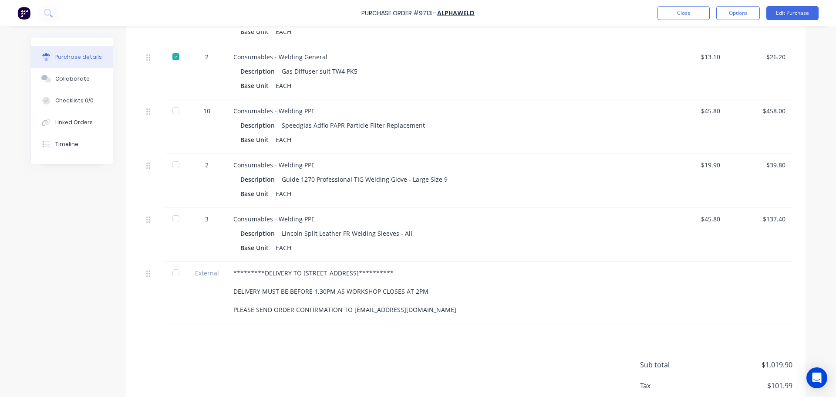
click at [171, 108] on div at bounding box center [175, 110] width 17 height 17
click at [176, 163] on div at bounding box center [175, 164] width 17 height 17
click at [172, 223] on div at bounding box center [175, 218] width 17 height 17
click at [173, 274] on div at bounding box center [175, 272] width 17 height 17
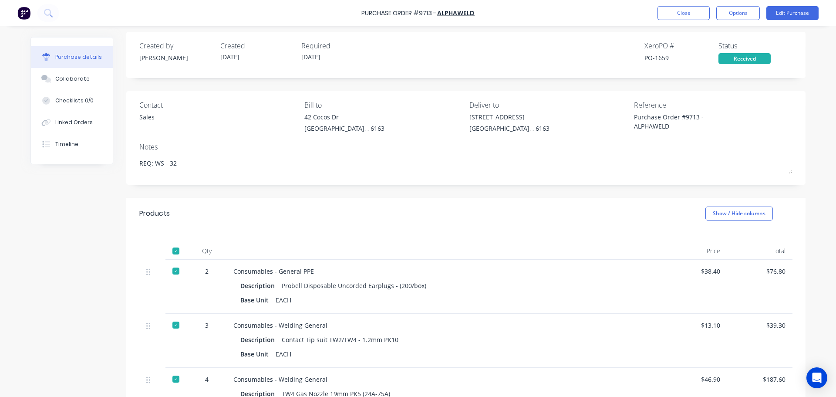
scroll to position [0, 0]
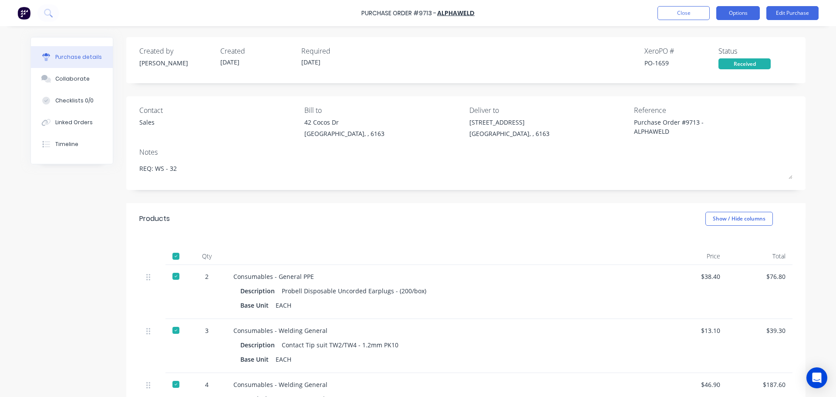
click at [740, 15] on button "Options" at bounding box center [739, 13] width 44 height 14
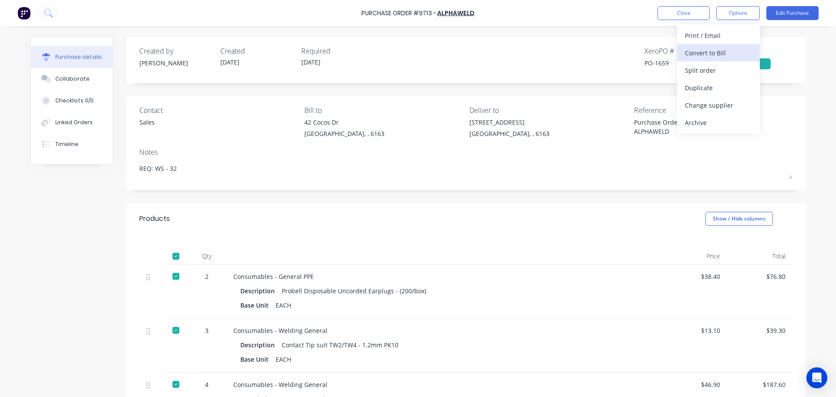
click at [708, 52] on div "Convert to Bill" at bounding box center [718, 53] width 67 height 13
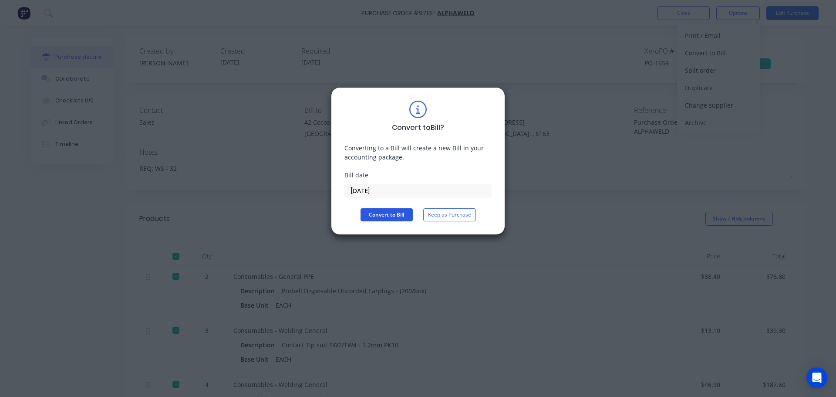
click at [386, 212] on button "Convert to Bill" at bounding box center [387, 214] width 52 height 13
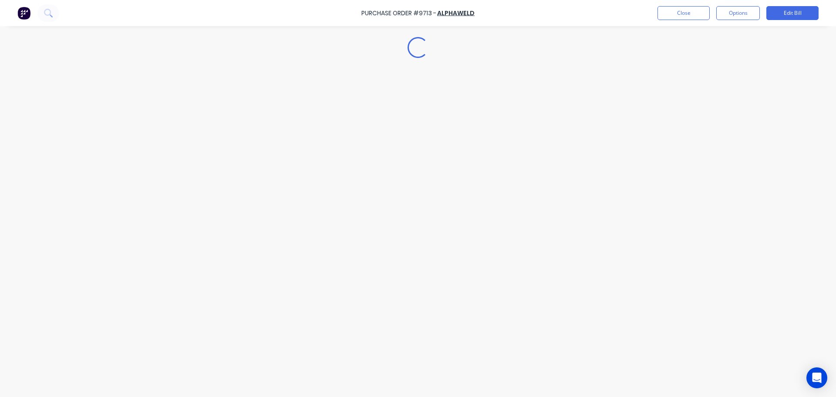
type textarea "x"
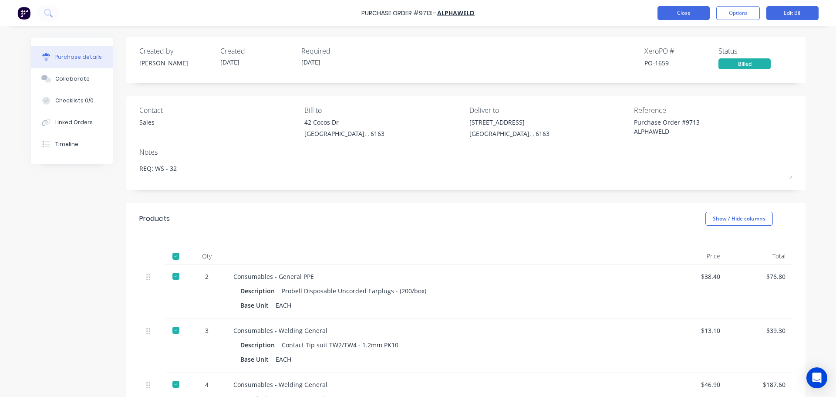
click at [699, 12] on button "Close" at bounding box center [684, 13] width 52 height 14
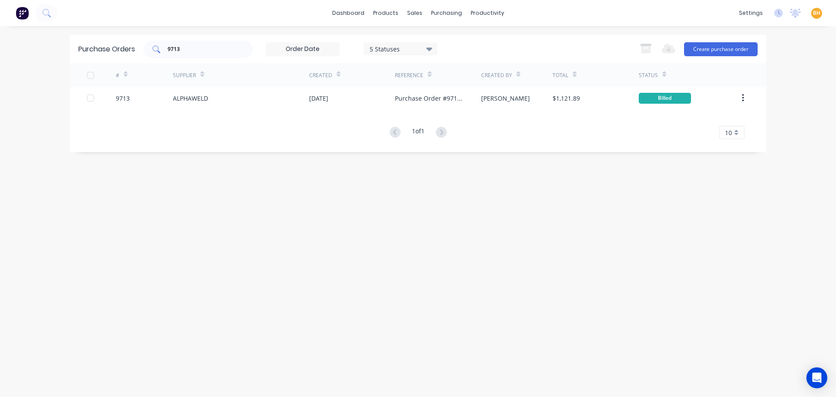
click at [188, 45] on input "9713" at bounding box center [203, 49] width 72 height 9
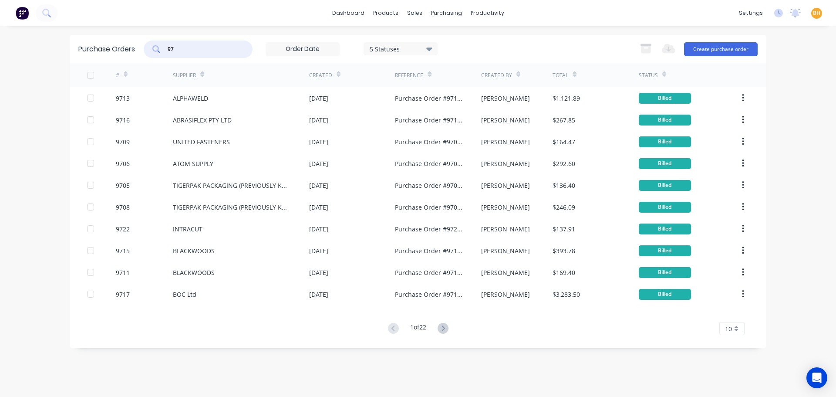
type input "9"
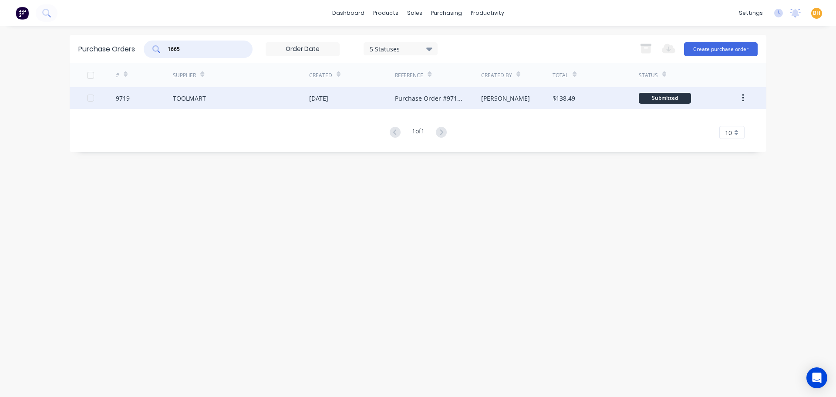
type input "1665"
click at [194, 94] on div "TOOLMART" at bounding box center [189, 98] width 33 height 9
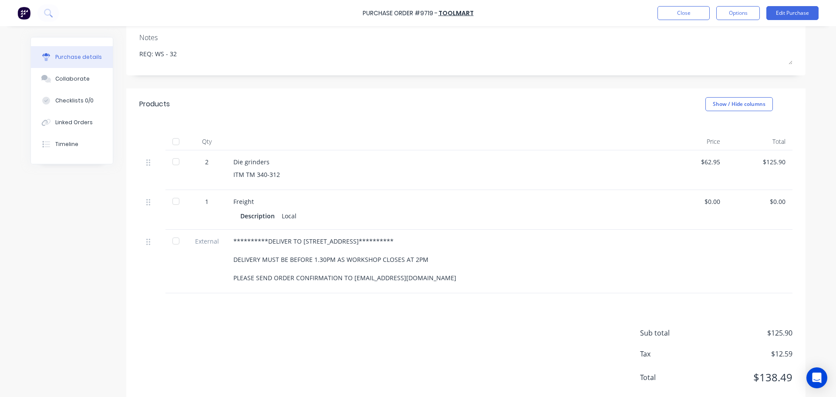
scroll to position [135, 0]
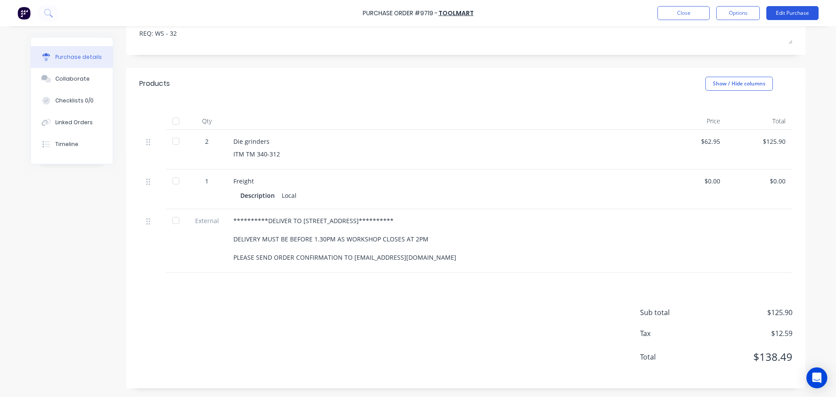
click at [790, 12] on button "Edit Purchase" at bounding box center [793, 13] width 52 height 14
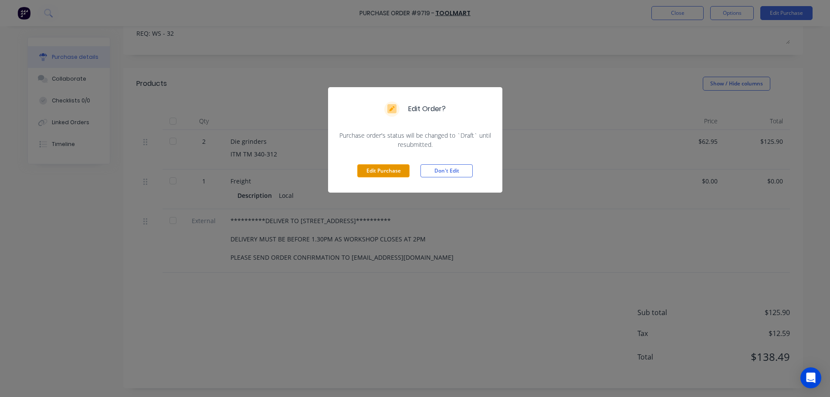
click at [390, 165] on button "Edit Purchase" at bounding box center [383, 170] width 52 height 13
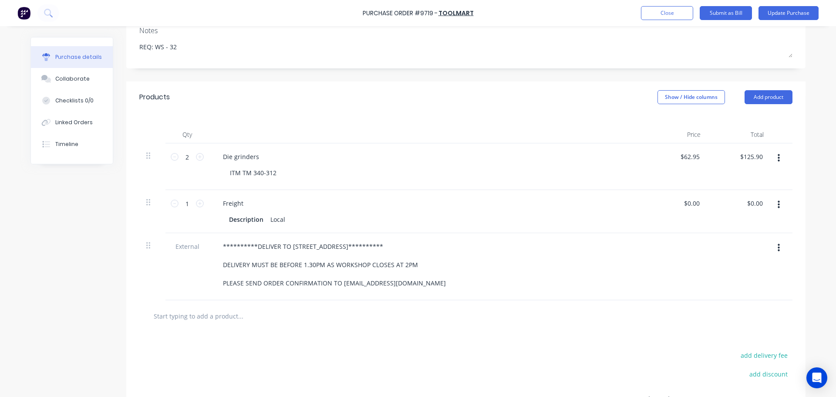
click at [778, 202] on icon "button" at bounding box center [779, 205] width 2 height 8
click at [738, 284] on button "Delete" at bounding box center [752, 279] width 74 height 17
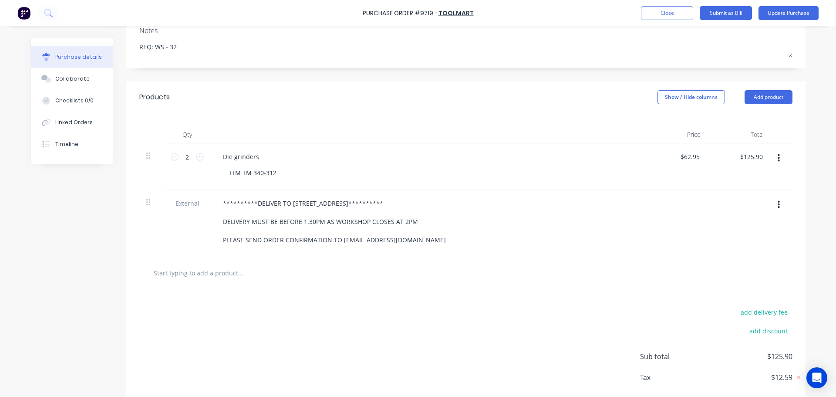
click at [631, 245] on div "**********" at bounding box center [427, 221] width 422 height 49
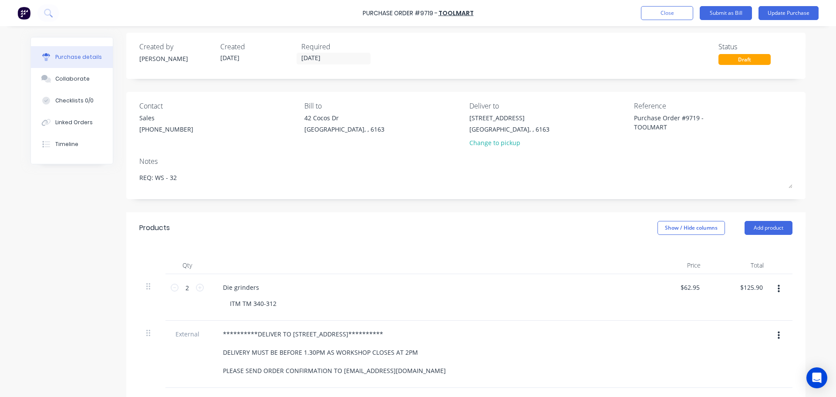
scroll to position [179, 0]
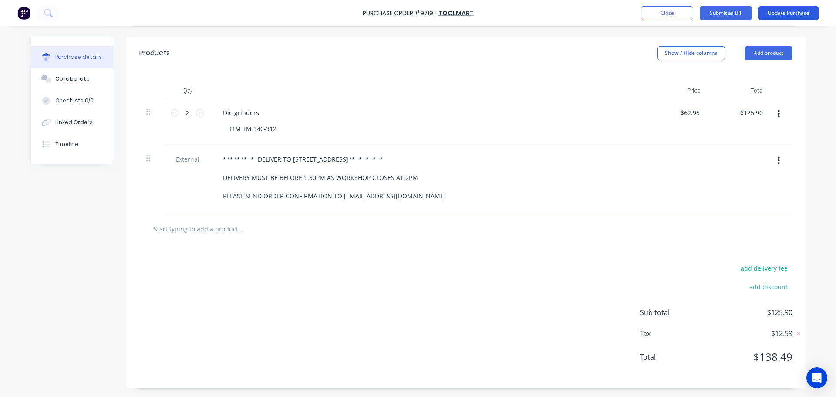
click at [776, 15] on button "Update Purchase" at bounding box center [789, 13] width 60 height 14
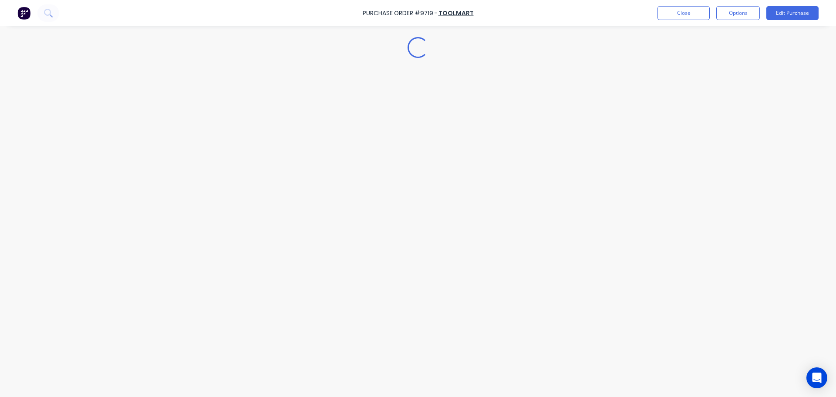
scroll to position [0, 0]
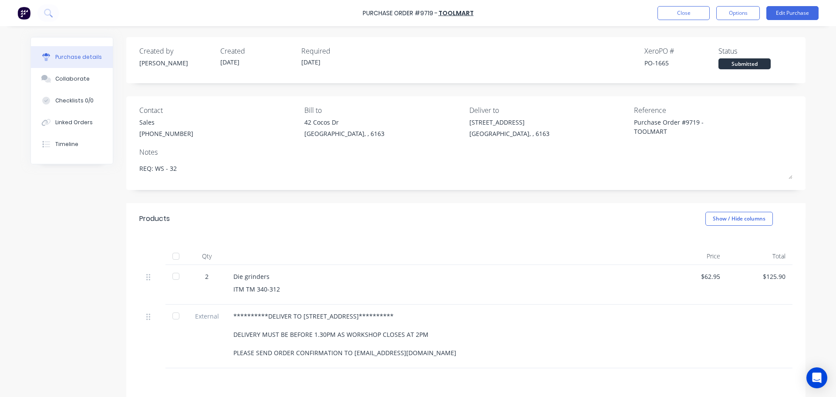
click at [176, 257] on div at bounding box center [175, 255] width 17 height 17
click at [746, 14] on button "Options" at bounding box center [739, 13] width 44 height 14
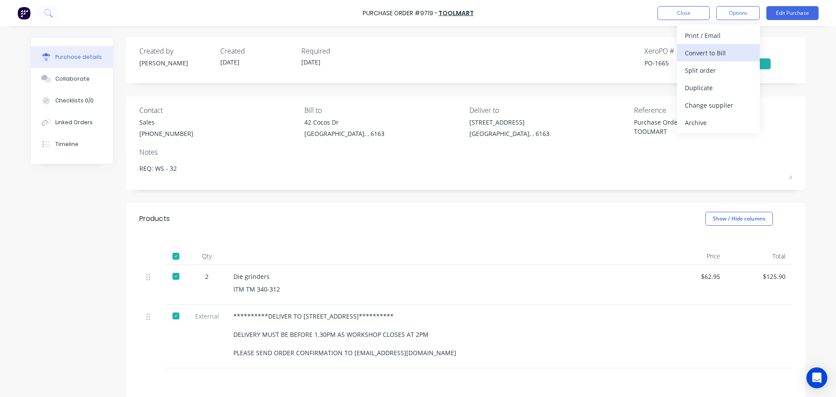
click at [702, 54] on div "Convert to Bill" at bounding box center [718, 53] width 67 height 13
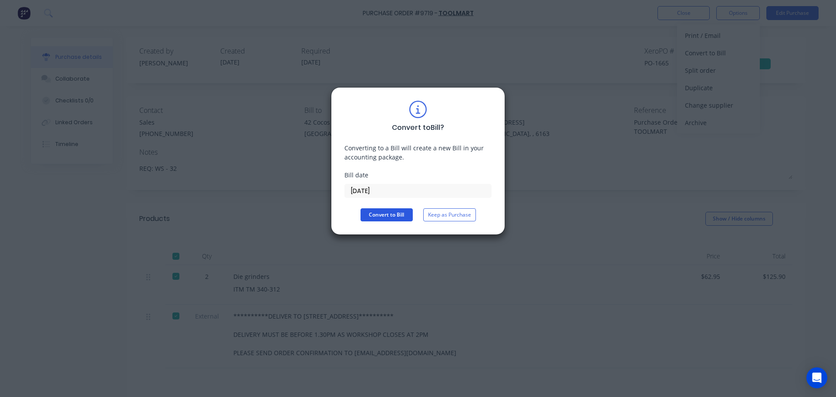
click at [386, 213] on button "Convert to Bill" at bounding box center [387, 214] width 52 height 13
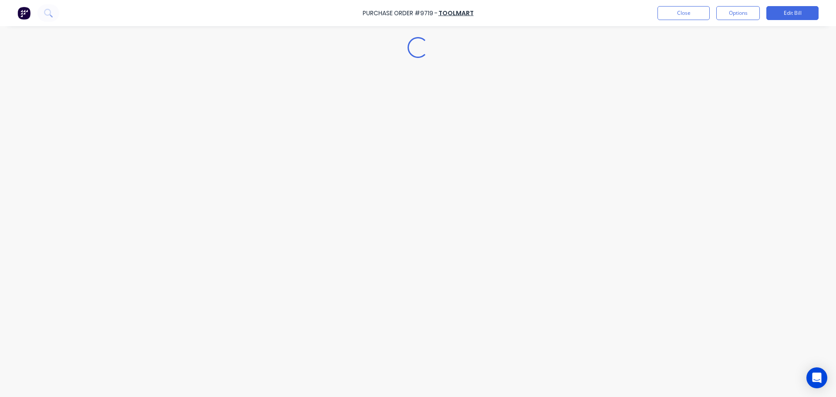
type textarea "x"
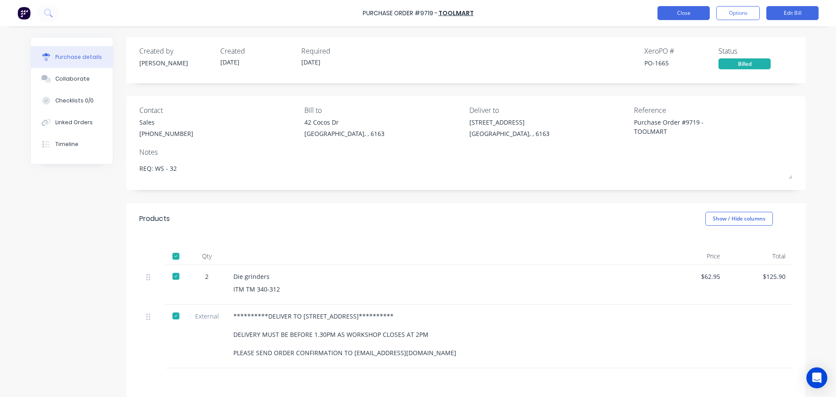
click at [682, 15] on button "Close" at bounding box center [684, 13] width 52 height 14
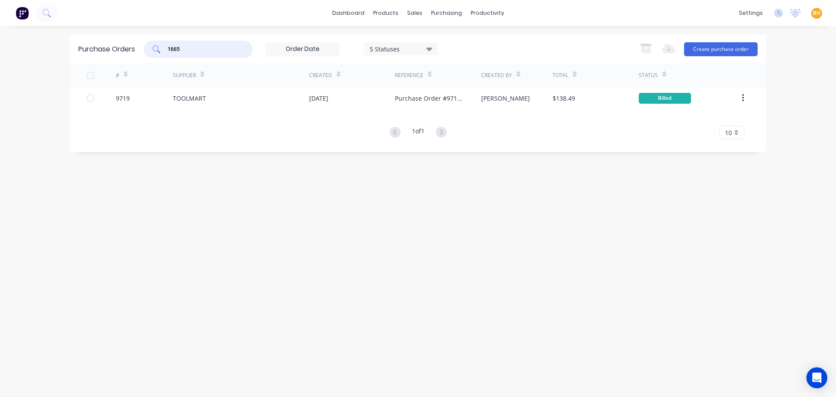
click at [195, 50] on input "1665" at bounding box center [203, 49] width 72 height 9
type input "1"
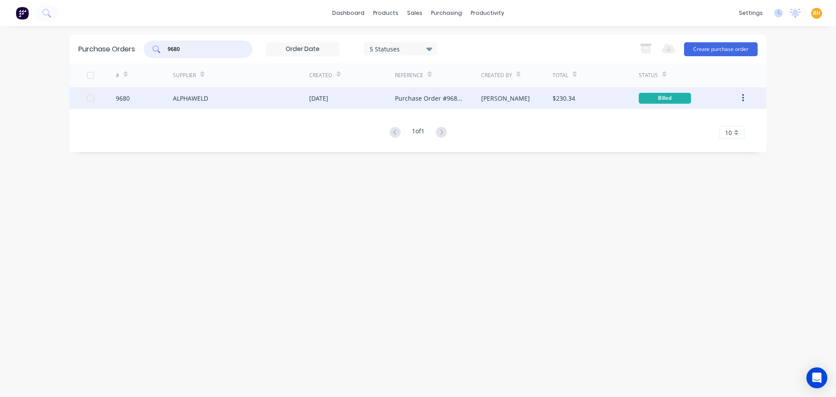
type input "9680"
click at [185, 100] on div "ALPHAWELD" at bounding box center [190, 98] width 35 height 9
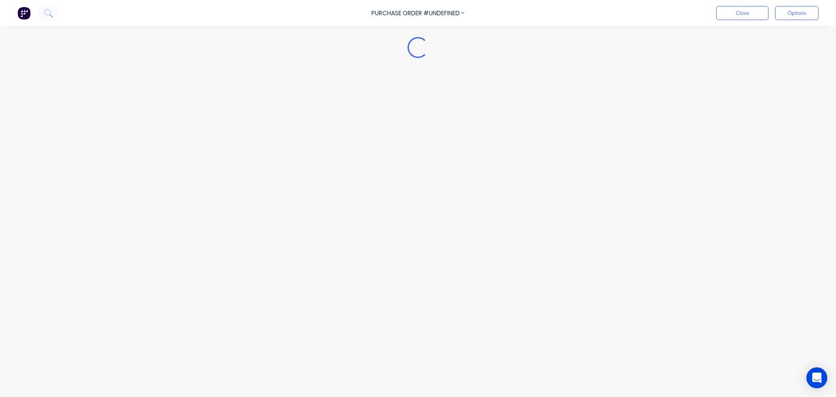
type textarea "x"
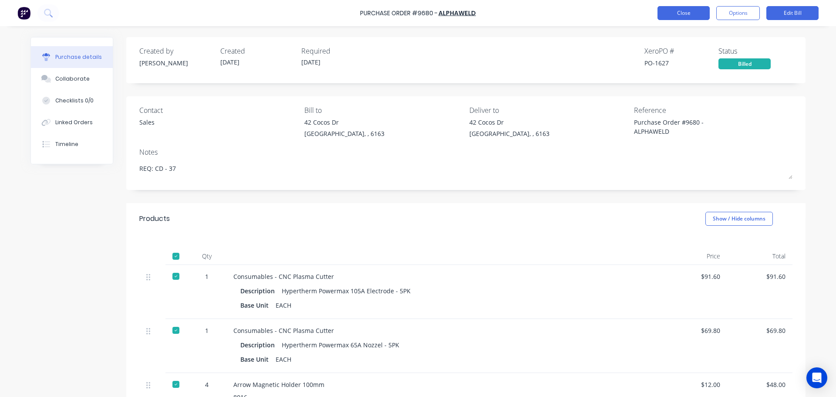
click at [670, 10] on button "Close" at bounding box center [684, 13] width 52 height 14
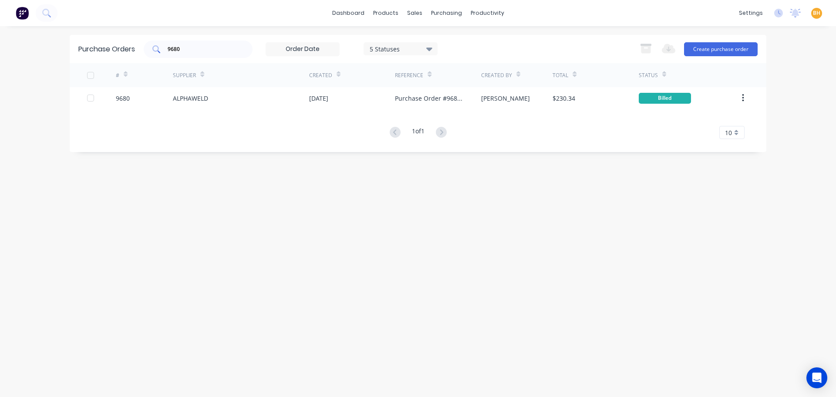
click at [197, 53] on div "9680" at bounding box center [198, 49] width 109 height 17
type input "9"
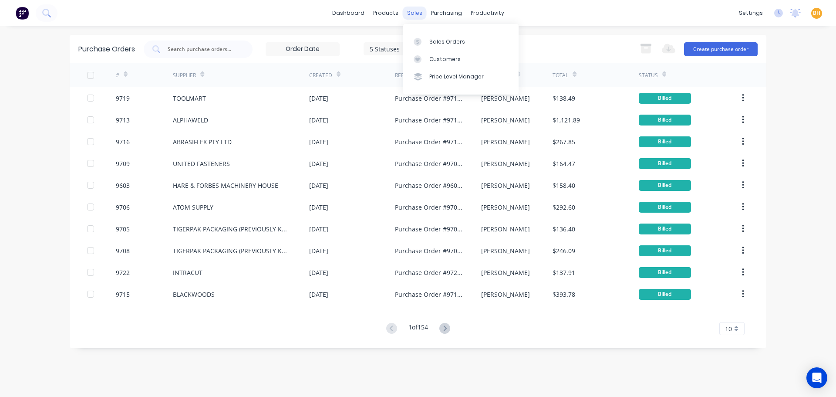
click at [408, 10] on div "sales" at bounding box center [415, 13] width 24 height 13
click at [443, 40] on div "Sales Orders" at bounding box center [448, 42] width 36 height 8
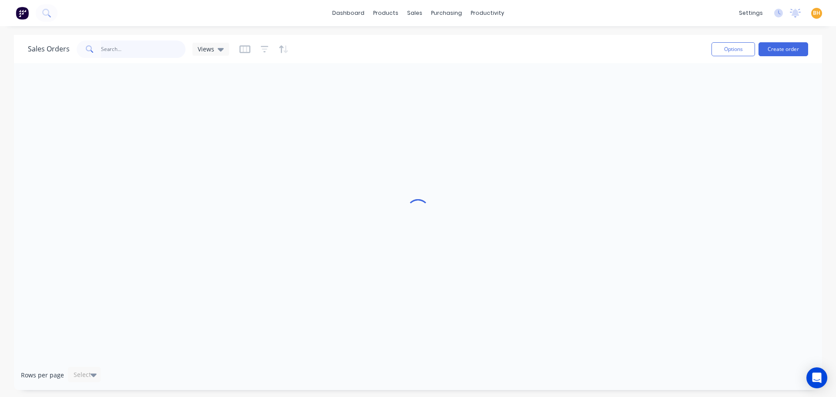
click at [113, 47] on input "text" at bounding box center [143, 49] width 85 height 17
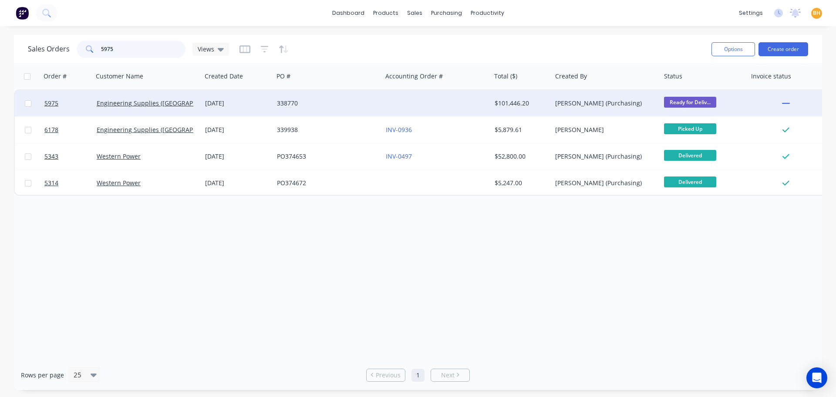
type input "5975"
click at [125, 108] on div "Engineering Supplies ([GEOGRAPHIC_DATA]) Pty Ltd" at bounding box center [147, 103] width 109 height 26
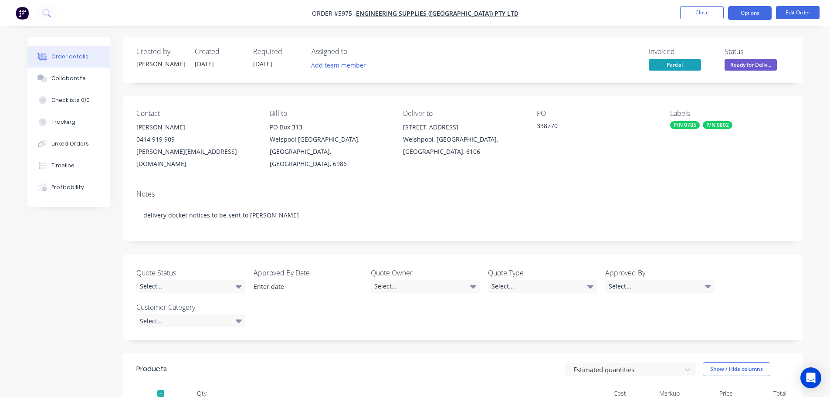
click at [738, 16] on button "Options" at bounding box center [750, 13] width 44 height 14
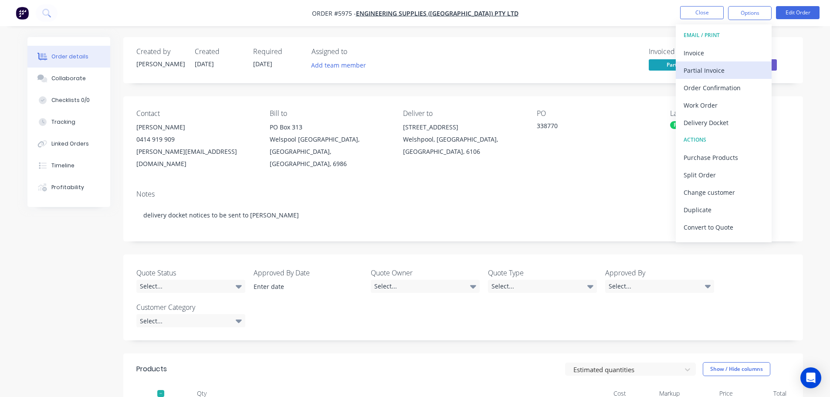
click at [697, 73] on div "Partial Invoice" at bounding box center [724, 70] width 80 height 13
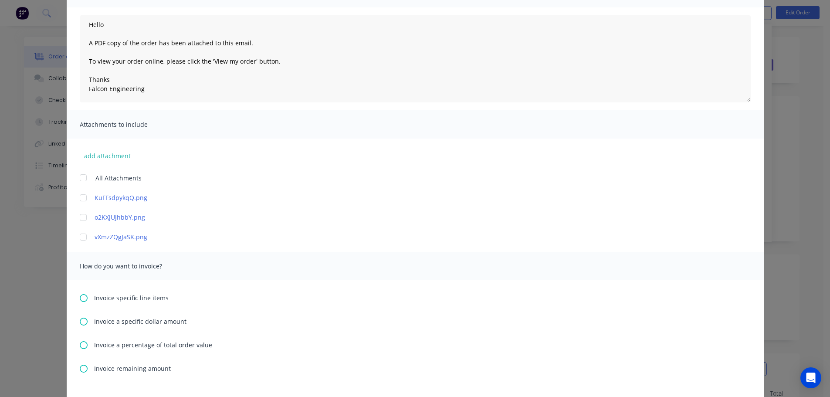
scroll to position [174, 0]
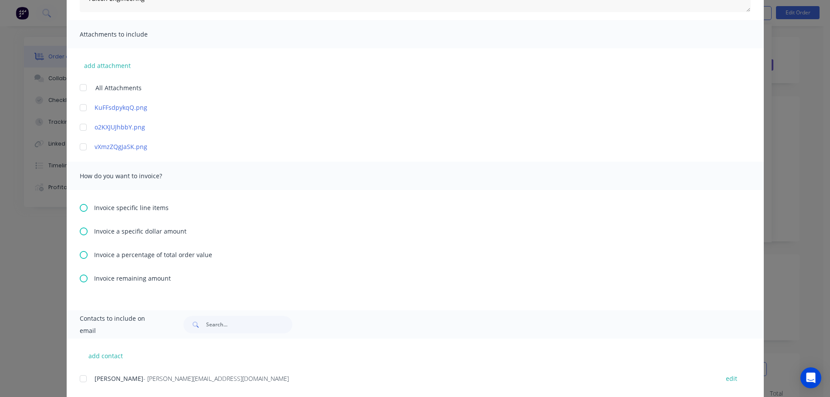
click at [125, 209] on span "Invoice specific line items" at bounding box center [131, 207] width 74 height 9
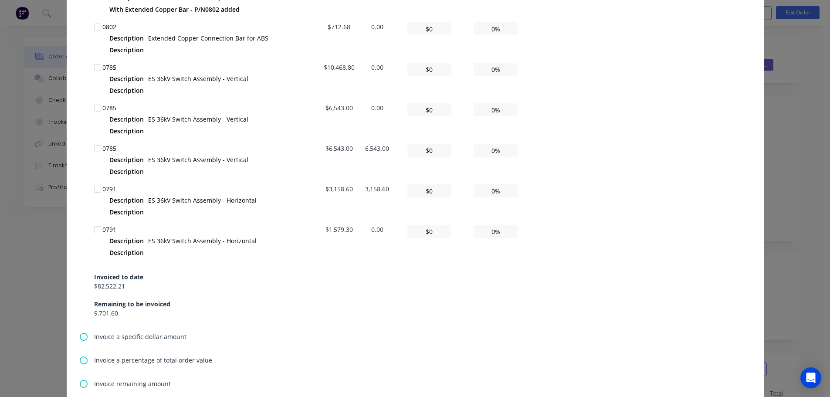
scroll to position [784, 0]
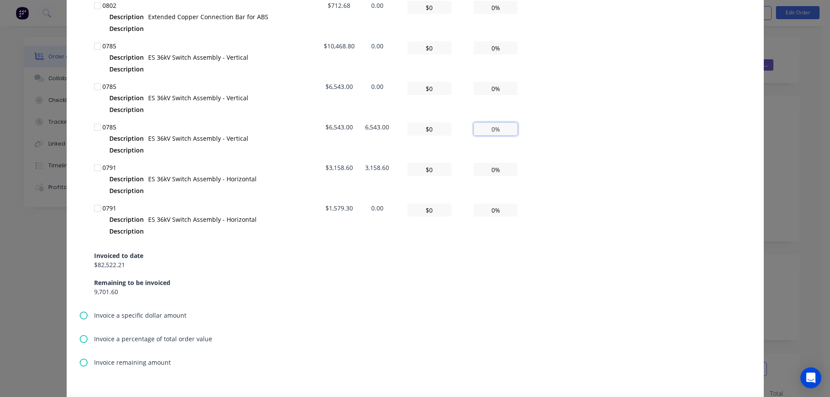
click at [486, 131] on input "0%" at bounding box center [496, 128] width 44 height 13
type textarea "Hello A PDF copy of the order has been attached to this email. To view your ord…"
type input "$654.30"
type input "10%"
type textarea "Hello A PDF copy of the order has been attached to this email. To view your ord…"
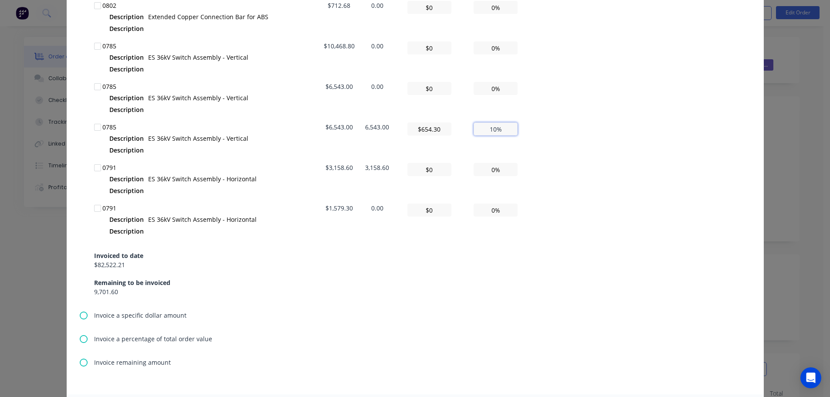
type input "$6,543.00"
type input "100%"
click at [486, 169] on input "0%" at bounding box center [496, 169] width 44 height 13
type textarea "Hello A PDF copy of the order has been attached to this email. To view your ord…"
type input "$315.86"
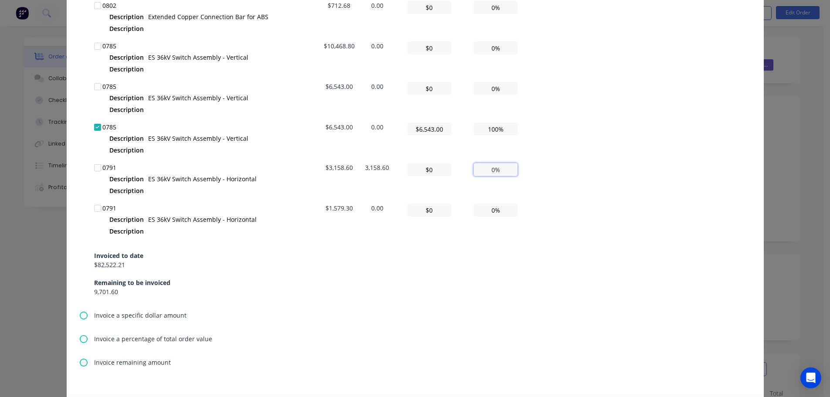
type input "10%"
type textarea "Hello A PDF copy of the order has been attached to this email. To view your ord…"
type input "$3,158.60"
type input "100%"
type textarea "Hello A PDF copy of the order has been attached to this email. To view your ord…"
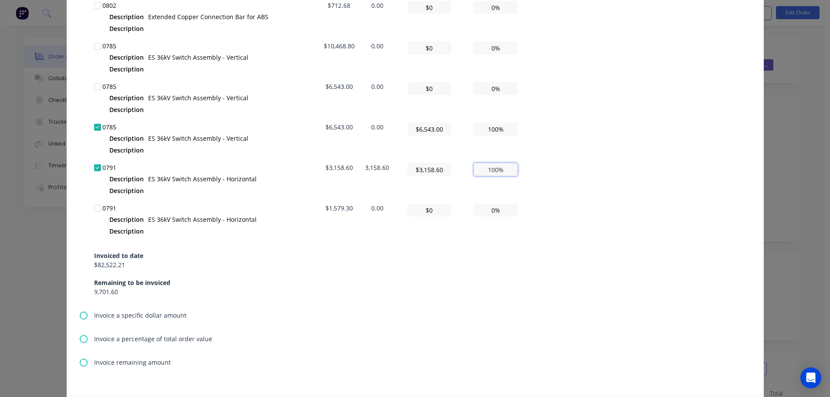
type input "100.00%"
type textarea "Hello A PDF copy of the order has been attached to this email. To view your ord…"
type input "100.0%"
type textarea "Hello A PDF copy of the order has been attached to this email. To view your ord…"
type input "100.%"
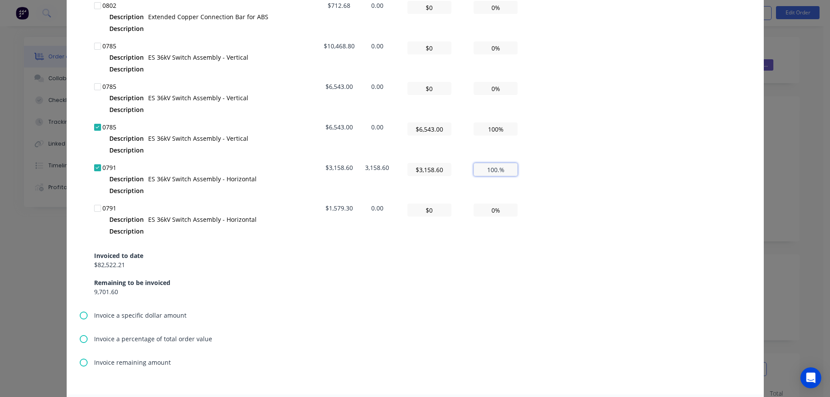
type textarea "Hello A PDF copy of the order has been attached to this email. To view your ord…"
type input "100.%"
drag, startPoint x: 494, startPoint y: 169, endPoint x: 493, endPoint y: 175, distance: 5.8
click at [494, 169] on input "100.%" at bounding box center [496, 169] width 44 height 13
type textarea "Hello A PDF copy of the order has been attached to this email. To view your ord…"
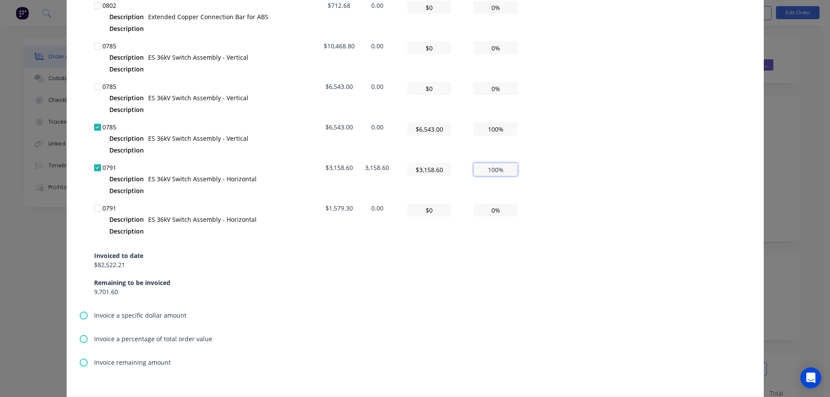
type input "100%"
click at [432, 257] on div "Invoiced to date $82,522.21 Remaining to be invoiced 9,701.60" at bounding box center [415, 268] width 642 height 56
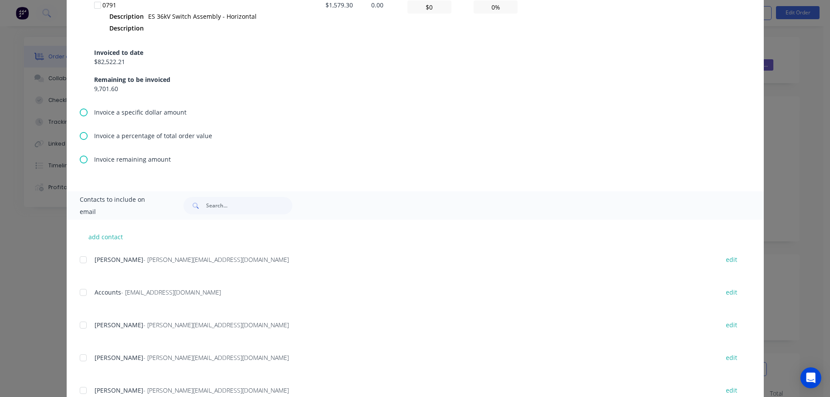
scroll to position [1002, 0]
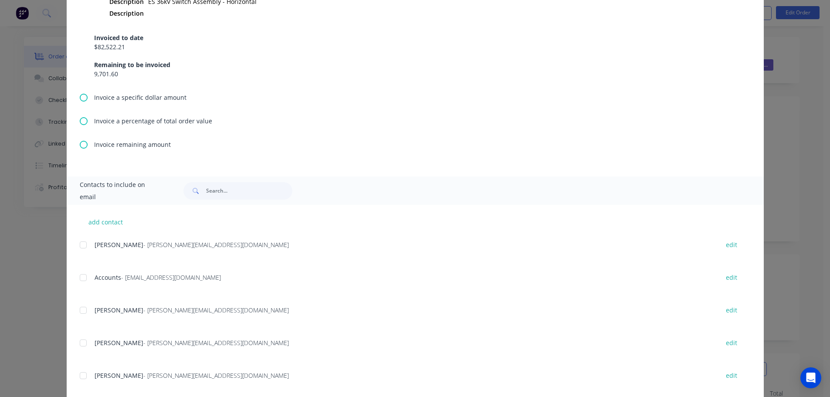
click at [81, 276] on div at bounding box center [82, 277] width 17 height 17
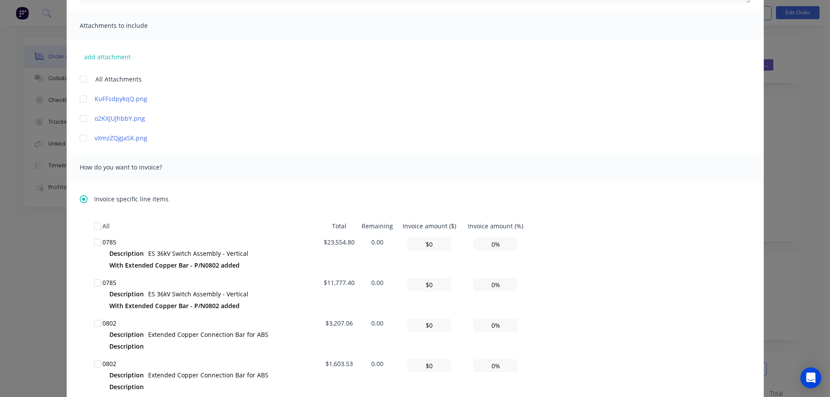
scroll to position [0, 0]
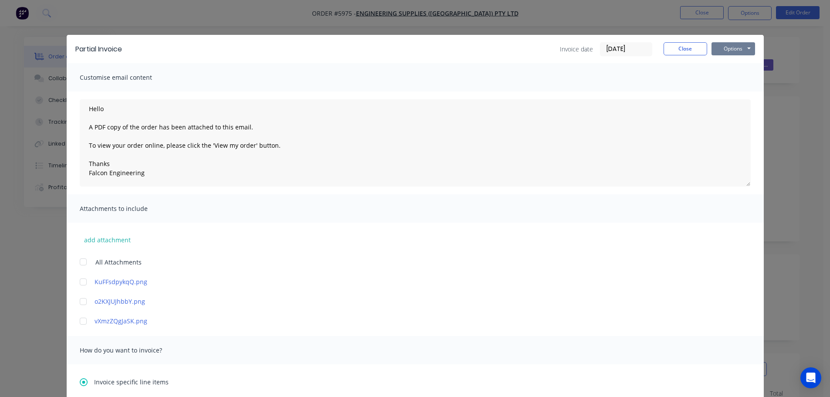
click at [734, 45] on button "Options" at bounding box center [733, 48] width 44 height 13
type textarea "Hello A PDF copy of the order has been attached to this email. To view your ord…"
click at [733, 94] on button "Email" at bounding box center [739, 93] width 56 height 14
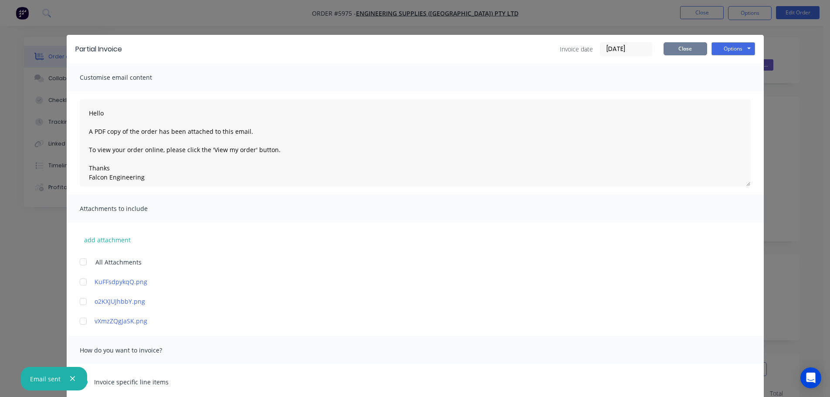
click at [676, 53] on button "Close" at bounding box center [685, 48] width 44 height 13
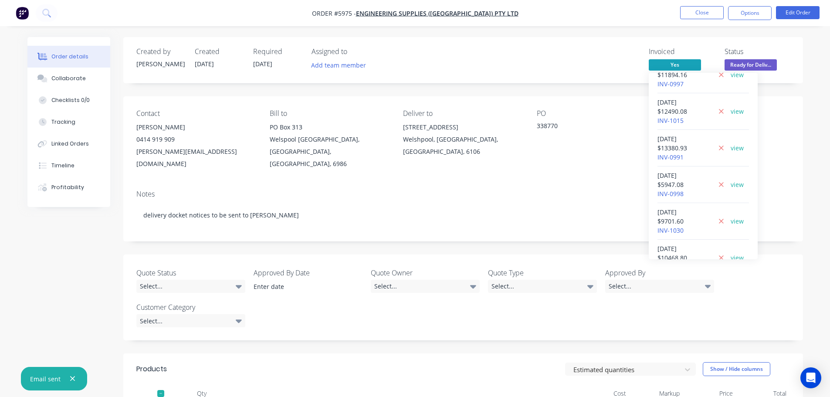
scroll to position [131, 0]
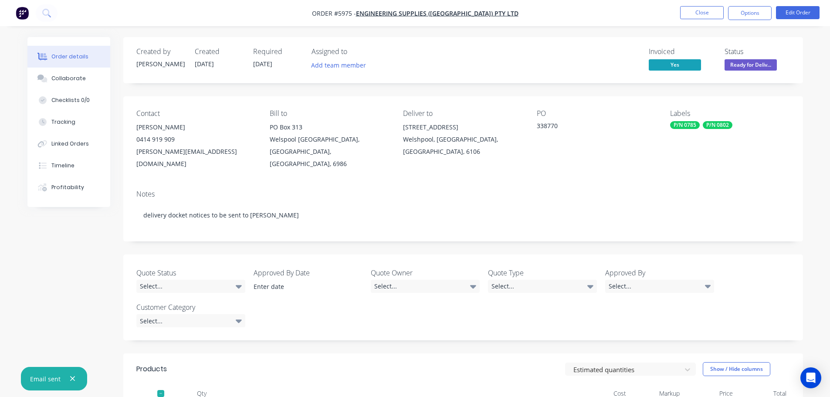
click at [73, 379] on icon "button" at bounding box center [73, 379] width 6 height 8
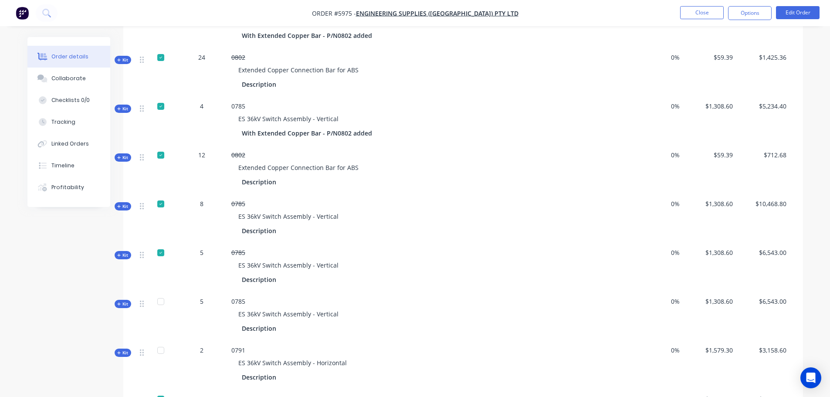
scroll to position [741, 0]
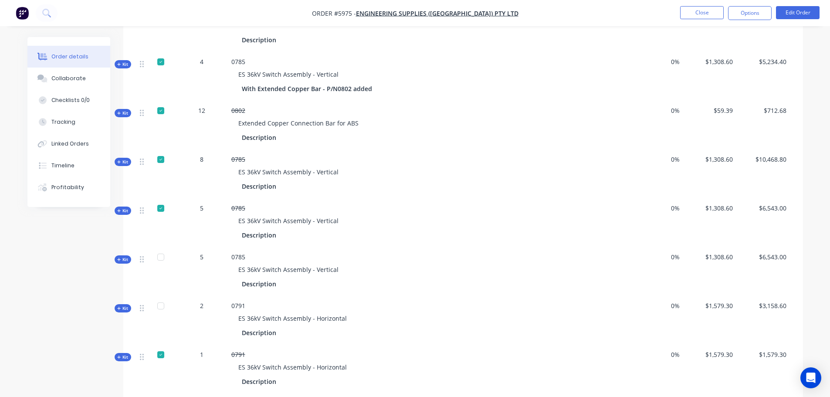
click at [160, 248] on div at bounding box center [160, 256] width 17 height 17
click at [162, 297] on div at bounding box center [160, 305] width 17 height 17
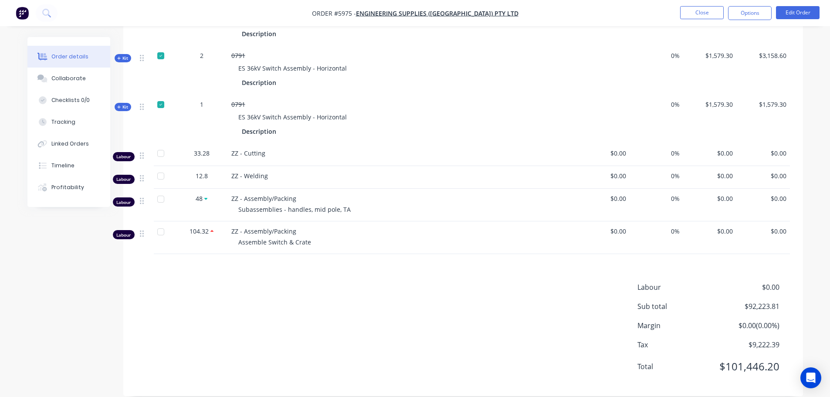
click at [161, 145] on div at bounding box center [160, 153] width 17 height 17
click at [159, 167] on div at bounding box center [160, 175] width 17 height 17
click at [159, 190] on div at bounding box center [160, 198] width 17 height 17
click at [158, 223] on div at bounding box center [160, 231] width 17 height 17
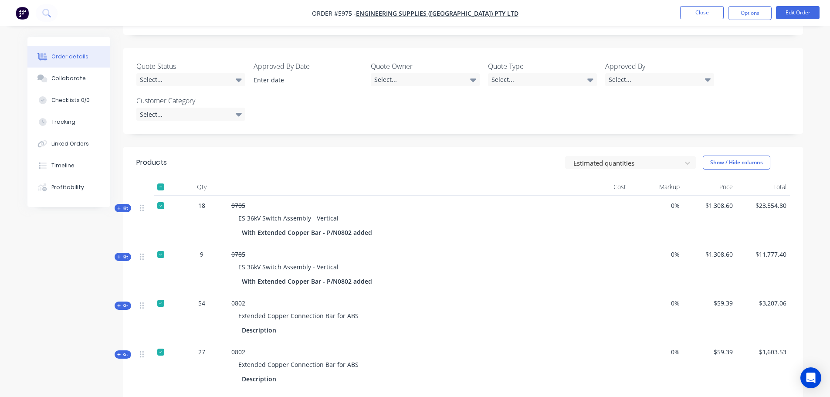
scroll to position [0, 0]
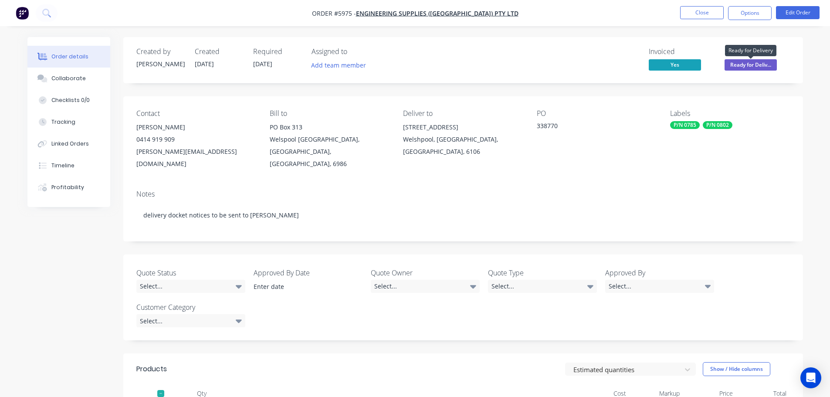
click at [750, 64] on span "Ready for Deliv..." at bounding box center [750, 64] width 52 height 11
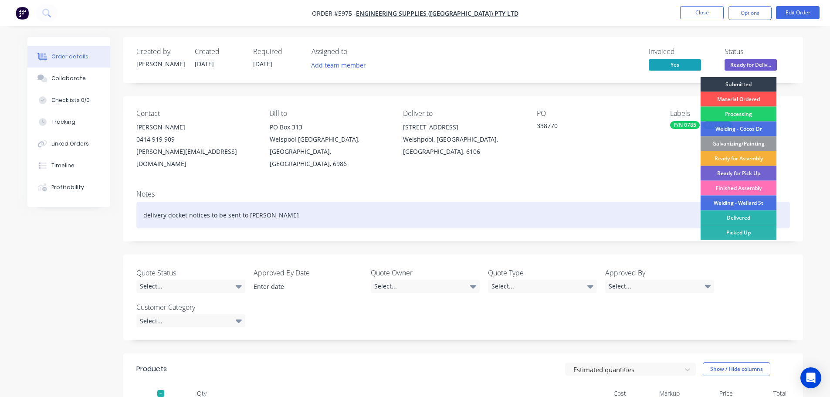
click at [738, 214] on div "Delivered" at bounding box center [739, 217] width 76 height 15
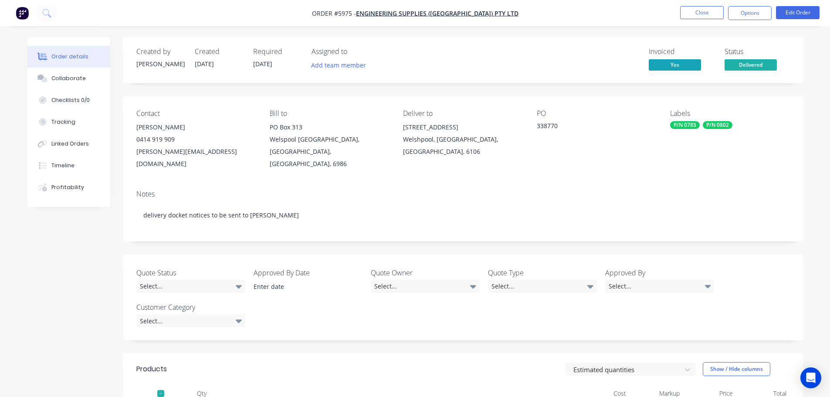
click at [590, 186] on div "Notes delivery docket notices to be sent to Travis Dinsdale" at bounding box center [463, 212] width 680 height 58
click at [699, 12] on button "Close" at bounding box center [702, 12] width 44 height 13
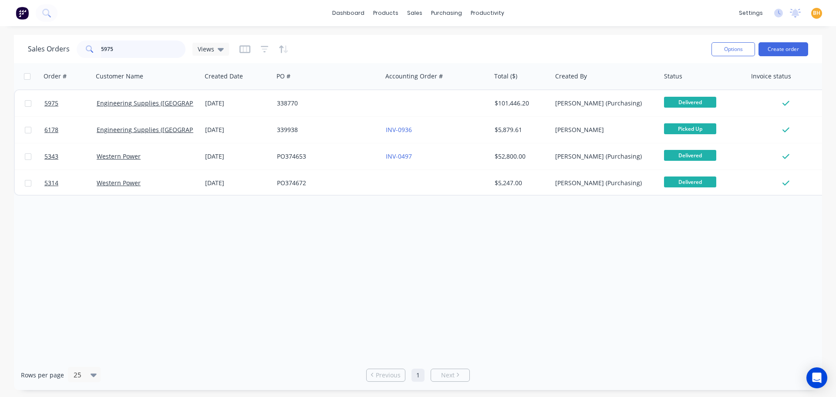
click at [137, 46] on input "5975" at bounding box center [143, 49] width 85 height 17
type input "5"
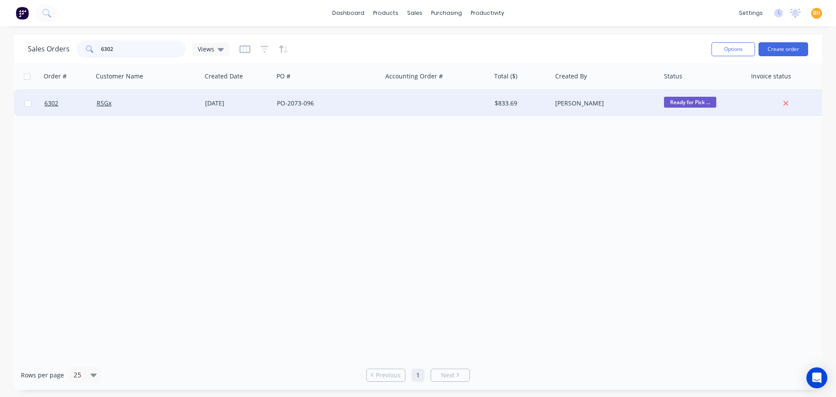
type input "6302"
click at [118, 100] on div "RSGx" at bounding box center [145, 103] width 97 height 9
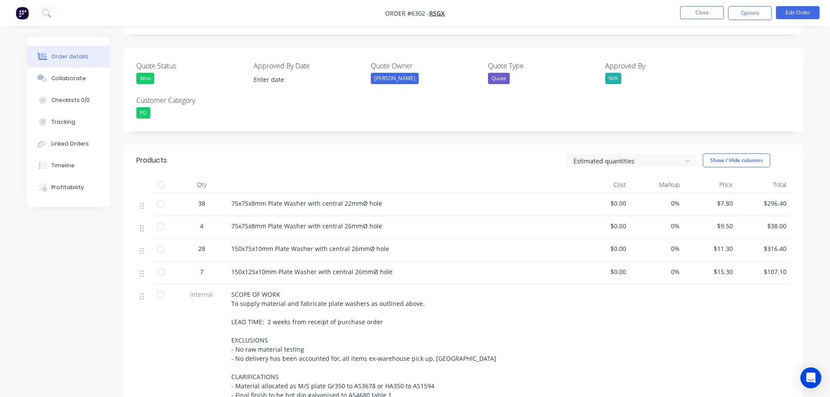
scroll to position [218, 0]
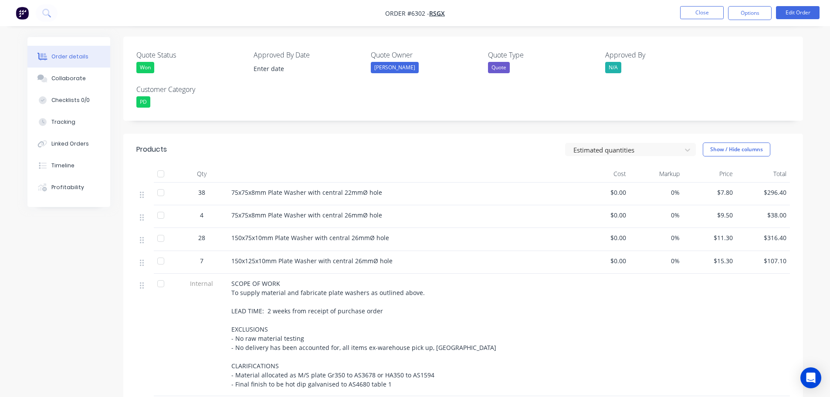
click at [163, 184] on div at bounding box center [160, 192] width 17 height 17
click at [158, 206] on div at bounding box center [160, 214] width 17 height 17
click at [160, 230] on div at bounding box center [160, 238] width 17 height 17
click at [158, 252] on div at bounding box center [160, 260] width 17 height 17
click at [160, 275] on div at bounding box center [160, 283] width 17 height 17
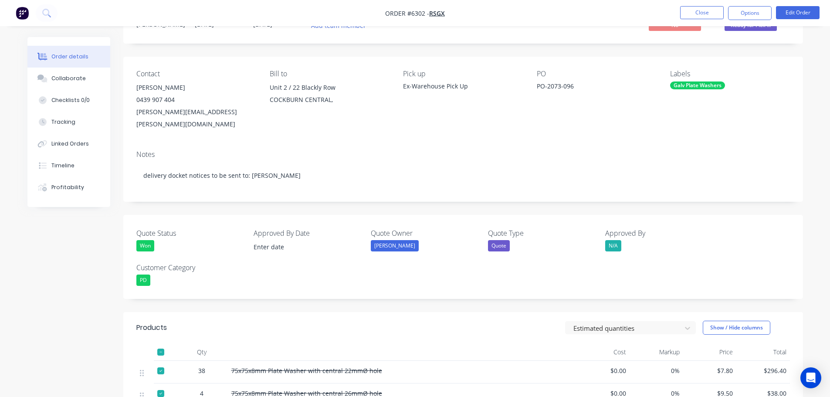
scroll to position [0, 0]
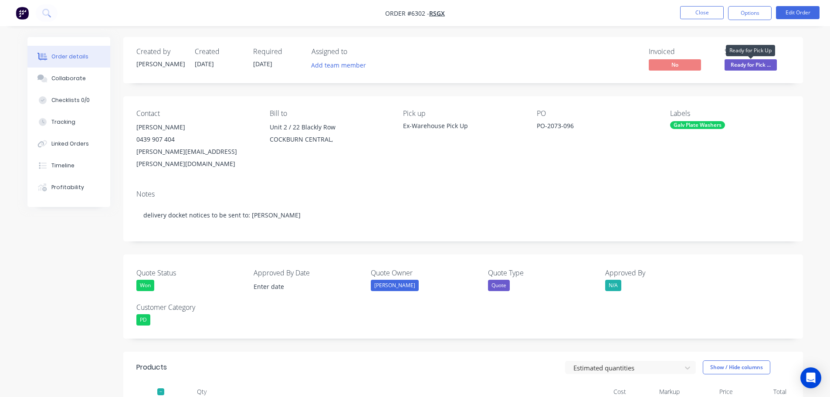
click at [740, 62] on span "Ready for Pick ..." at bounding box center [750, 64] width 52 height 11
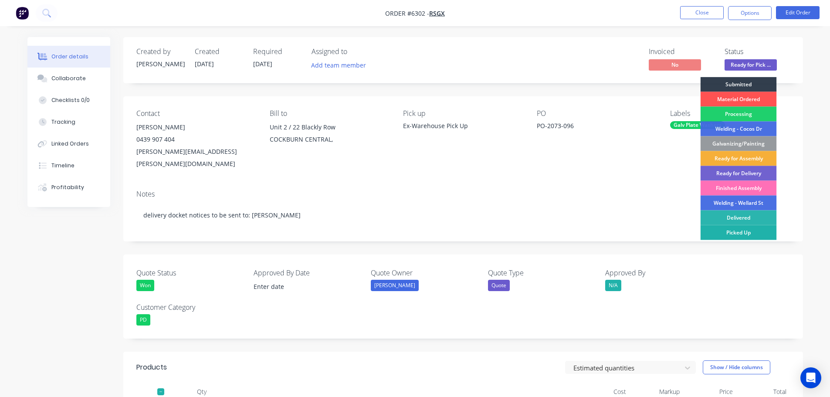
click at [747, 234] on div "Picked Up" at bounding box center [739, 232] width 76 height 15
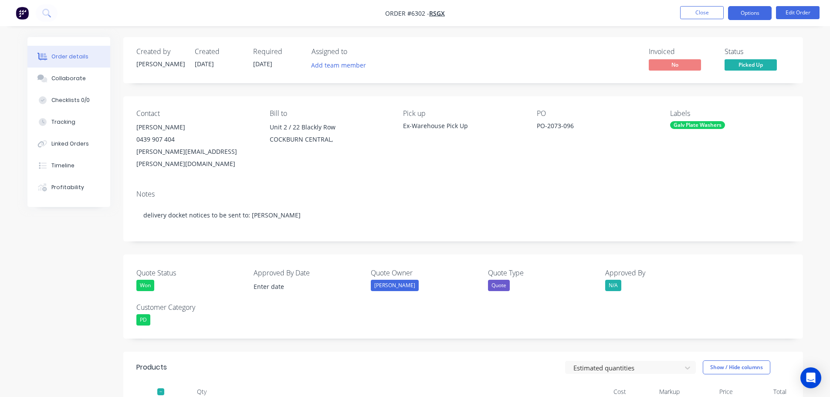
click at [744, 12] on button "Options" at bounding box center [750, 13] width 44 height 14
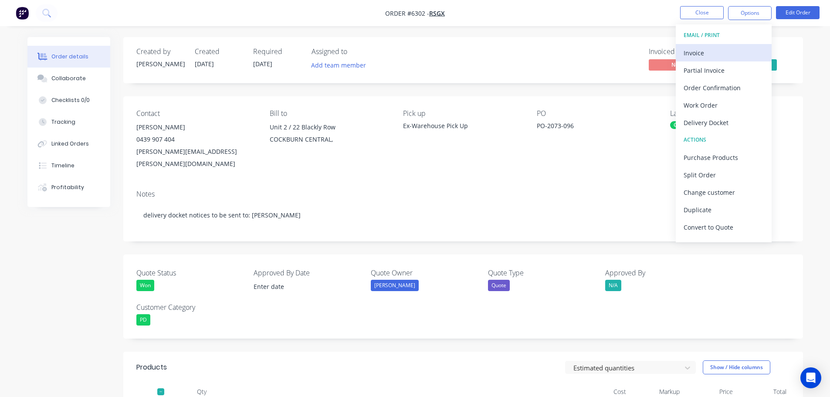
click at [701, 53] on div "Invoice" at bounding box center [724, 53] width 80 height 13
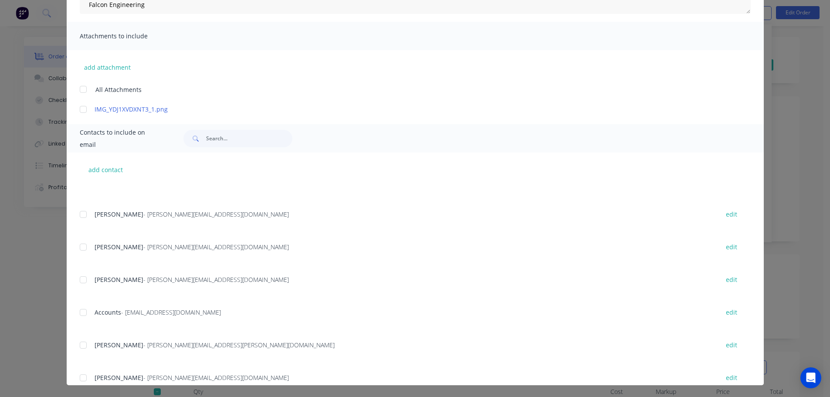
scroll to position [87, 0]
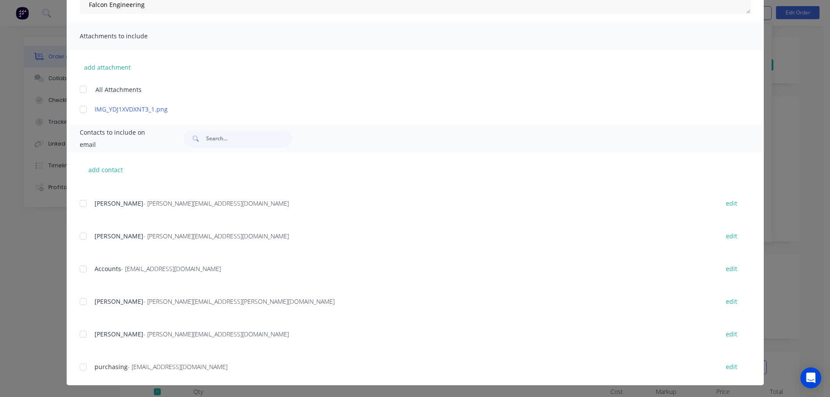
click at [80, 268] on div at bounding box center [82, 268] width 17 height 17
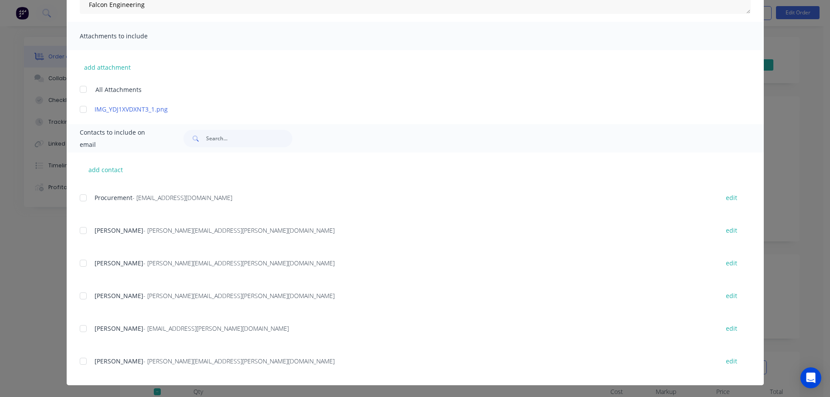
scroll to position [487, 0]
click at [80, 358] on div at bounding box center [82, 358] width 17 height 17
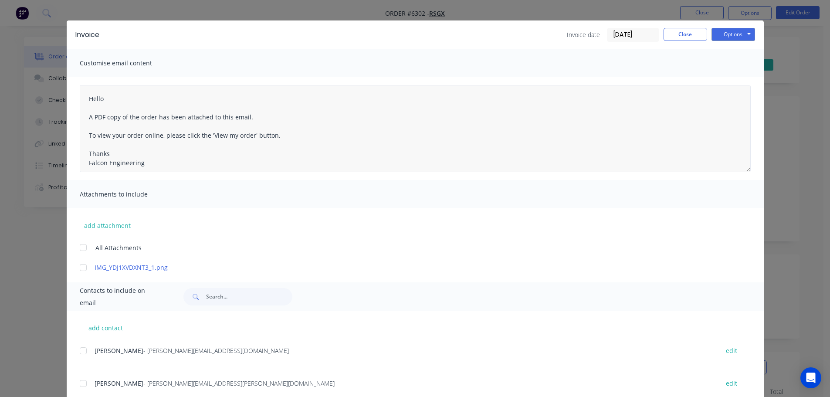
scroll to position [0, 0]
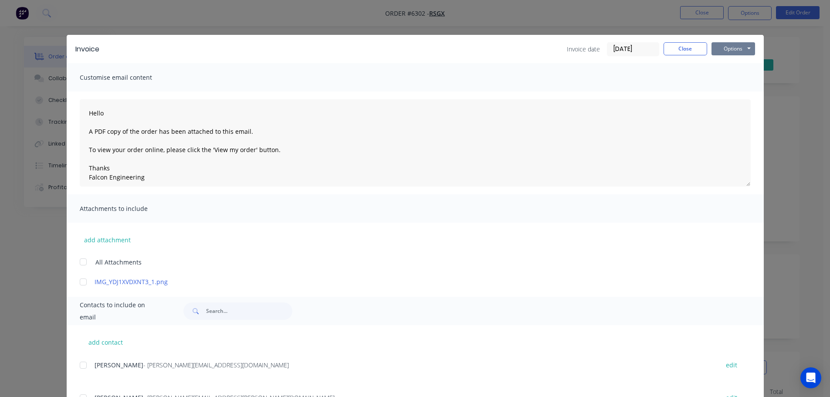
click at [732, 49] on button "Options" at bounding box center [733, 48] width 44 height 13
click at [729, 96] on button "Email" at bounding box center [739, 93] width 56 height 14
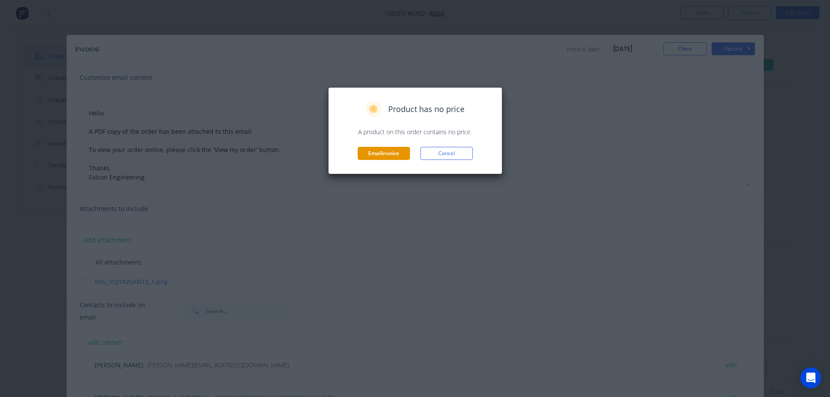
click at [380, 153] on button "Email invoice" at bounding box center [384, 153] width 52 height 13
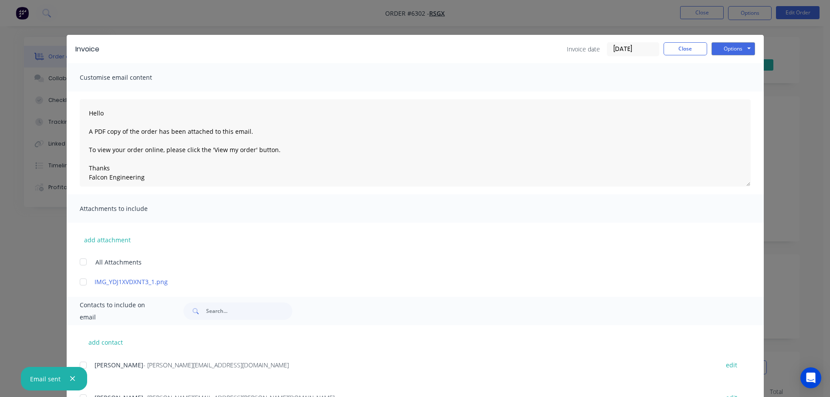
click at [74, 378] on button "button" at bounding box center [72, 378] width 11 height 11
type textarea "Hello A PDF copy of the order has been attached to this email. To view your ord…"
click at [674, 50] on button "Close" at bounding box center [685, 48] width 44 height 13
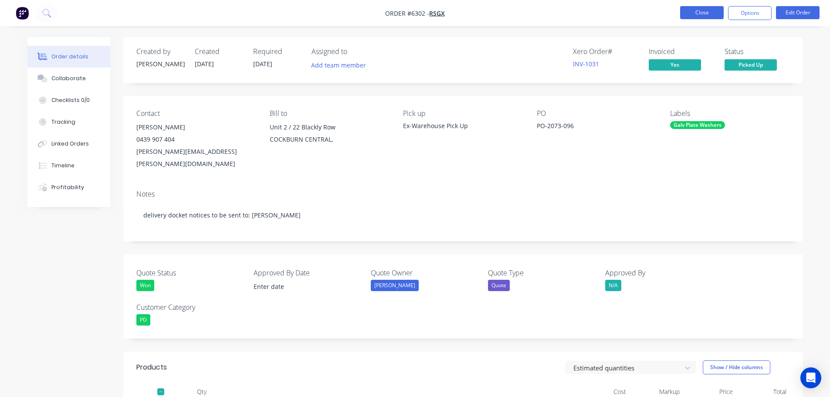
click at [691, 14] on button "Close" at bounding box center [702, 12] width 44 height 13
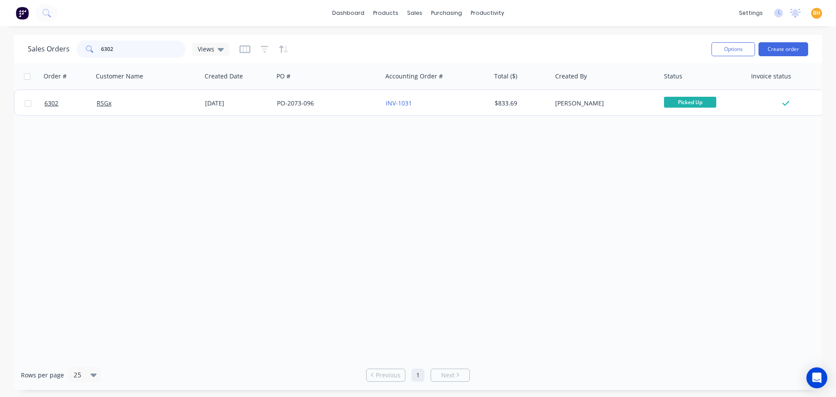
click at [123, 47] on input "6302" at bounding box center [143, 49] width 85 height 17
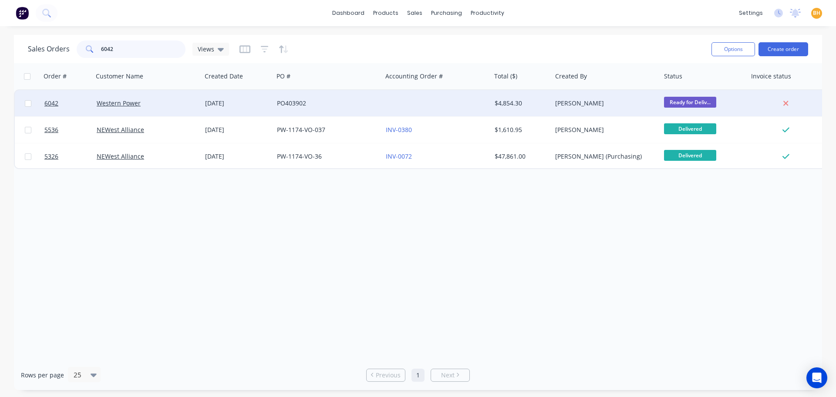
type input "6042"
click at [143, 96] on div "Western Power" at bounding box center [147, 103] width 109 height 26
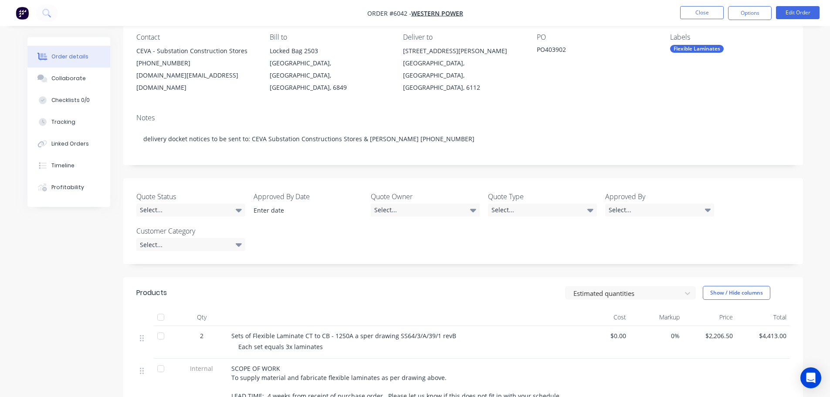
scroll to position [174, 0]
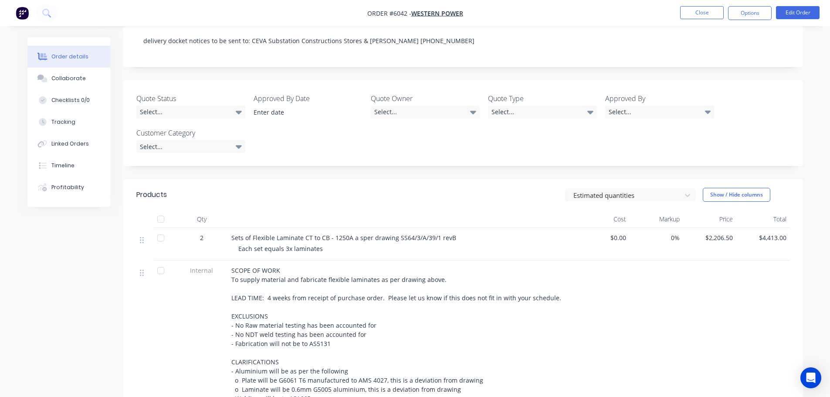
click at [162, 210] on div at bounding box center [160, 218] width 17 height 17
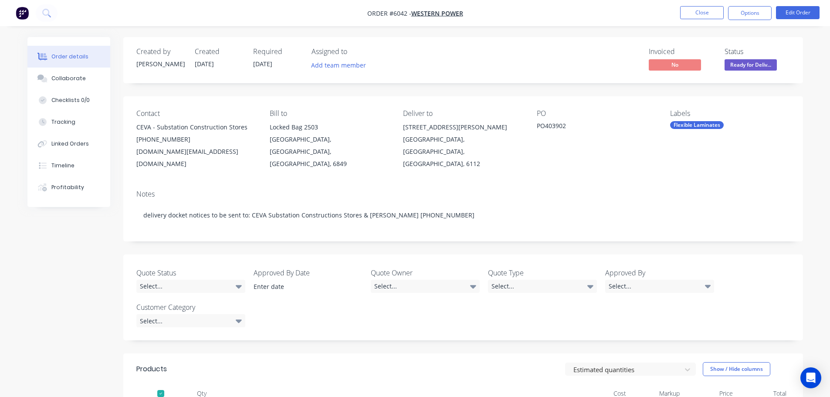
click at [758, 66] on span "Ready for Deliv..." at bounding box center [750, 64] width 52 height 11
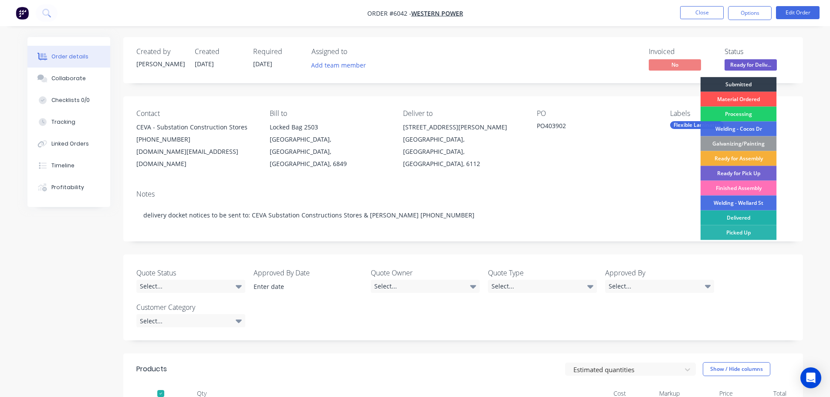
click at [739, 218] on div "Delivered" at bounding box center [739, 217] width 76 height 15
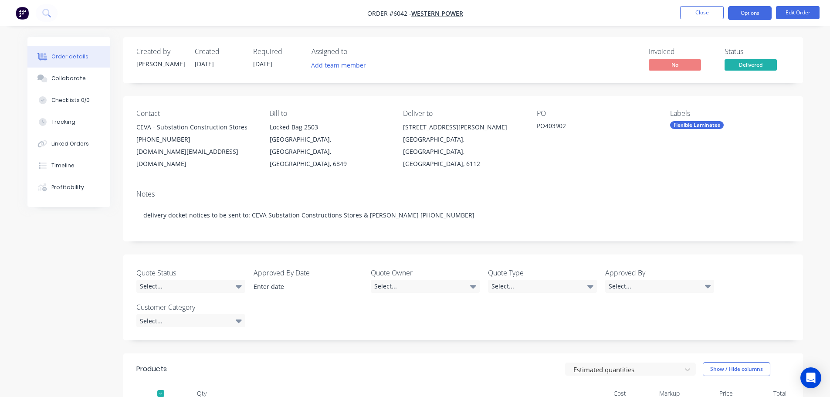
click at [750, 13] on button "Options" at bounding box center [750, 13] width 44 height 14
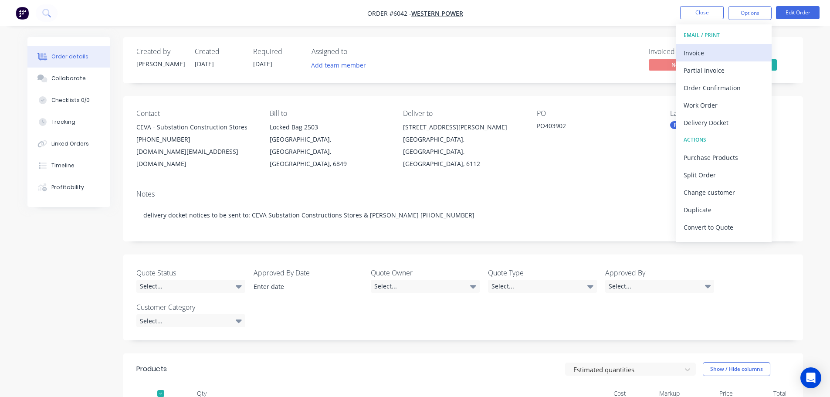
click at [701, 52] on div "Invoice" at bounding box center [724, 53] width 80 height 13
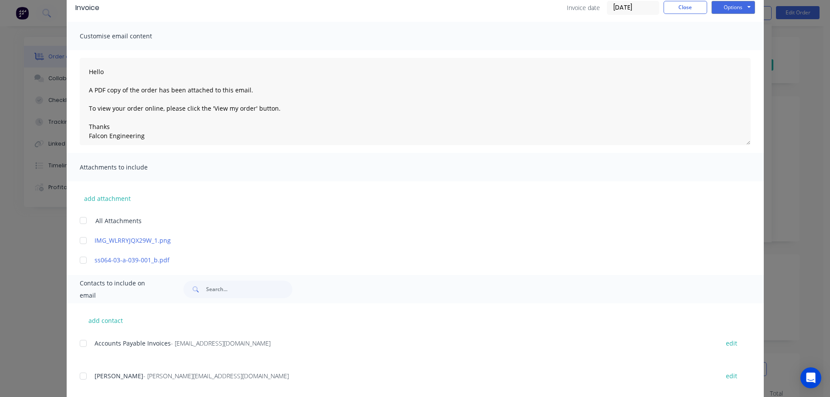
scroll to position [174, 0]
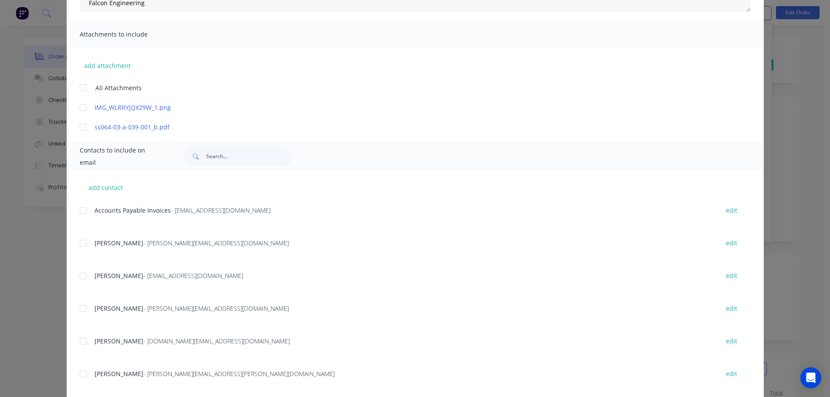
click at [79, 210] on div at bounding box center [82, 210] width 17 height 17
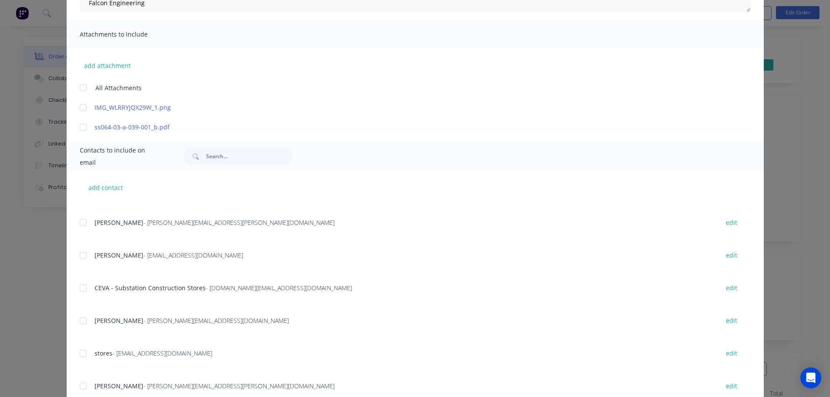
scroll to position [915, 0]
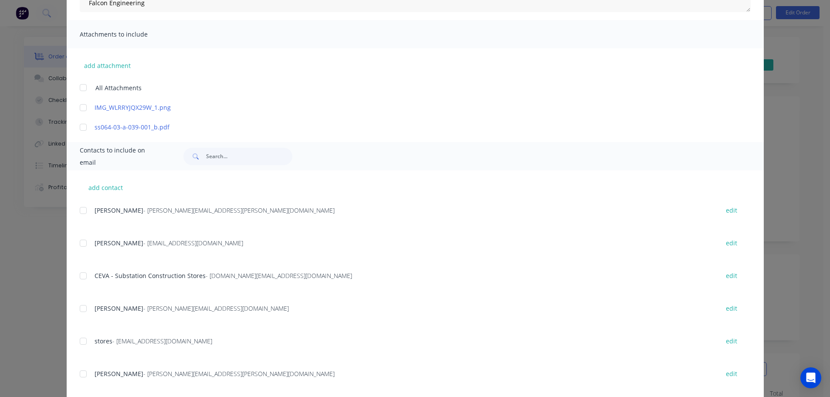
click at [80, 275] on div at bounding box center [82, 275] width 17 height 17
click at [79, 275] on div at bounding box center [82, 275] width 17 height 17
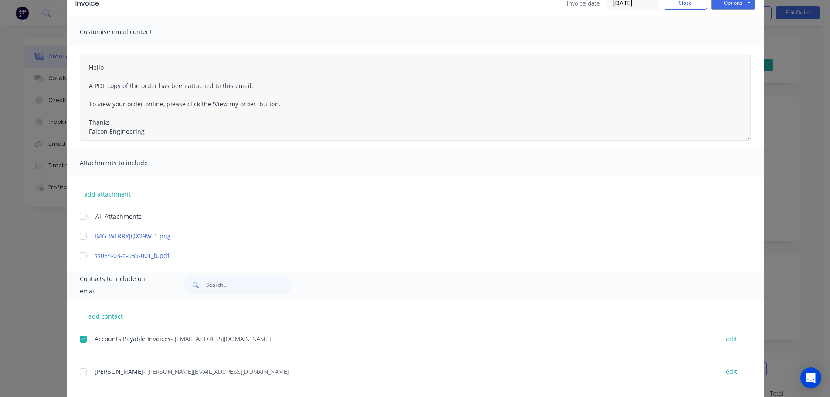
scroll to position [0, 0]
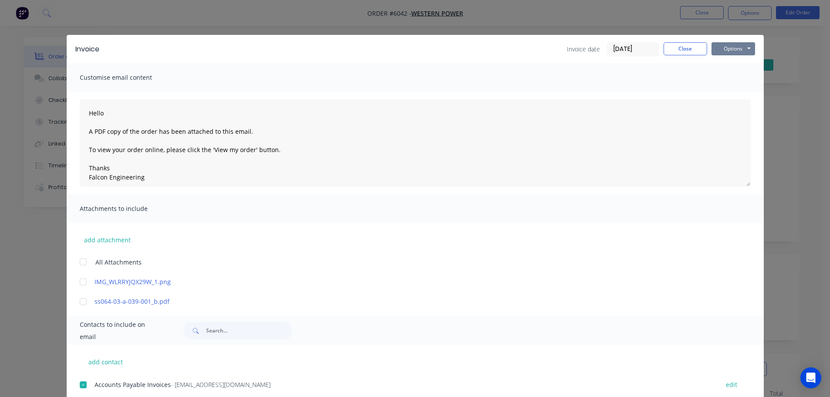
click at [735, 51] on button "Options" at bounding box center [733, 48] width 44 height 13
click at [731, 99] on button "Email" at bounding box center [739, 93] width 56 height 14
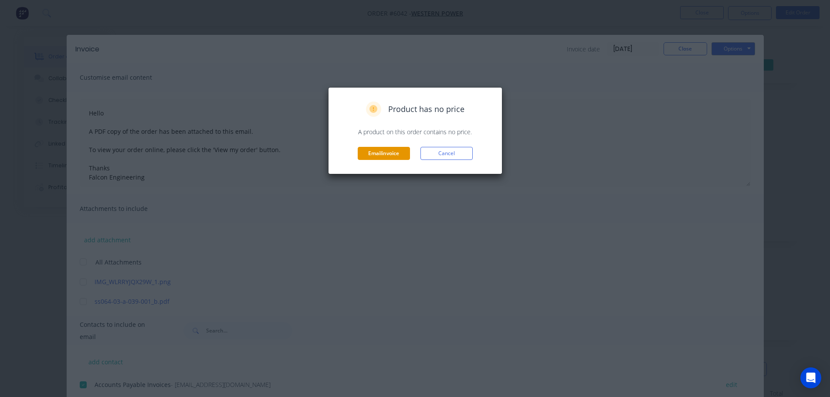
click at [385, 158] on button "Email invoice" at bounding box center [384, 153] width 52 height 13
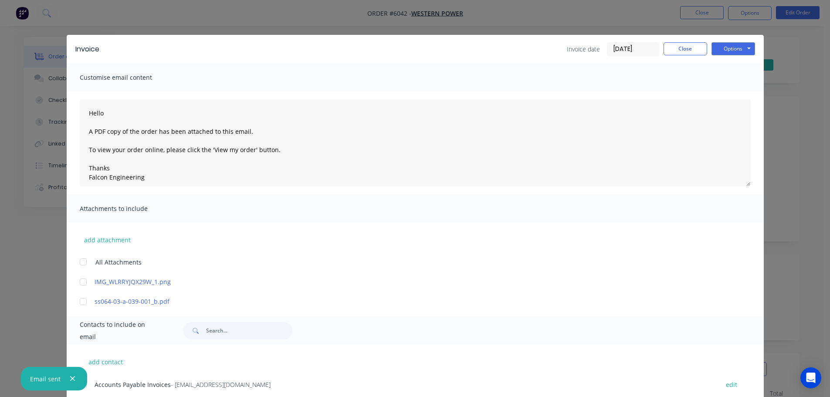
click at [68, 379] on button "button" at bounding box center [72, 378] width 11 height 11
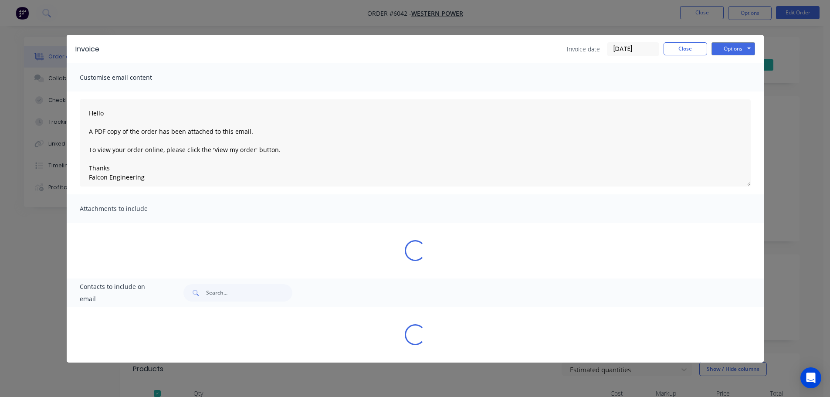
type textarea "Hello A PDF copy of the order has been attached to this email. To view your ord…"
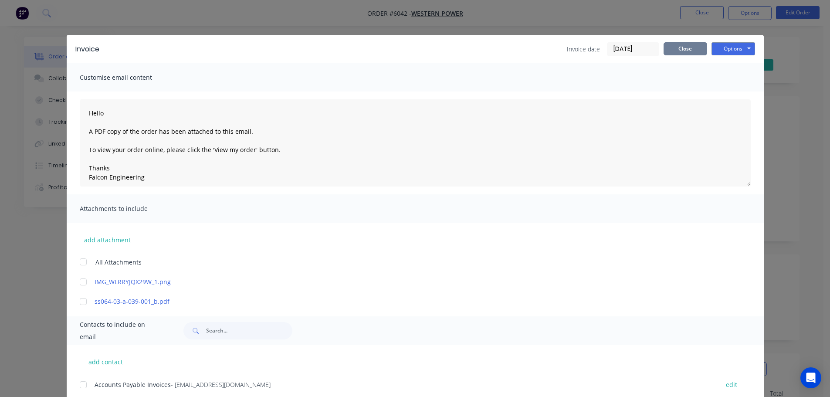
click at [683, 44] on button "Close" at bounding box center [685, 48] width 44 height 13
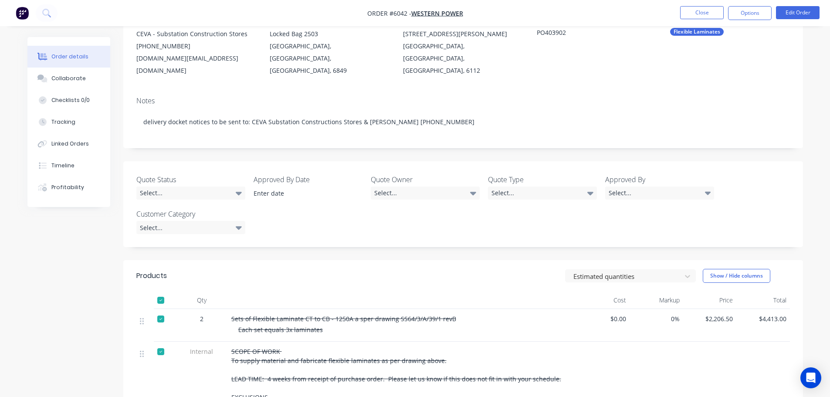
scroll to position [174, 0]
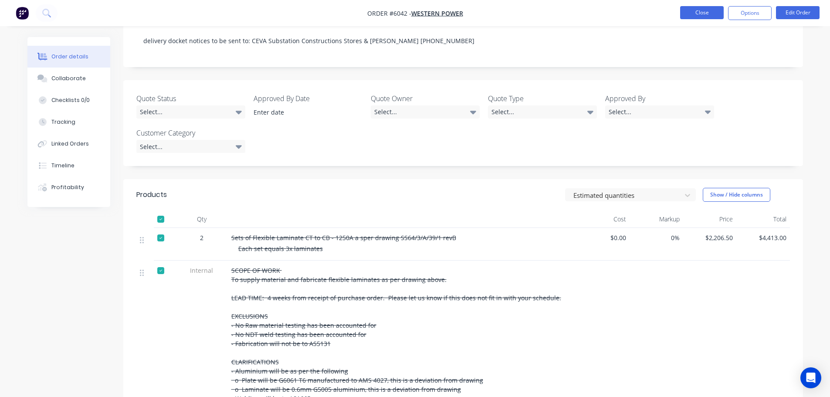
click at [710, 12] on button "Close" at bounding box center [702, 12] width 44 height 13
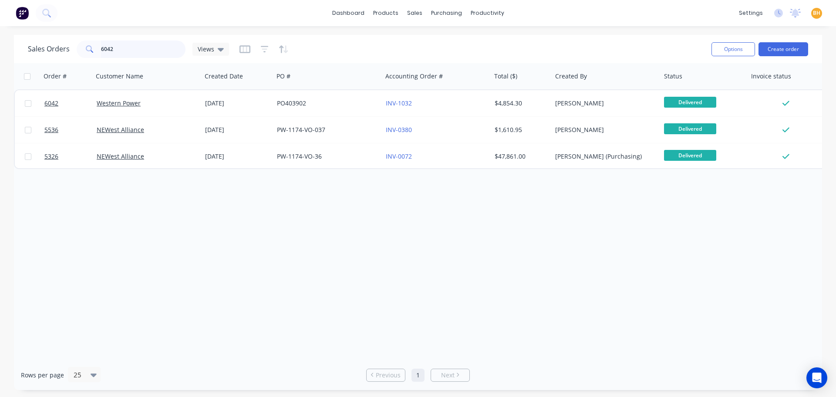
click at [124, 51] on input "6042" at bounding box center [143, 49] width 85 height 17
type input "6"
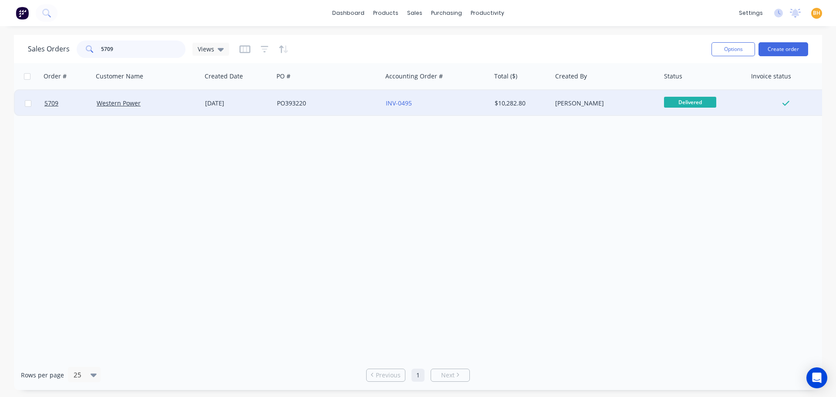
type input "5709"
click at [156, 99] on div "Western Power" at bounding box center [145, 103] width 97 height 9
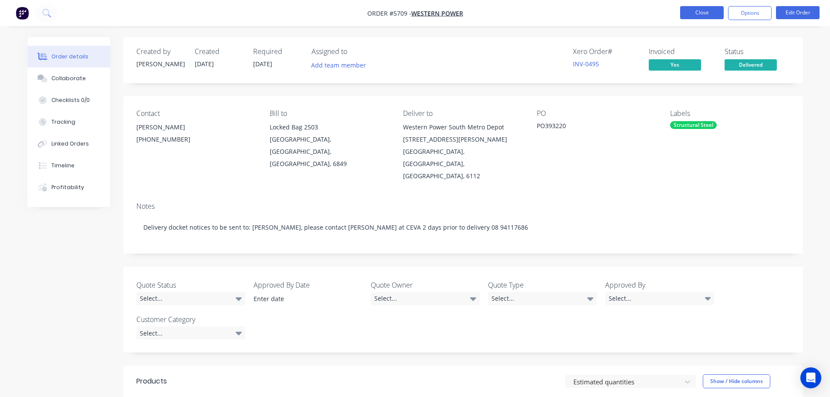
click at [694, 13] on button "Close" at bounding box center [702, 12] width 44 height 13
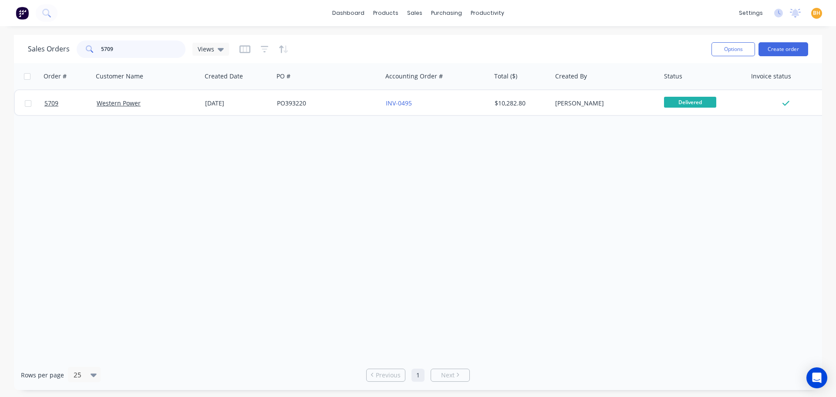
click at [127, 47] on input "5709" at bounding box center [143, 49] width 85 height 17
type input "5"
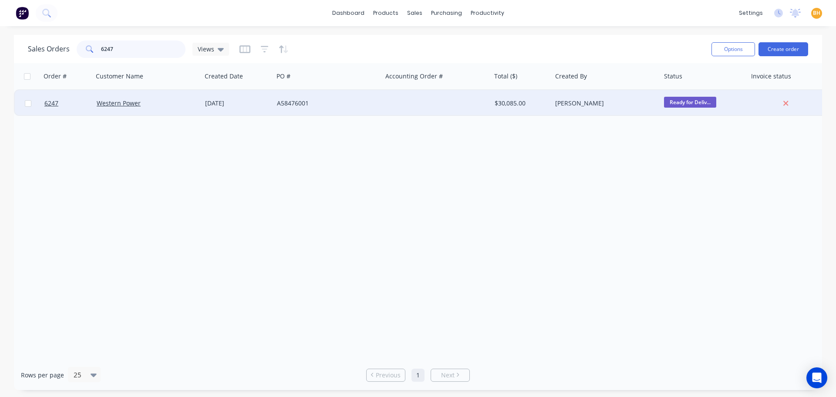
type input "6247"
click at [112, 98] on div "Western Power" at bounding box center [147, 103] width 109 height 26
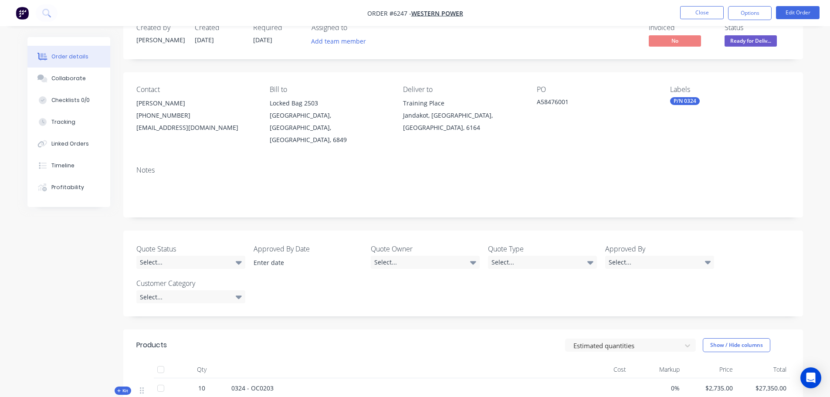
scroll to position [174, 0]
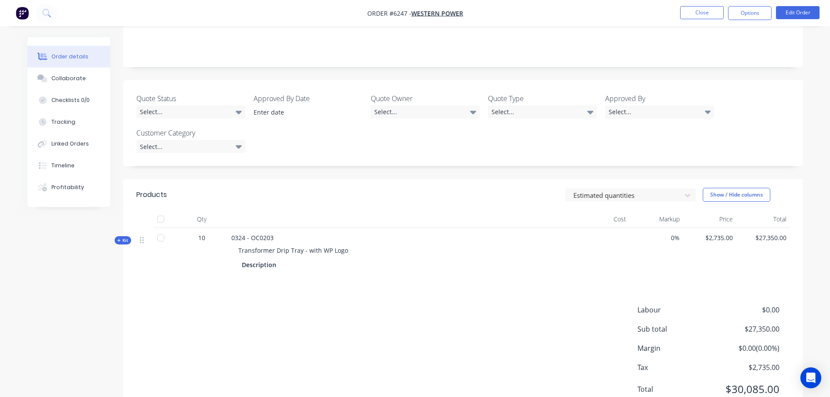
click at [158, 210] on div at bounding box center [160, 218] width 17 height 17
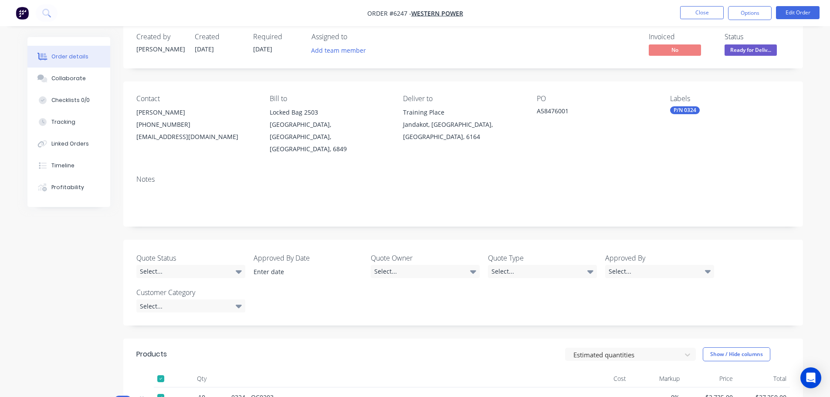
scroll to position [0, 0]
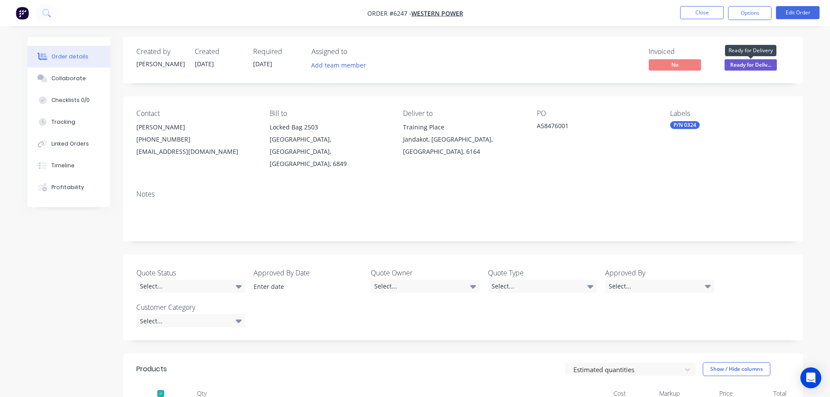
click at [757, 66] on span "Ready for Deliv..." at bounding box center [750, 64] width 52 height 11
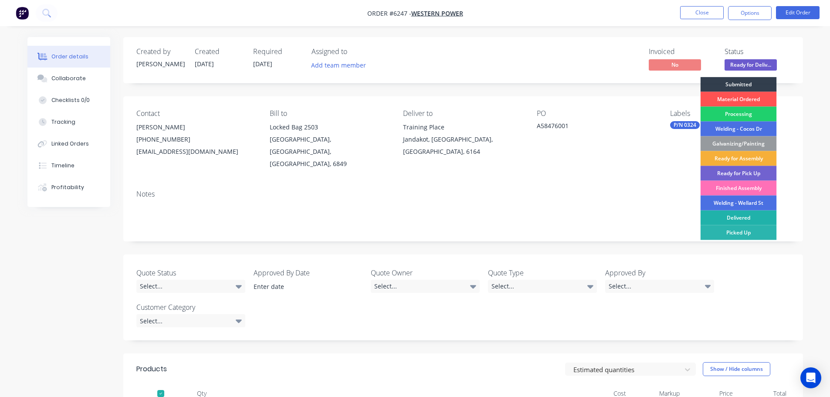
click at [748, 218] on div "Delivered" at bounding box center [739, 217] width 76 height 15
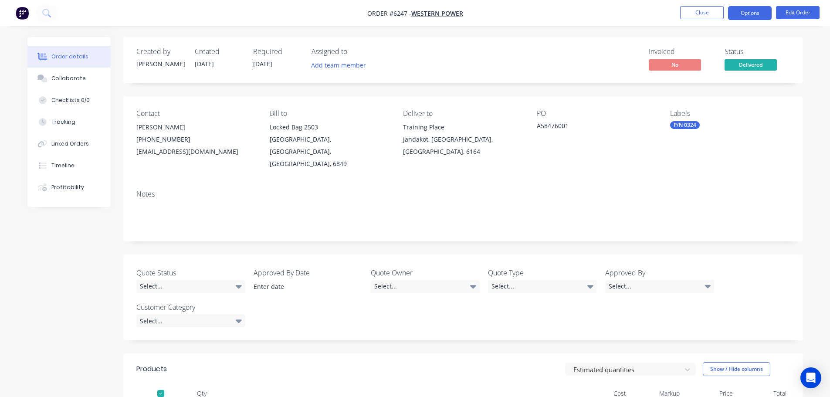
click at [743, 10] on button "Options" at bounding box center [750, 13] width 44 height 14
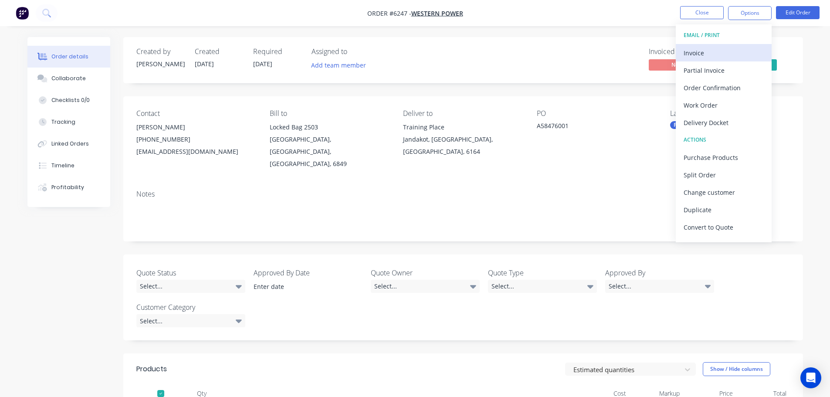
click at [696, 49] on div "Invoice" at bounding box center [724, 53] width 80 height 13
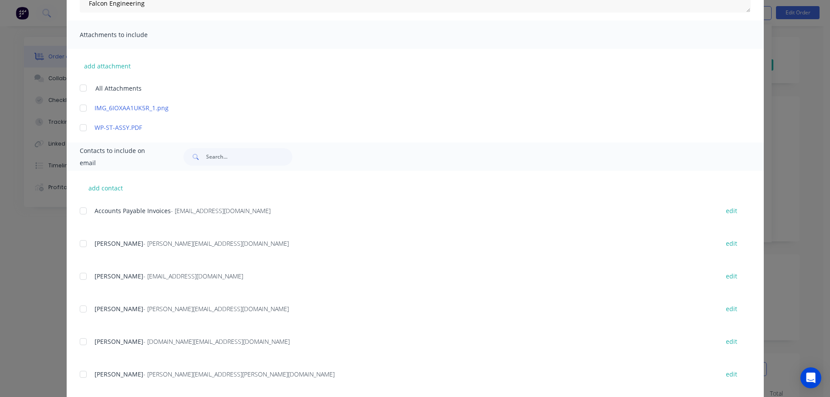
scroll to position [174, 0]
click at [80, 210] on div at bounding box center [82, 210] width 17 height 17
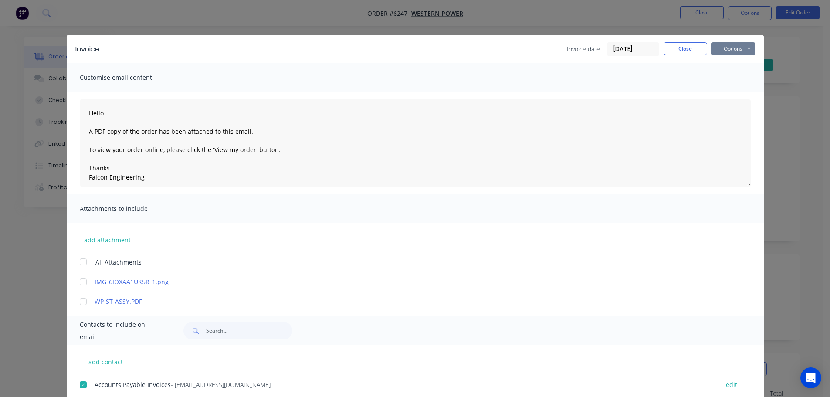
click at [726, 48] on button "Options" at bounding box center [733, 48] width 44 height 13
click at [736, 95] on button "Email" at bounding box center [739, 93] width 56 height 14
click at [70, 377] on icon "button" at bounding box center [73, 379] width 6 height 8
type textarea "Hello A PDF copy of the order has been attached to this email. To view your ord…"
click at [664, 51] on button "Close" at bounding box center [685, 48] width 44 height 13
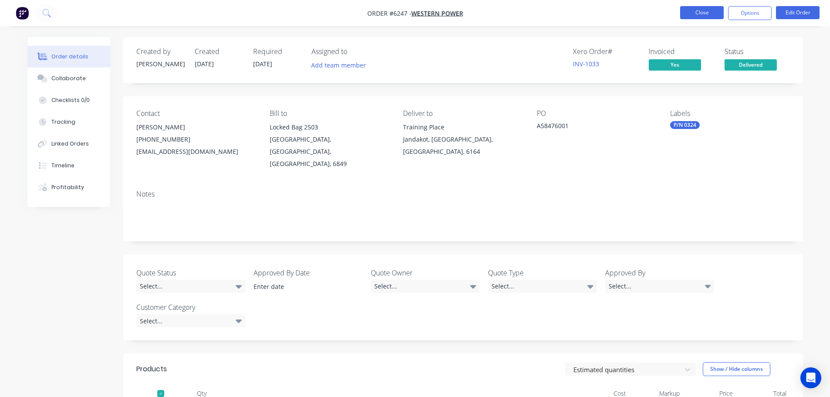
click at [706, 15] on button "Close" at bounding box center [702, 12] width 44 height 13
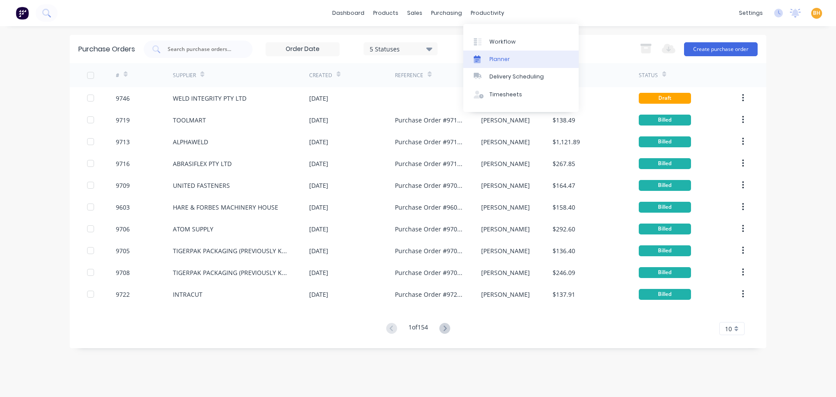
click at [499, 51] on link "Planner" at bounding box center [521, 59] width 115 height 17
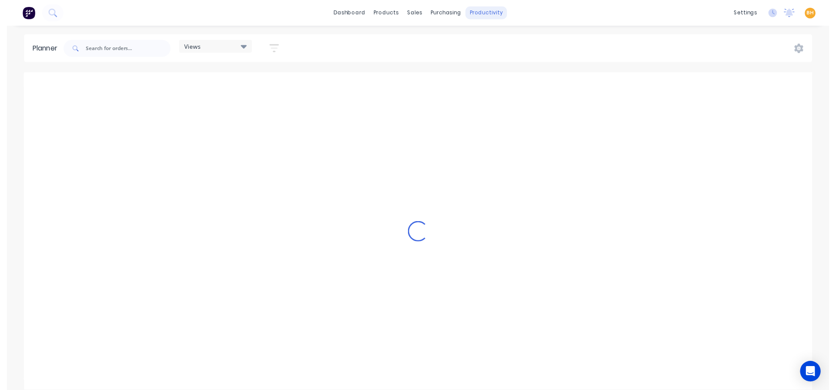
scroll to position [0, 1116]
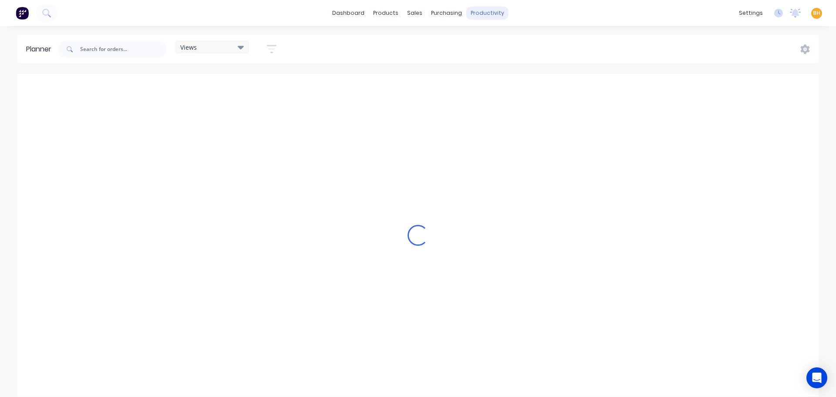
click at [480, 16] on div "productivity" at bounding box center [488, 13] width 42 height 13
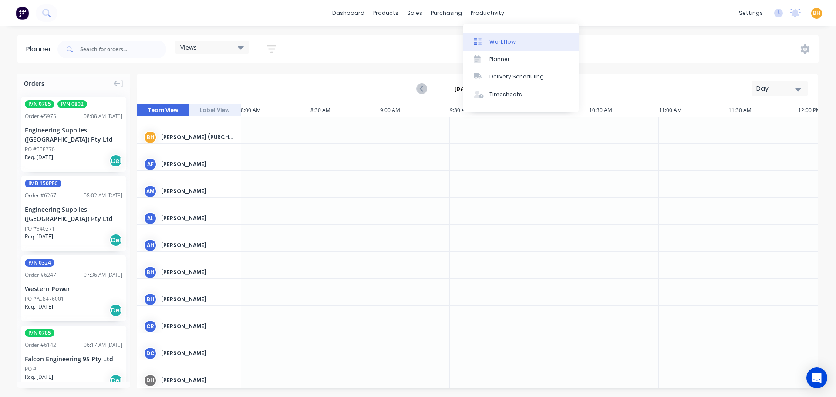
click at [495, 47] on link "Workflow" at bounding box center [521, 41] width 115 height 17
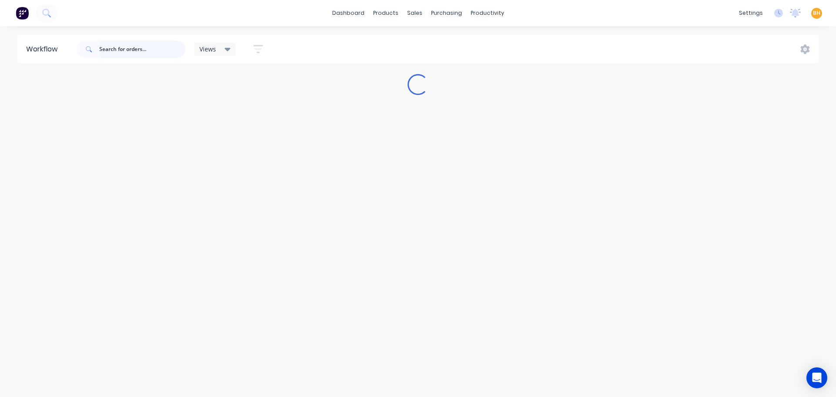
click at [113, 52] on input "text" at bounding box center [142, 49] width 86 height 17
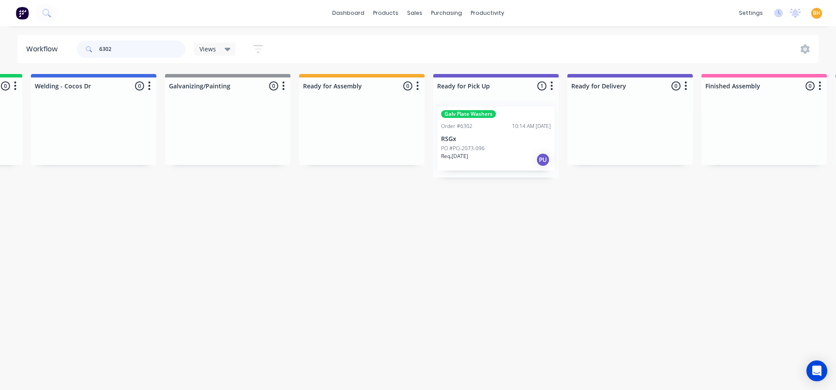
scroll to position [0, 392]
click at [119, 51] on input "6302" at bounding box center [142, 49] width 86 height 17
type input "6"
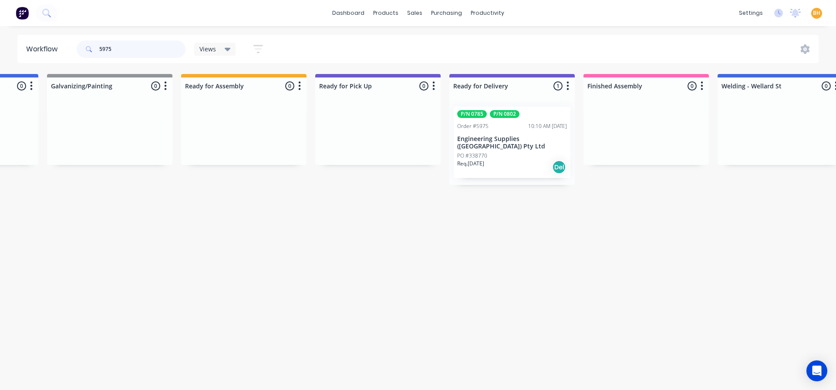
scroll to position [0, 513]
click at [118, 51] on input "5975" at bounding box center [142, 49] width 86 height 17
type input "5"
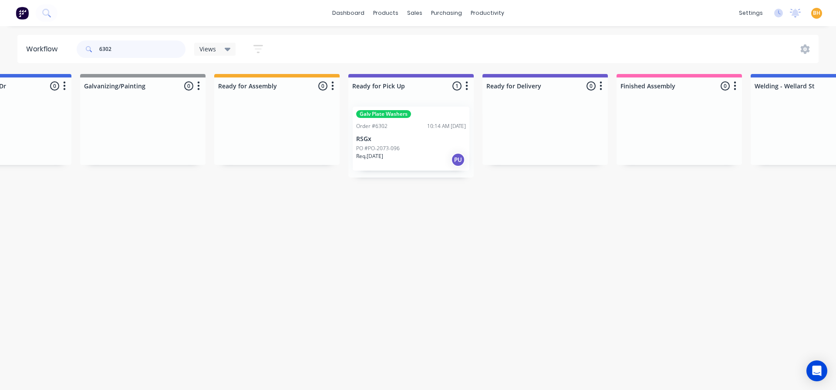
scroll to position [0, 521]
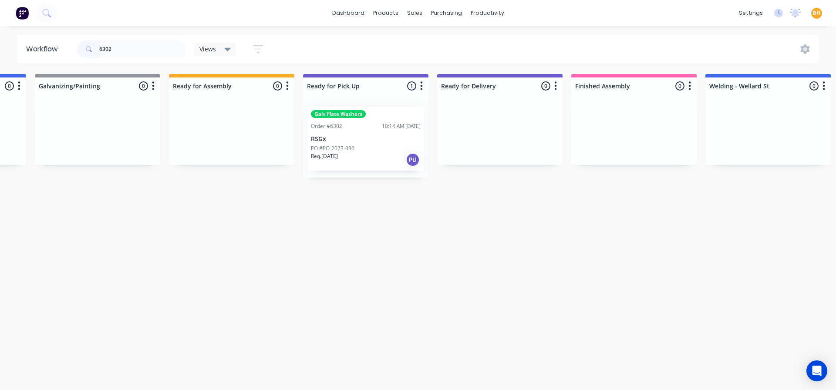
click at [126, 37] on div "6302" at bounding box center [131, 49] width 109 height 26
click at [125, 47] on input "6302" at bounding box center [142, 49] width 86 height 17
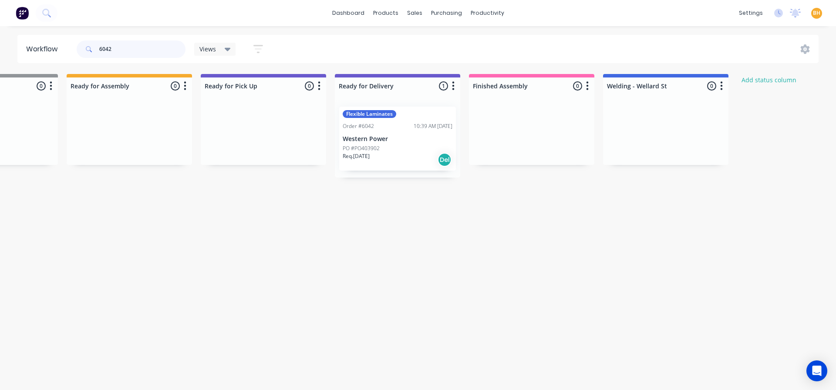
scroll to position [0, 623]
click at [131, 45] on input "6042" at bounding box center [142, 49] width 86 height 17
type input "6"
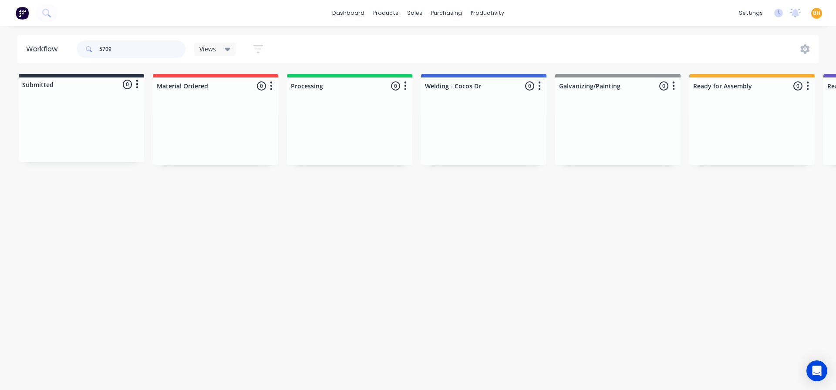
click at [129, 51] on input "5709" at bounding box center [142, 49] width 86 height 17
type input "5"
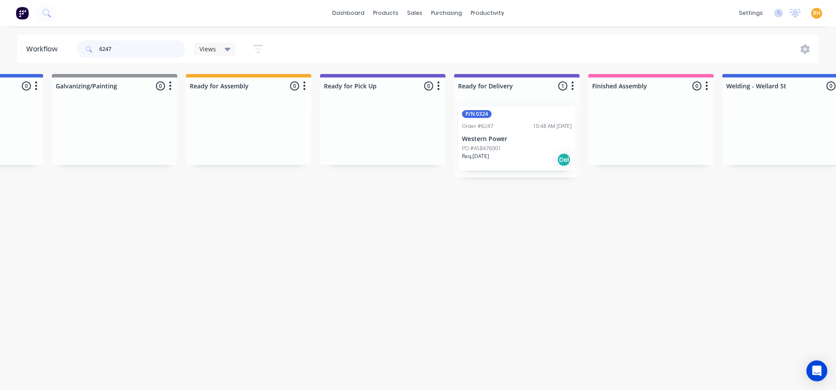
scroll to position [0, 516]
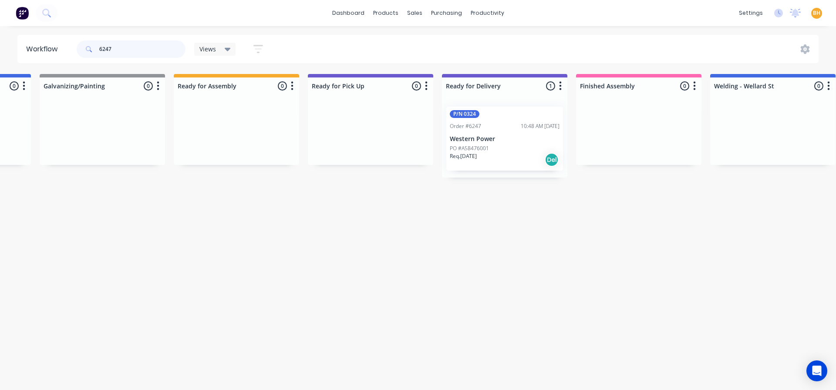
type input "6247"
